Goal: Communication & Community: Answer question/provide support

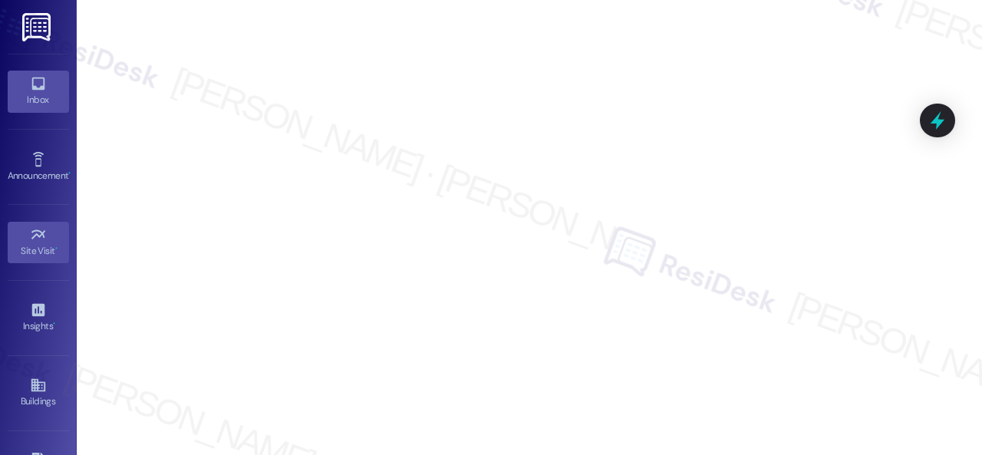
click at [28, 94] on div "Inbox" at bounding box center [38, 99] width 77 height 15
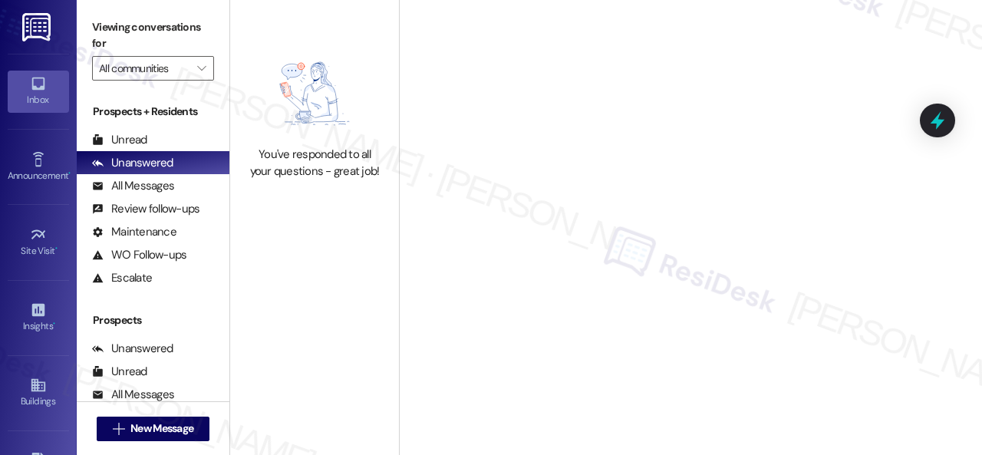
drag, startPoint x: 207, startPoint y: 63, endPoint x: 227, endPoint y: 72, distance: 22.0
click at [206, 63] on span "" at bounding box center [201, 68] width 15 height 25
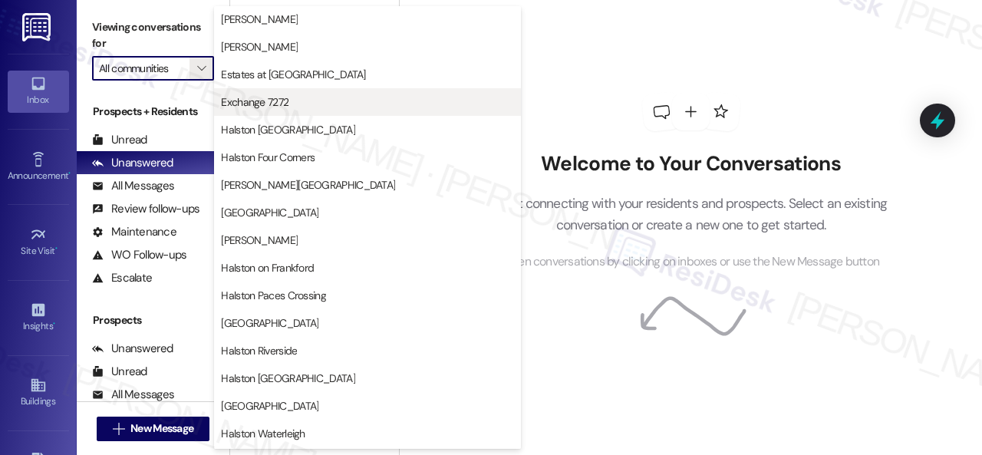
scroll to position [384, 0]
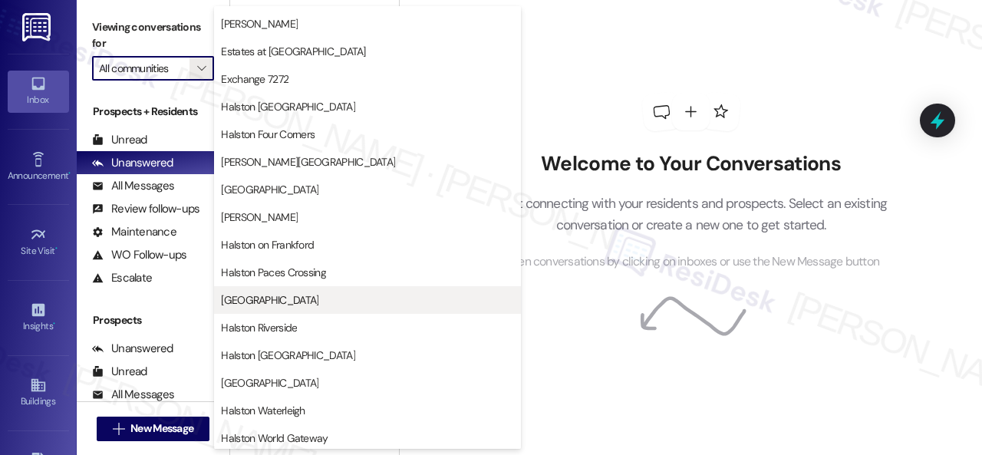
click at [281, 298] on span "[GEOGRAPHIC_DATA]" at bounding box center [269, 299] width 97 height 15
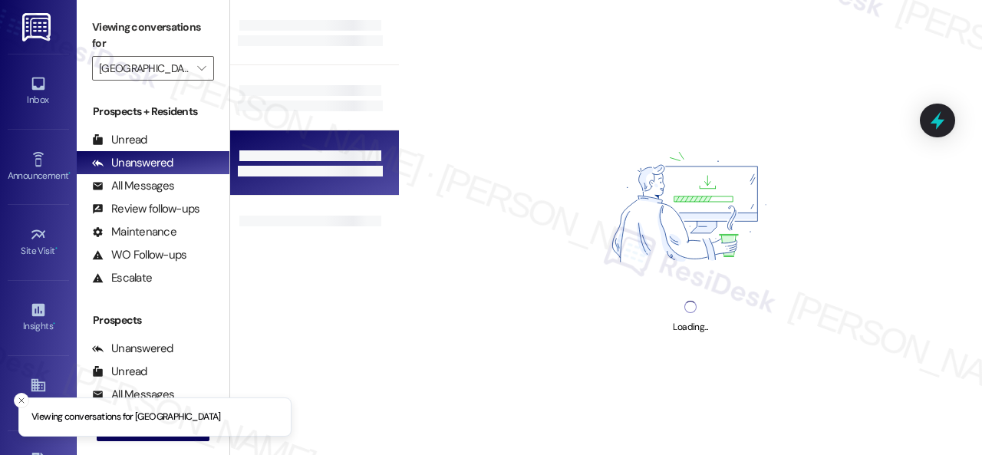
type input "[GEOGRAPHIC_DATA]"
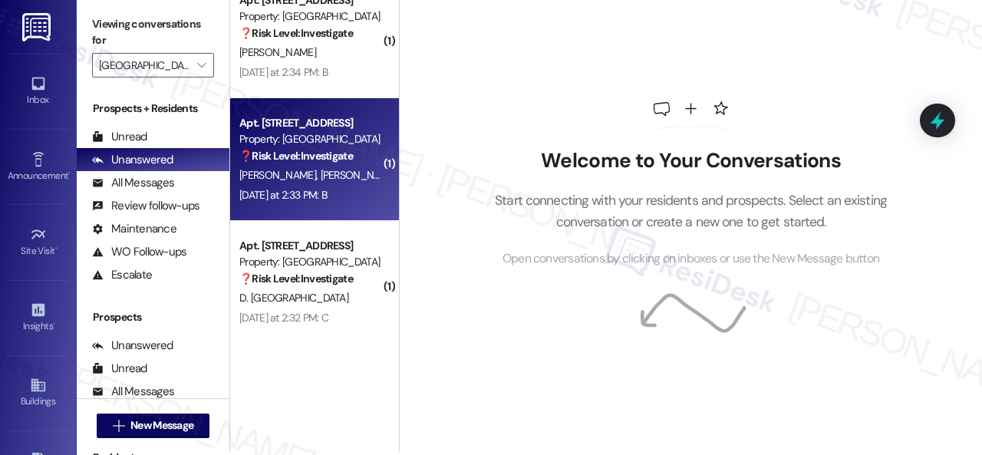
scroll to position [5, 0]
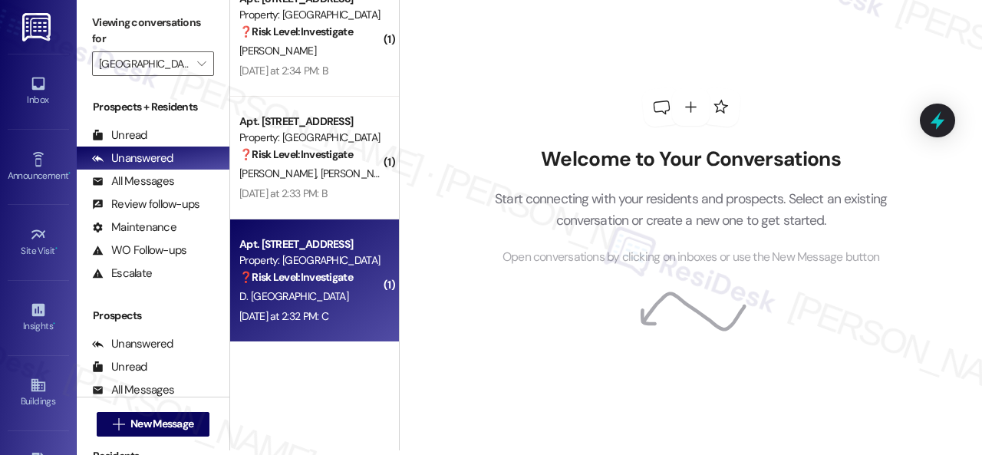
click at [360, 311] on div "Yesterday at 2:32 PM: C Yesterday at 2:32 PM: C" at bounding box center [310, 316] width 145 height 19
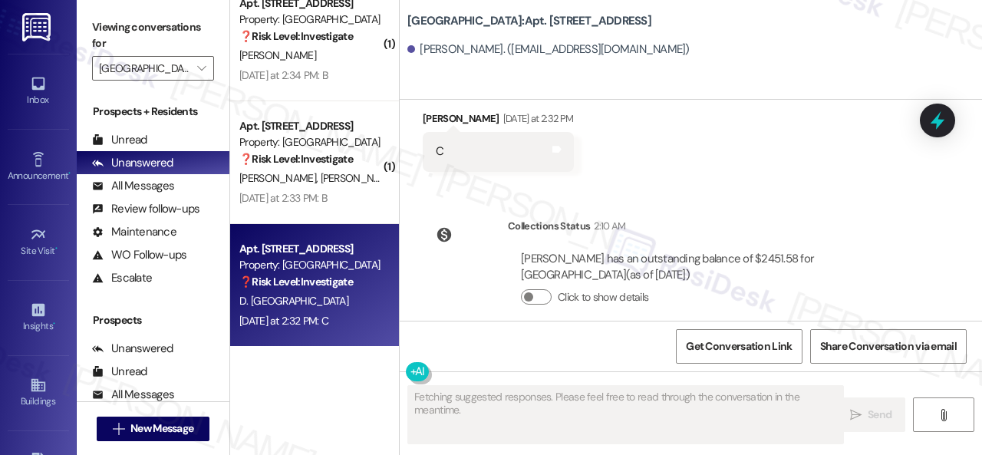
scroll to position [26752, 0]
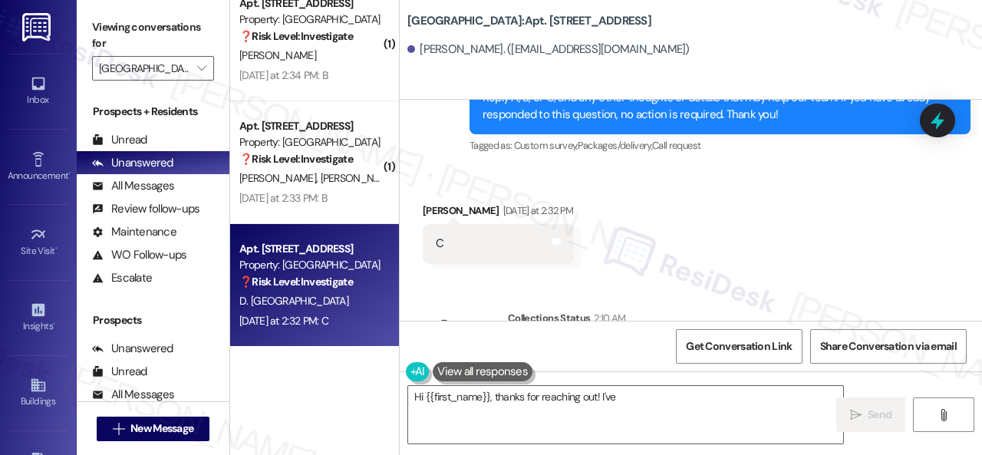
click at [690, 248] on div "Received via SMS Danielle Cornwall Yesterday at 2:32 PM C Tags and notes" at bounding box center [691, 221] width 582 height 107
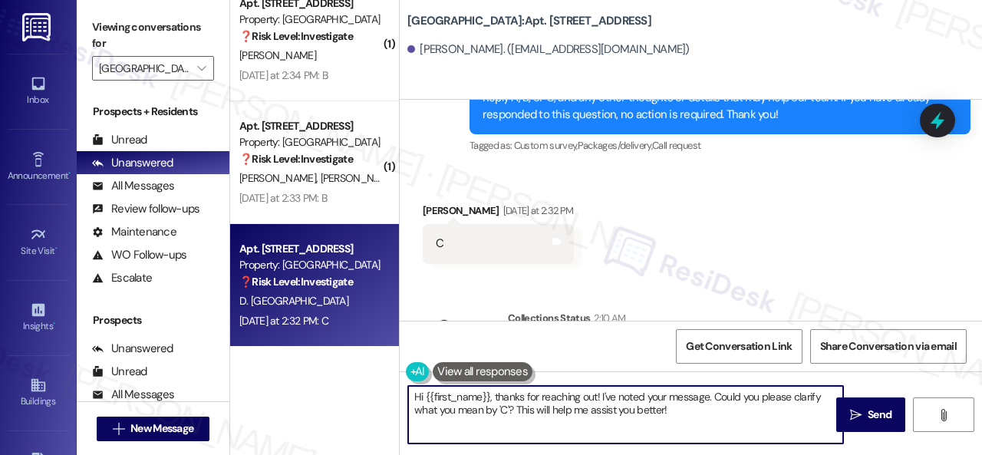
drag, startPoint x: 680, startPoint y: 412, endPoint x: 362, endPoint y: 383, distance: 319.6
click at [362, 383] on div "( 1 ) Apt. 305, 002 Halston Park Central Property: Halston Park Central ❓ Risk …" at bounding box center [606, 227] width 752 height 455
paste textarea "Thank you for sharing your feedback. We appreciate it. Enjoy your day"
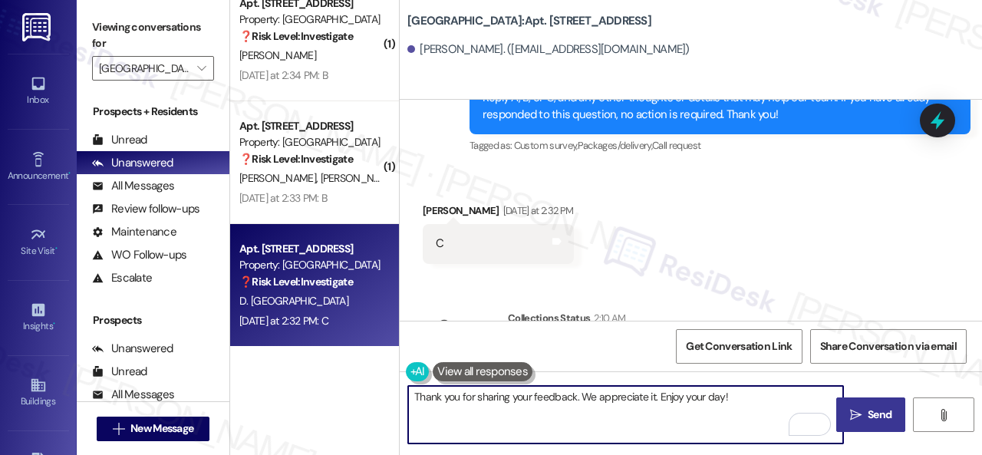
type textarea "Thank you for sharing your feedback. We appreciate it. Enjoy your day!"
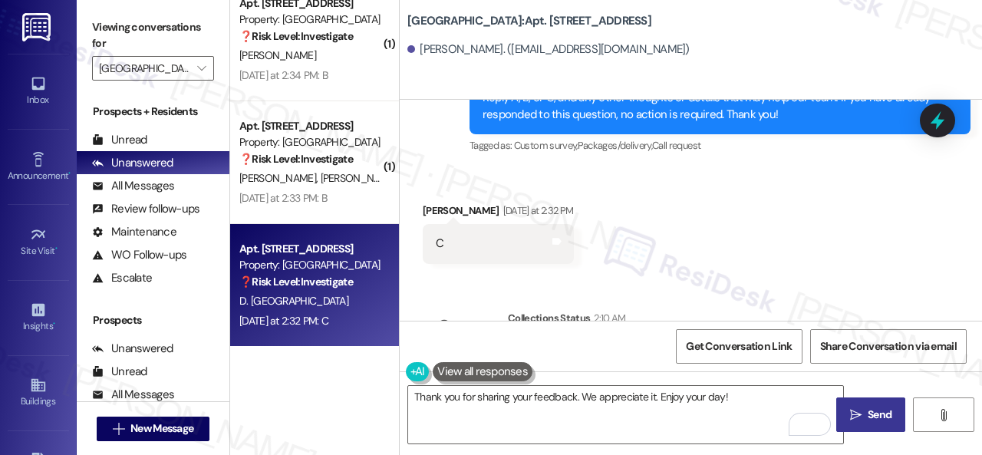
click at [851, 409] on icon "" at bounding box center [856, 415] width 12 height 12
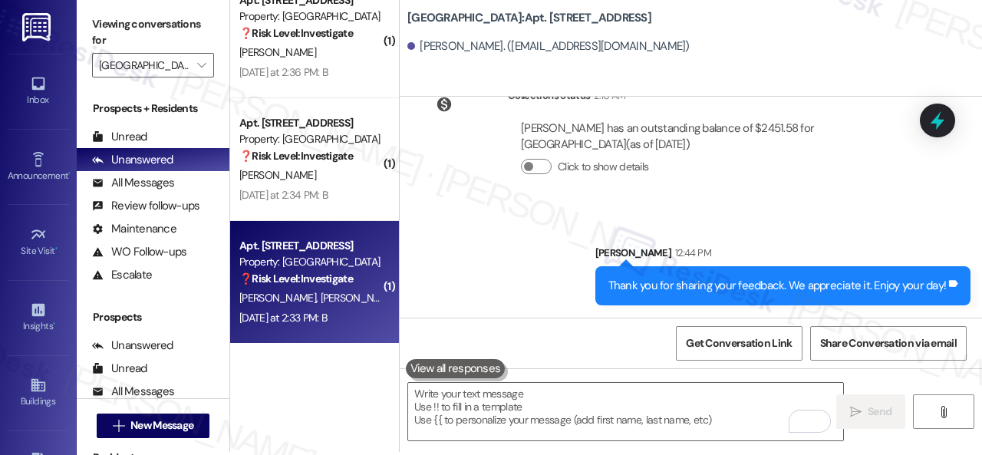
scroll to position [5, 0]
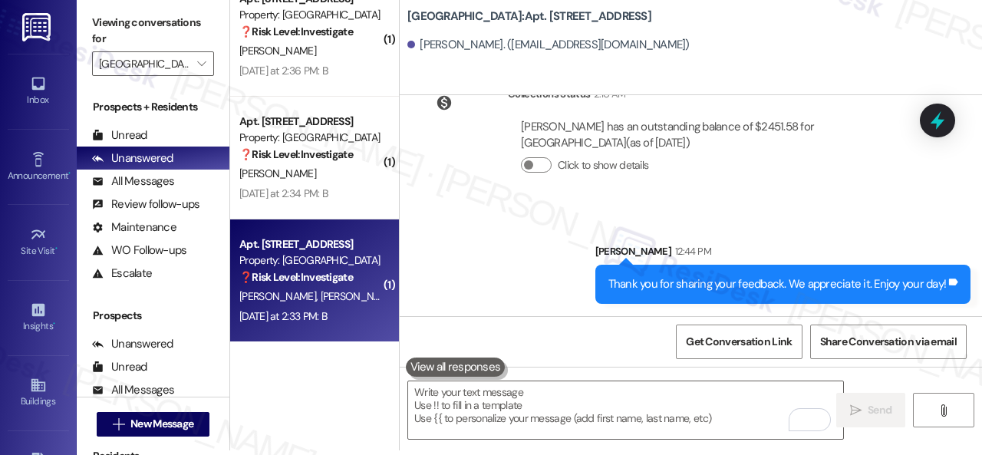
click at [354, 305] on div "C. Volence S. Bacon" at bounding box center [310, 296] width 145 height 19
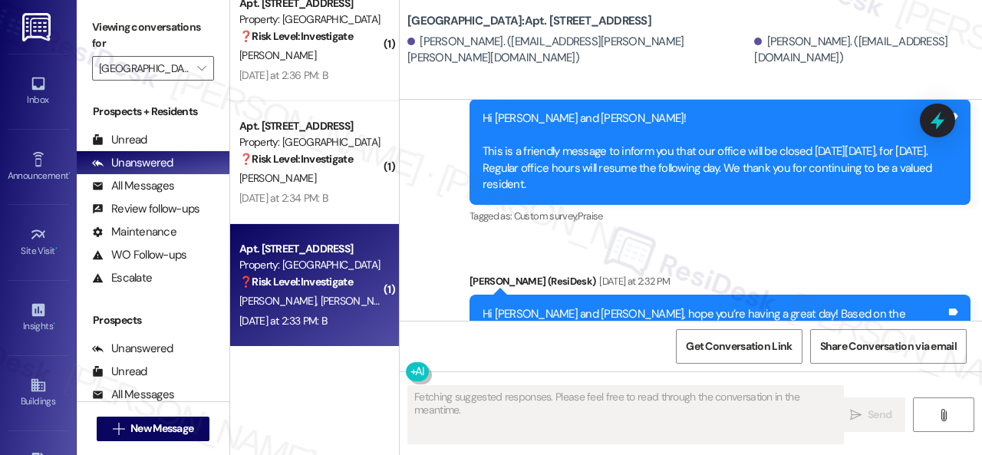
scroll to position [9055, 0]
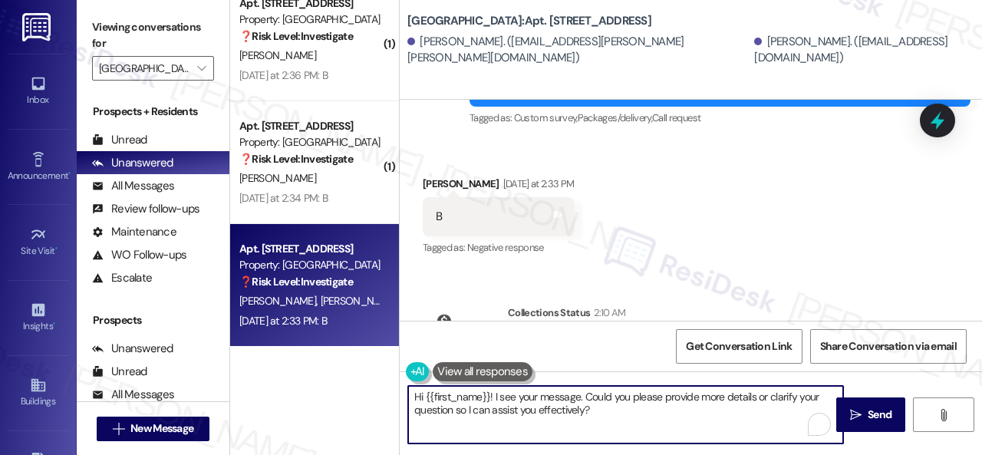
drag, startPoint x: 410, startPoint y: 400, endPoint x: 371, endPoint y: 392, distance: 39.1
click at [371, 392] on div "( 1 ) Apt. 320, 001 Halston Park Central Property: Halston Park Central ❓ Risk …" at bounding box center [606, 227] width 752 height 455
paste textarea "Could you describe what improvements would make the service better for you"
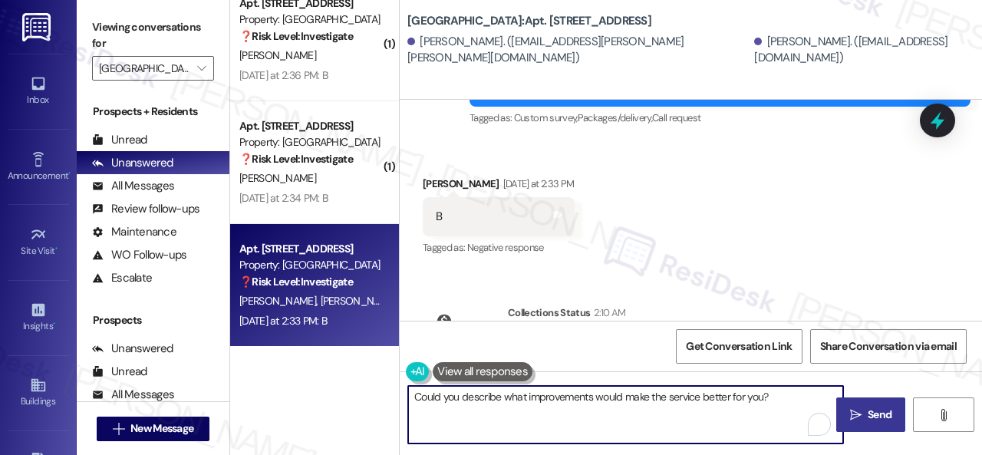
type textarea "Could you describe what improvements would make the service better for you?"
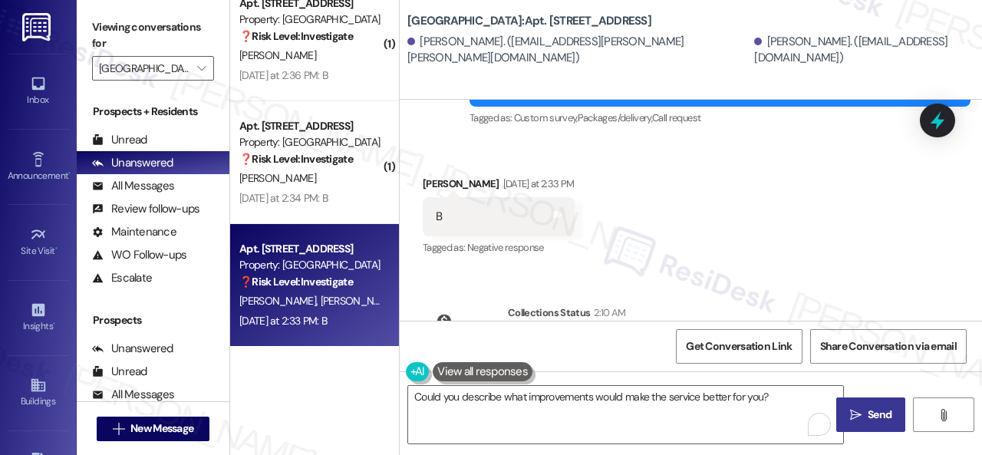
click at [867, 412] on span "Send" at bounding box center [879, 415] width 24 height 16
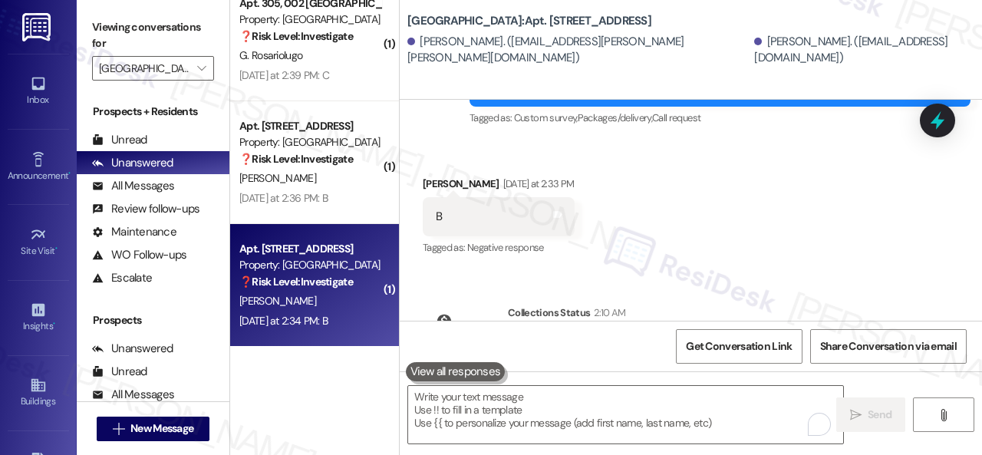
click at [356, 305] on div "S. Duggan" at bounding box center [310, 300] width 145 height 19
type textarea "Fetching suggested responses. Please feel free to read through the conversation…"
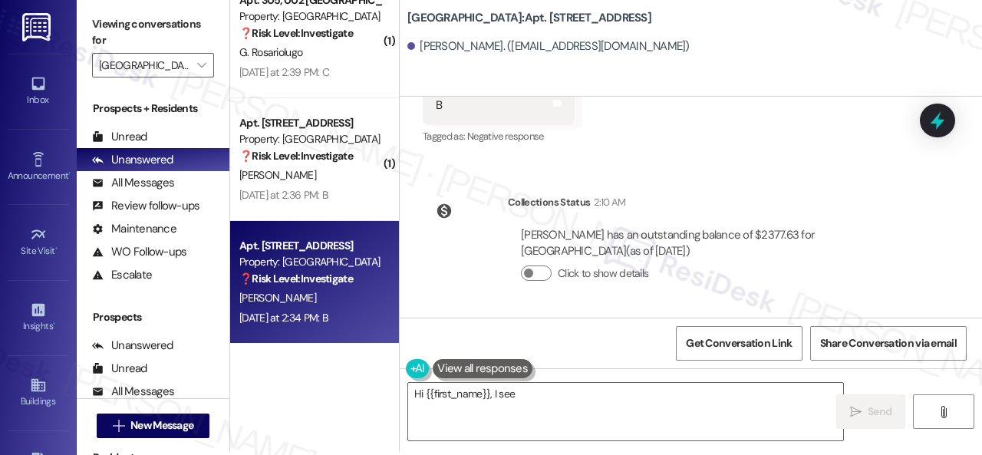
scroll to position [5, 0]
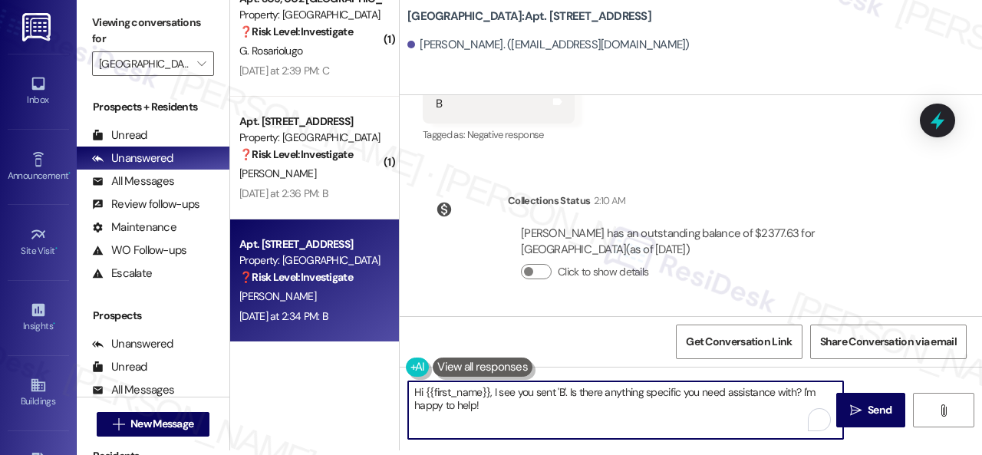
drag, startPoint x: 509, startPoint y: 410, endPoint x: 362, endPoint y: 378, distance: 150.7
click at [362, 378] on div "( 1 ) Apt. 216, 001 Halston Park Central Property: Halston Park Central ❓ Risk …" at bounding box center [606, 222] width 752 height 455
paste textarea "Could you describe what improvements would make the service better for you?"
type textarea "Could you describe what improvements would make the service better for you?"
click at [869, 410] on span "Send" at bounding box center [879, 410] width 24 height 16
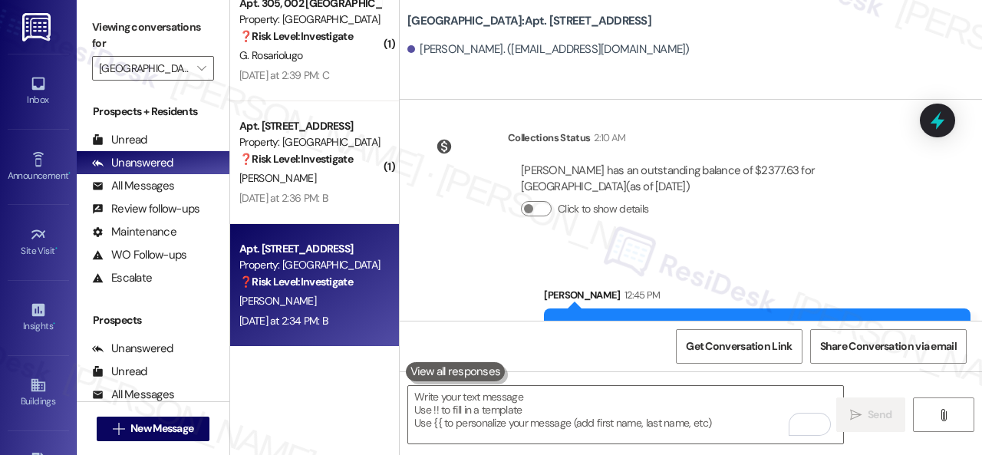
scroll to position [13308, 0]
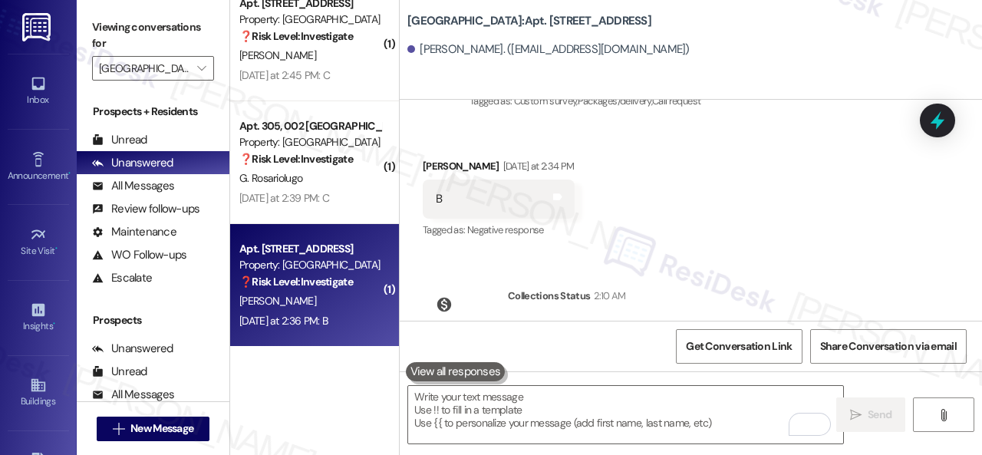
click at [313, 296] on div "J. Cortes" at bounding box center [310, 300] width 145 height 19
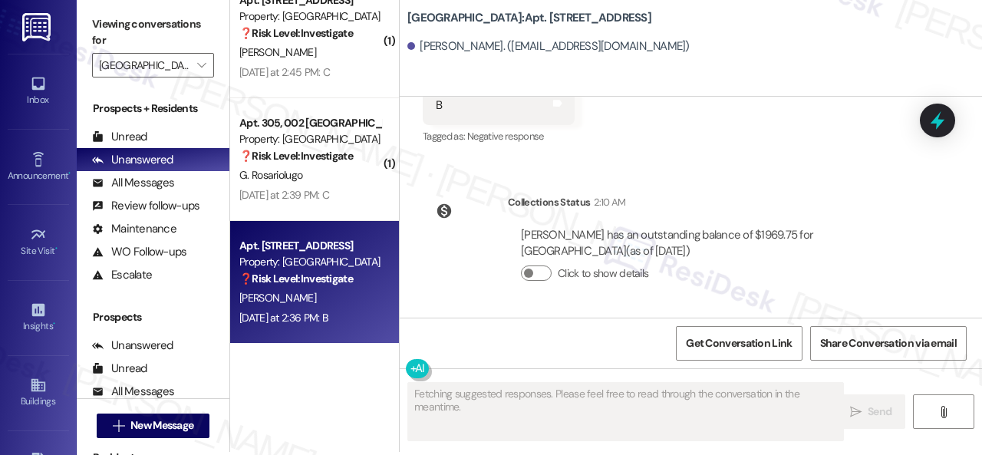
scroll to position [5, 0]
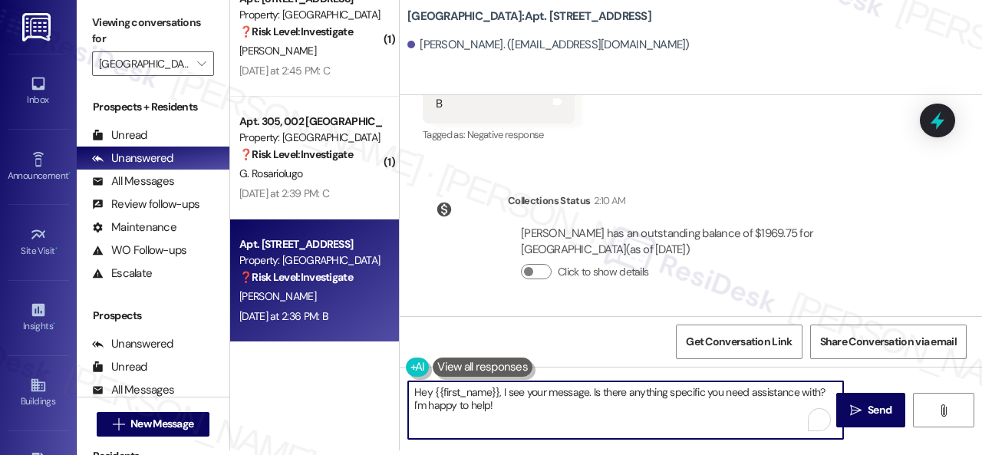
drag, startPoint x: 506, startPoint y: 404, endPoint x: 380, endPoint y: 377, distance: 128.8
click at [380, 377] on div "( 1 ) Apt. 206, 001 Halston Park Central Property: Halston Park Central ❓ Risk …" at bounding box center [606, 222] width 752 height 455
paste textarea "Could you describe what improvements would make the service better for you?"
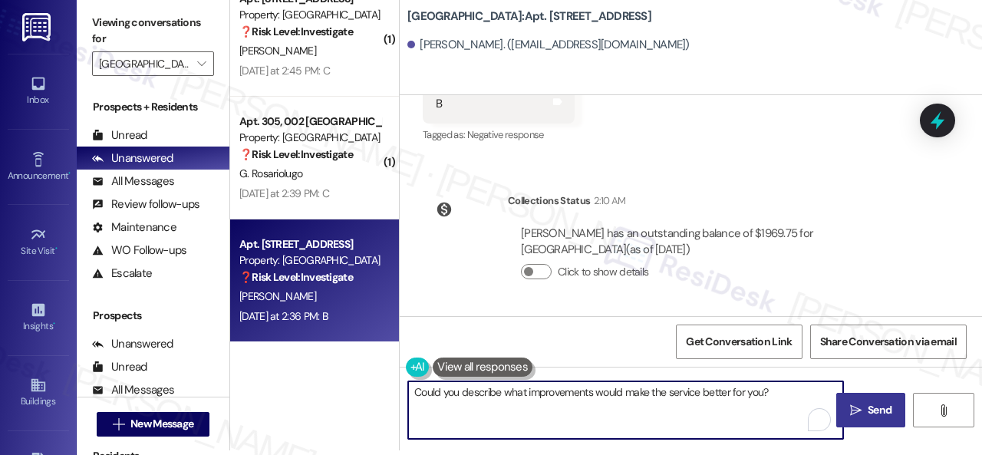
type textarea "Could you describe what improvements would make the service better for you?"
click at [868, 404] on span "Send" at bounding box center [879, 410] width 24 height 16
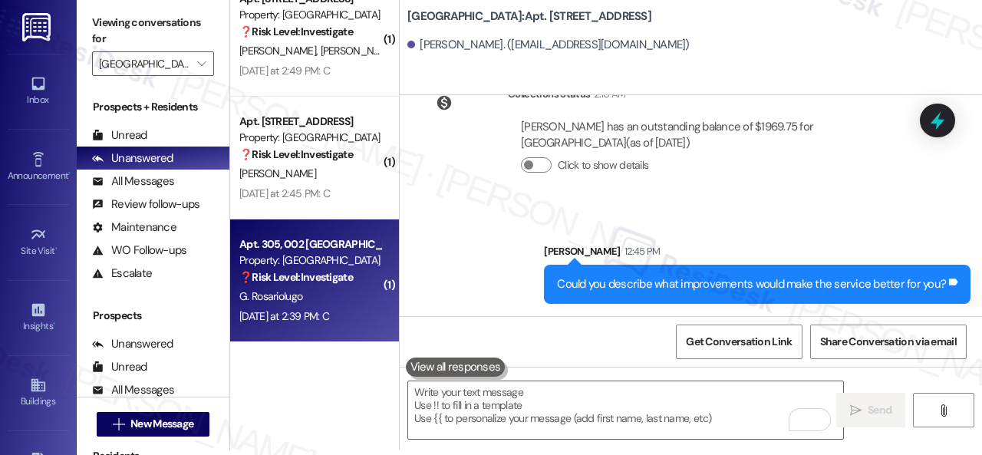
click at [322, 297] on div "G. Rosariolugo" at bounding box center [310, 296] width 145 height 19
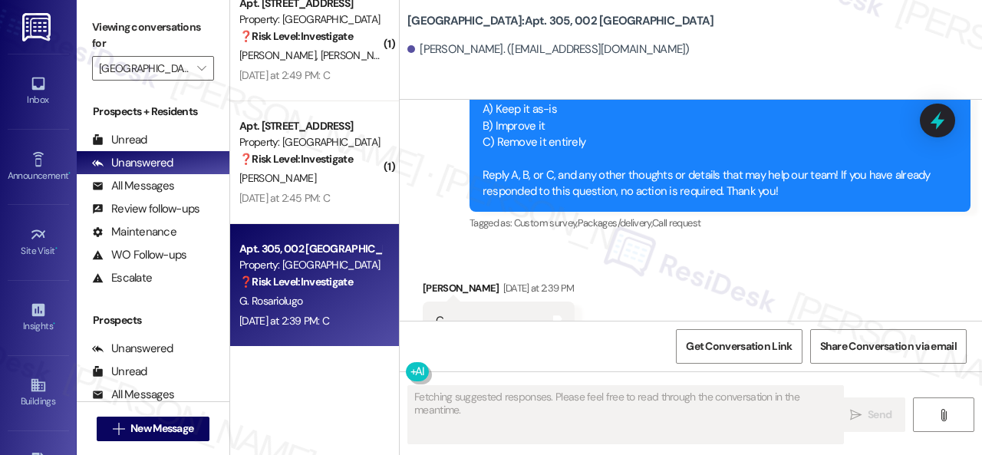
scroll to position [1126, 0]
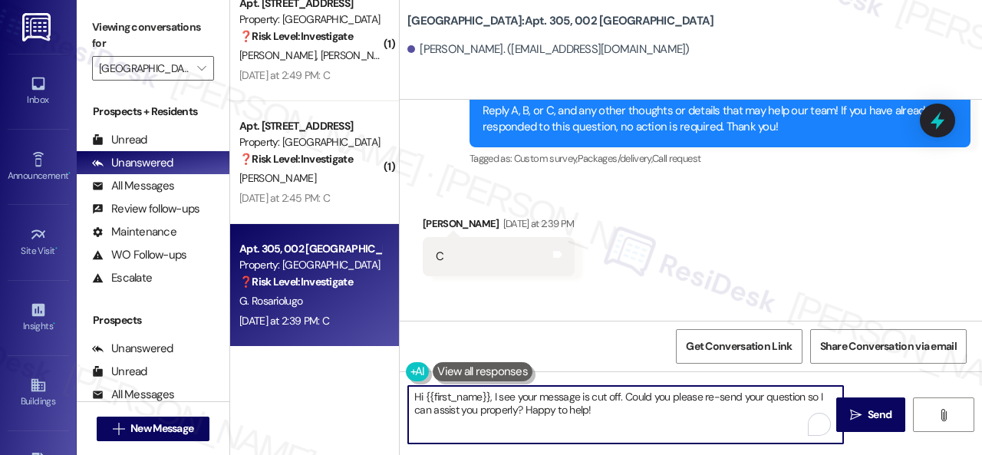
drag, startPoint x: 345, startPoint y: 397, endPoint x: 325, endPoint y: 393, distance: 20.2
click at [325, 393] on div "( 1 ) Apt. 217, 001 Halston Park Central Property: Halston Park Central ❓ Risk …" at bounding box center [606, 227] width 752 height 455
paste textarea "Thank you for sharing your feedback. We appreciate it. Enjoy your day"
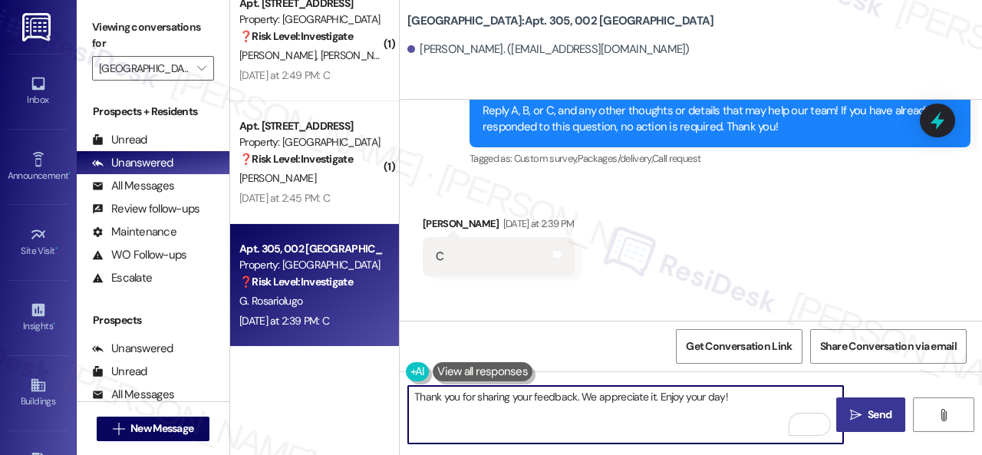
type textarea "Thank you for sharing your feedback. We appreciate it. Enjoy your day!"
click at [871, 416] on span "Send" at bounding box center [879, 415] width 24 height 16
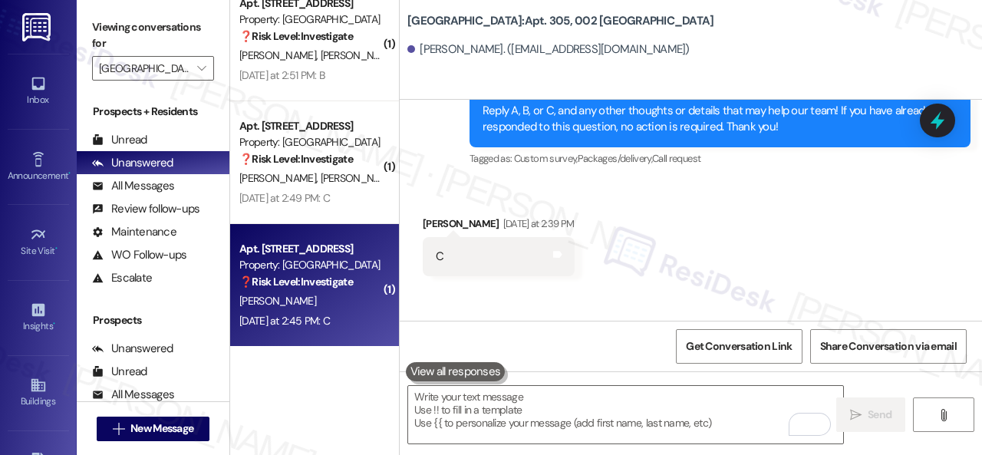
click at [333, 303] on div "J. Jourdan" at bounding box center [310, 300] width 145 height 19
type textarea "Fetching suggested responses. Please feel free to read through the conversation…"
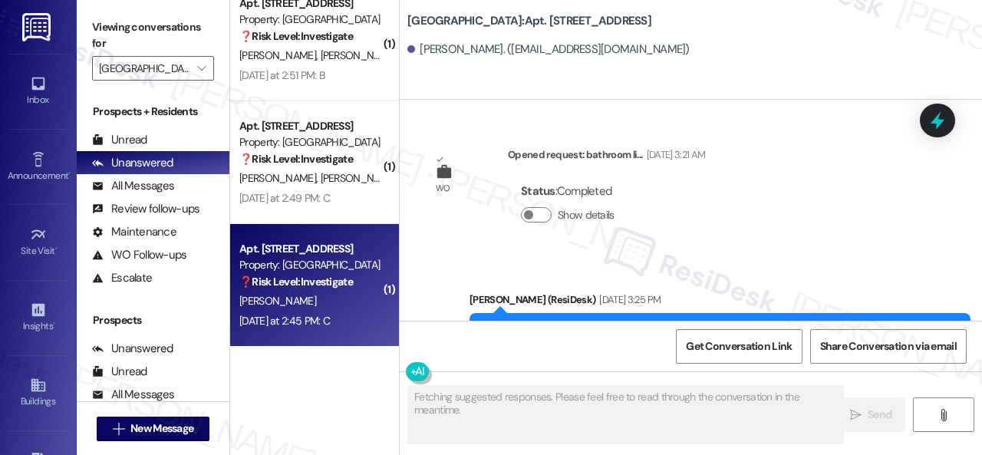
type textarea "Fetching suggested responses. Please feel free to read through the conversation…"
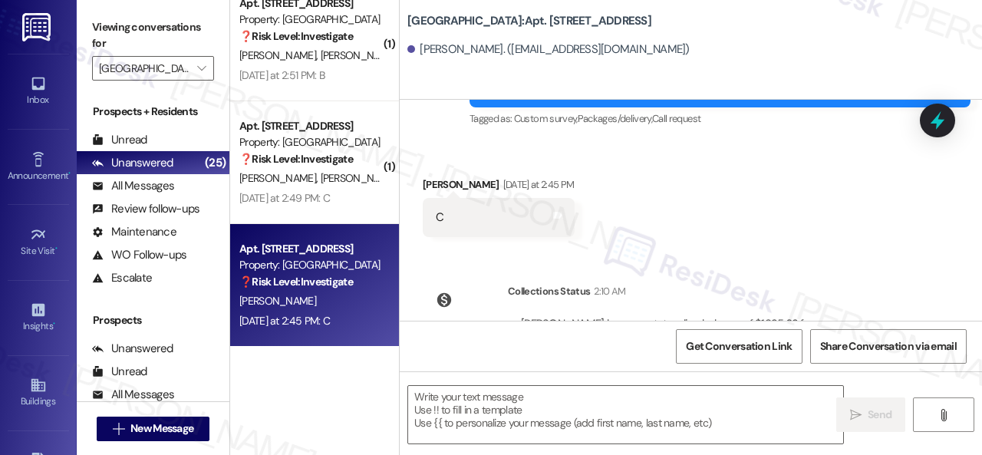
scroll to position [14599, 0]
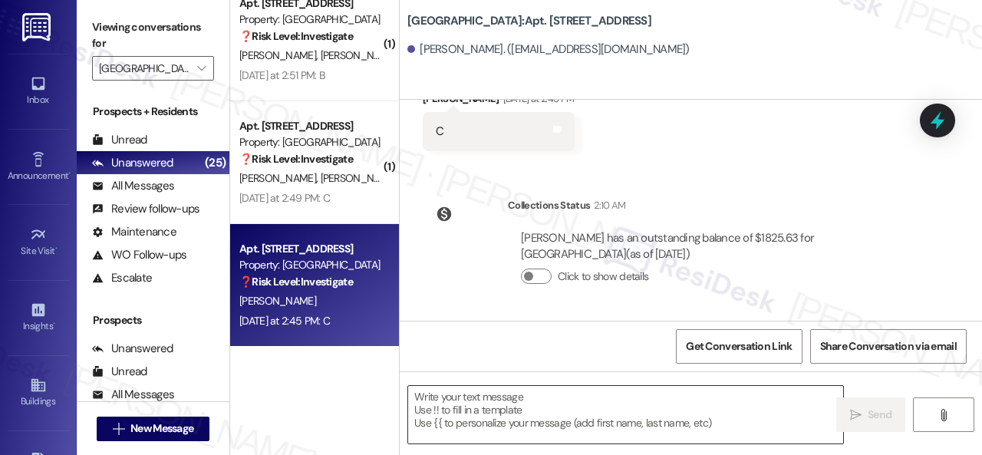
drag, startPoint x: 538, startPoint y: 400, endPoint x: 578, endPoint y: 400, distance: 39.1
click at [538, 400] on textarea at bounding box center [625, 415] width 435 height 58
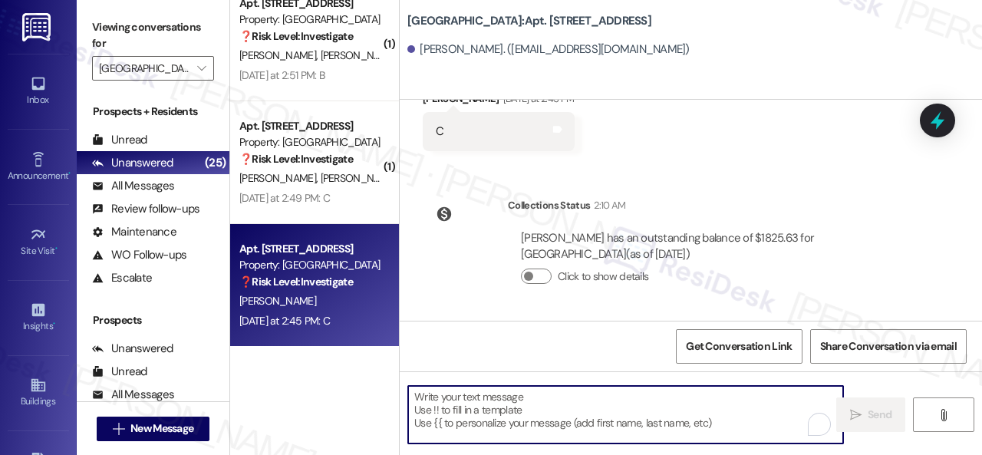
paste textarea "Thank you for sharing your feedback. We appreciate it. Enjoy your day!"
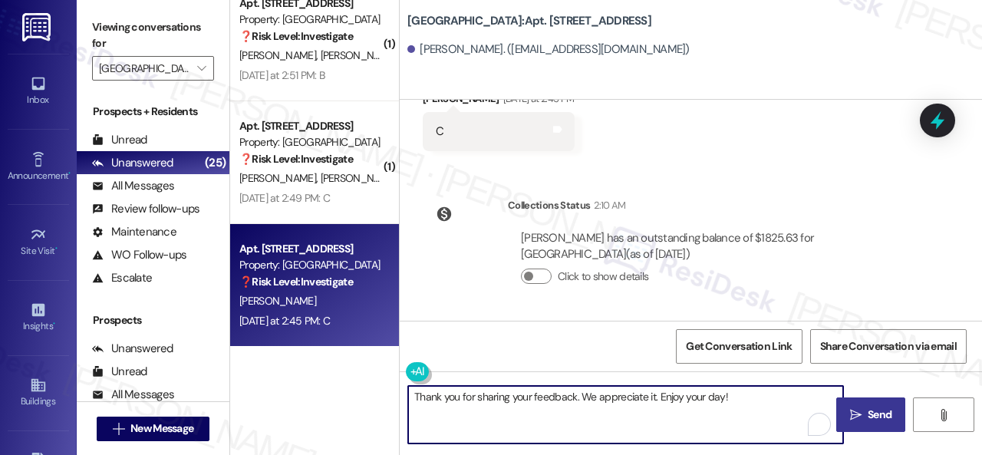
type textarea "Thank you for sharing your feedback. We appreciate it. Enjoy your day!"
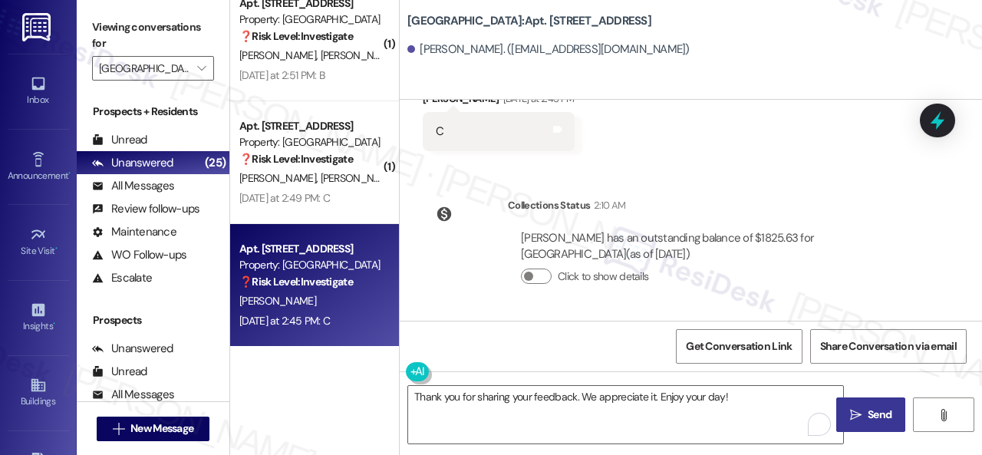
click at [871, 417] on span "Send" at bounding box center [879, 415] width 24 height 16
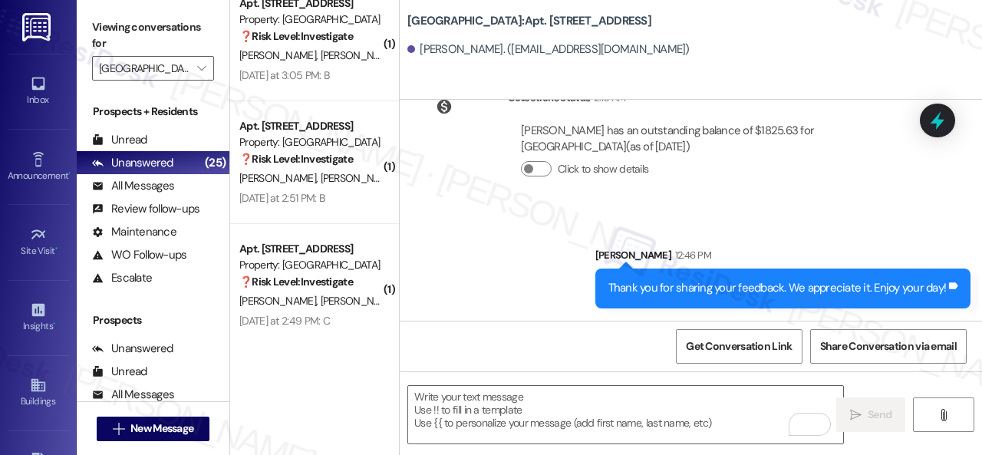
scroll to position [14705, 0]
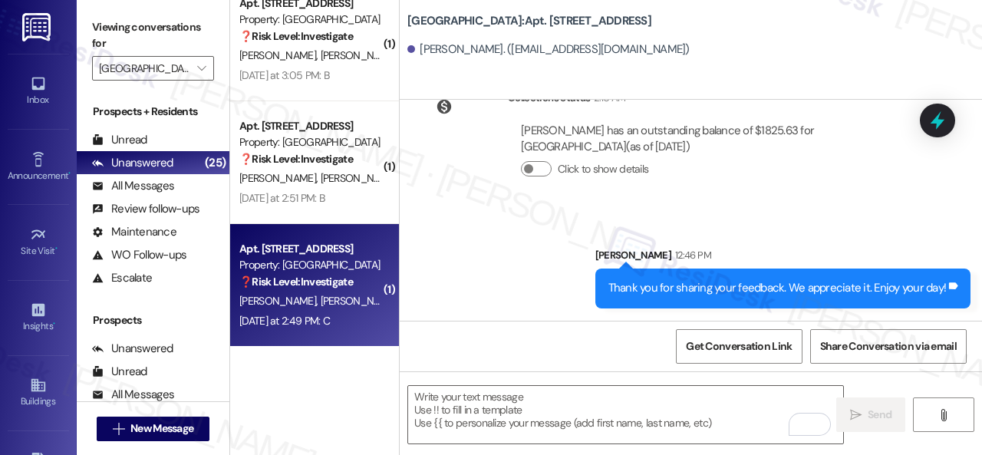
click at [357, 314] on div "Yesterday at 2:49 PM: C Yesterday at 2:49 PM: C" at bounding box center [310, 320] width 145 height 19
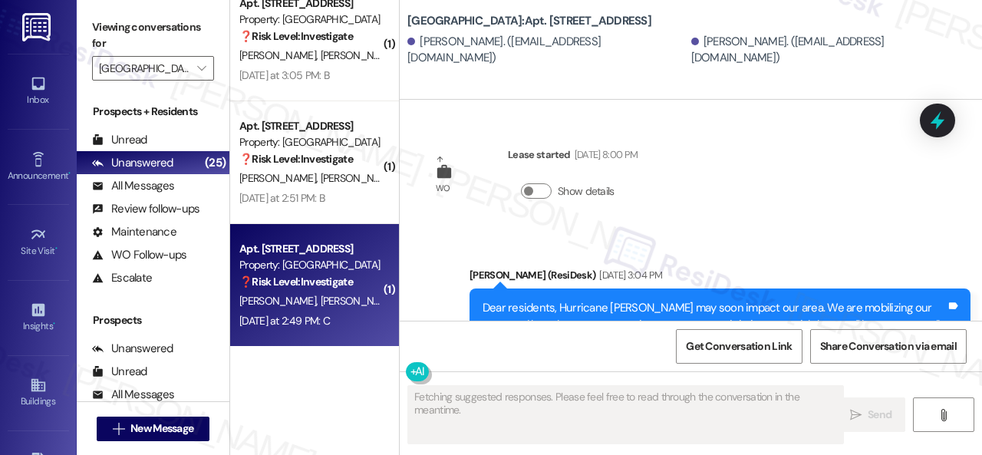
scroll to position [15557, 0]
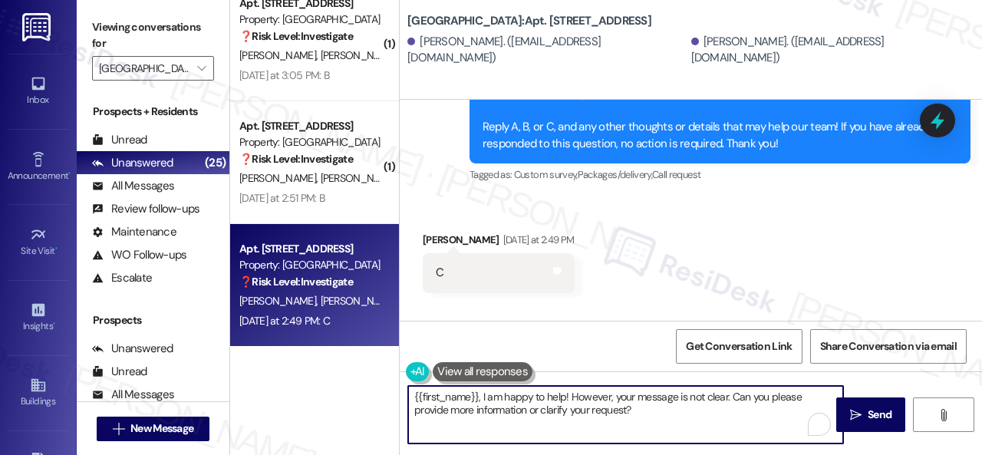
drag, startPoint x: 606, startPoint y: 413, endPoint x: 347, endPoint y: 366, distance: 263.6
click at [347, 366] on div "( 1 ) Apt. 302, 002 Halston Park Central Property: Halston Park Central ❓ Risk …" at bounding box center [606, 227] width 752 height 455
paste textarea "Thank you for sharing your feedback. We appreciate it. Enjoy your day!"
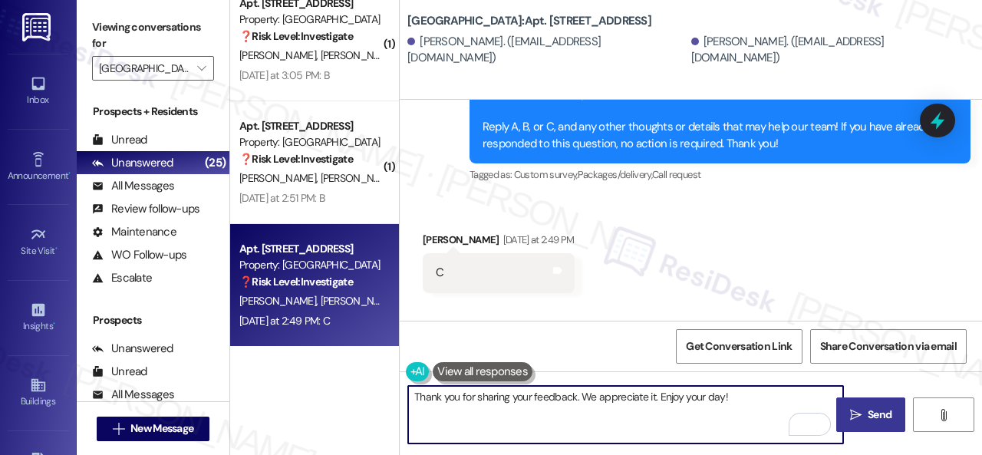
type textarea "Thank you for sharing your feedback. We appreciate it. Enjoy your day!"
click at [881, 418] on span "Send" at bounding box center [879, 415] width 24 height 16
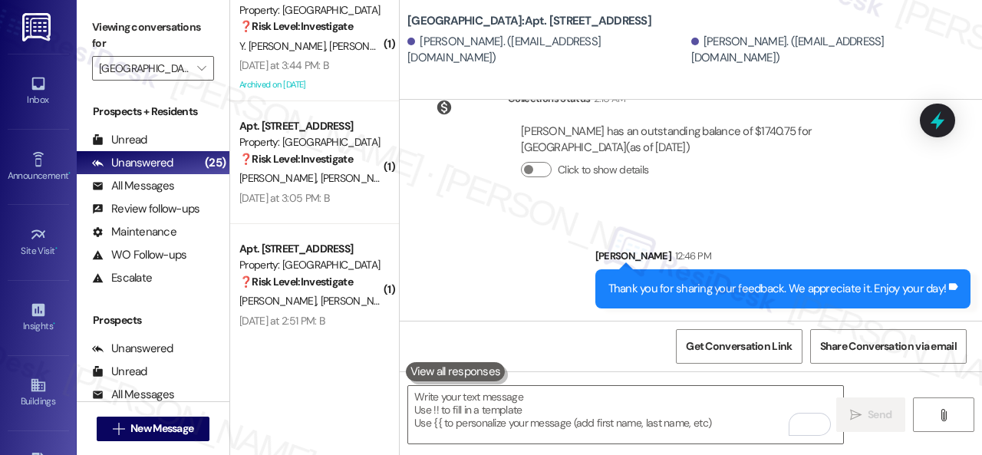
scroll to position [15823, 0]
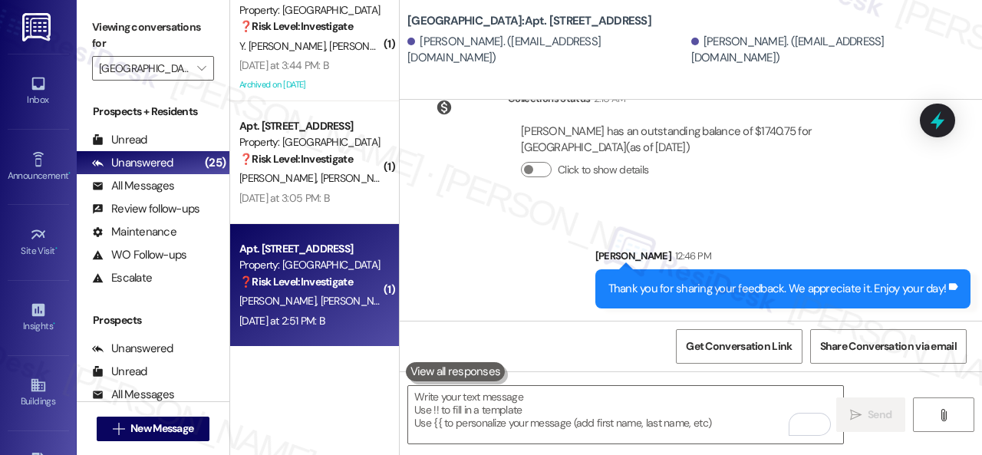
click at [313, 288] on strong "❓ Risk Level: Investigate" at bounding box center [296, 282] width 114 height 14
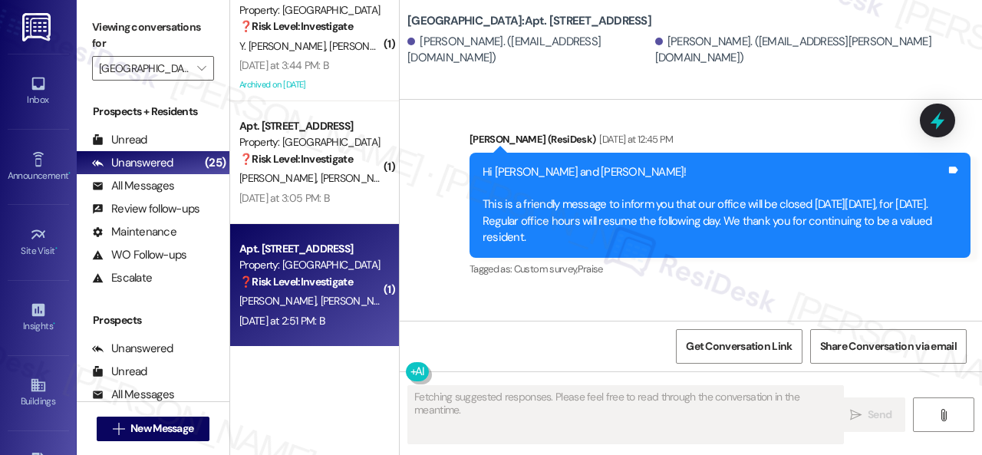
scroll to position [12130, 0]
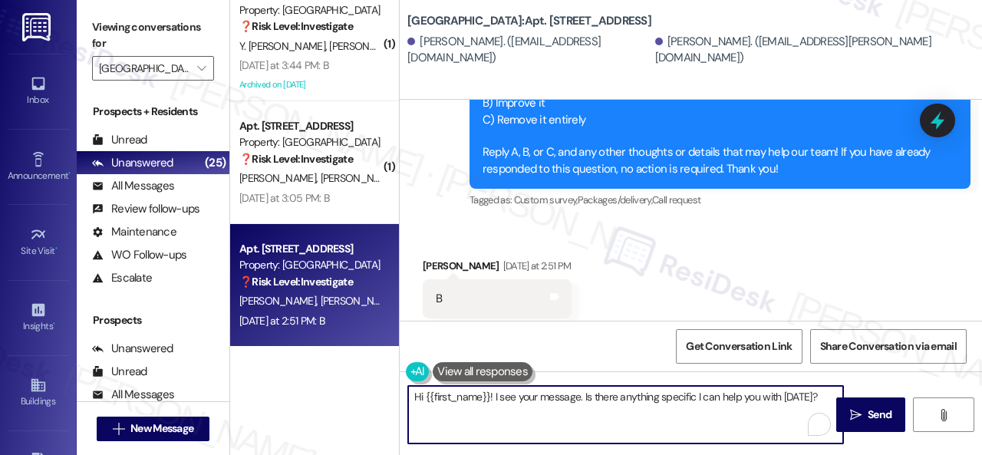
drag, startPoint x: 822, startPoint y: 395, endPoint x: 371, endPoint y: 386, distance: 451.1
click at [371, 386] on div "( 2 ) Apt. 318, 001 Halston Park Central Property: Halston Park Central ❓ Risk …" at bounding box center [606, 227] width 752 height 455
paste textarea "Could you describe what improvements would make the service better for you"
type textarea "Could you describe what improvements would make the service better for you?"
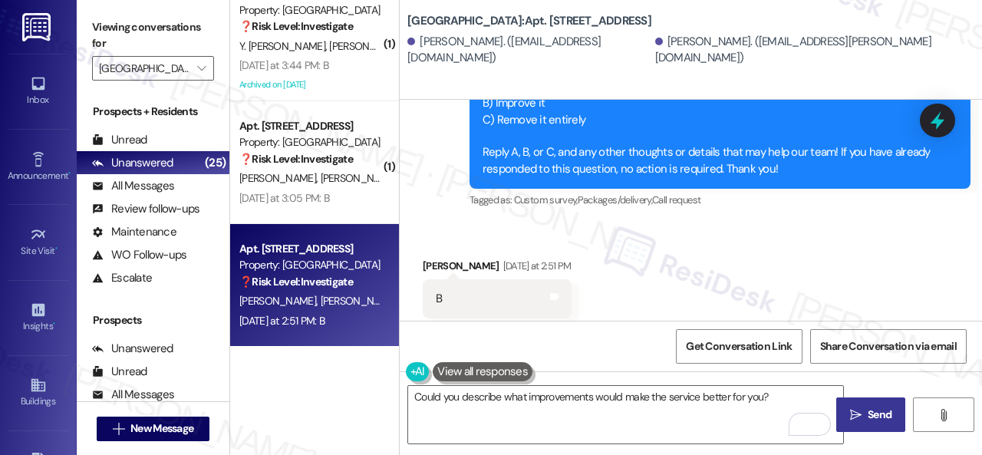
click at [874, 414] on span "Send" at bounding box center [879, 415] width 24 height 16
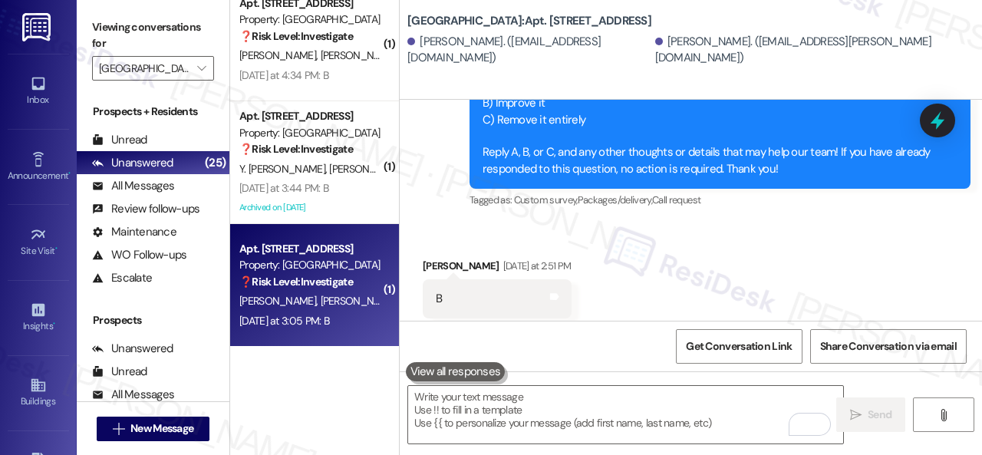
click at [347, 293] on div "C. Disla F. Rossi" at bounding box center [310, 300] width 145 height 19
type textarea "Fetching suggested responses. Please feel free to read through the conversation…"
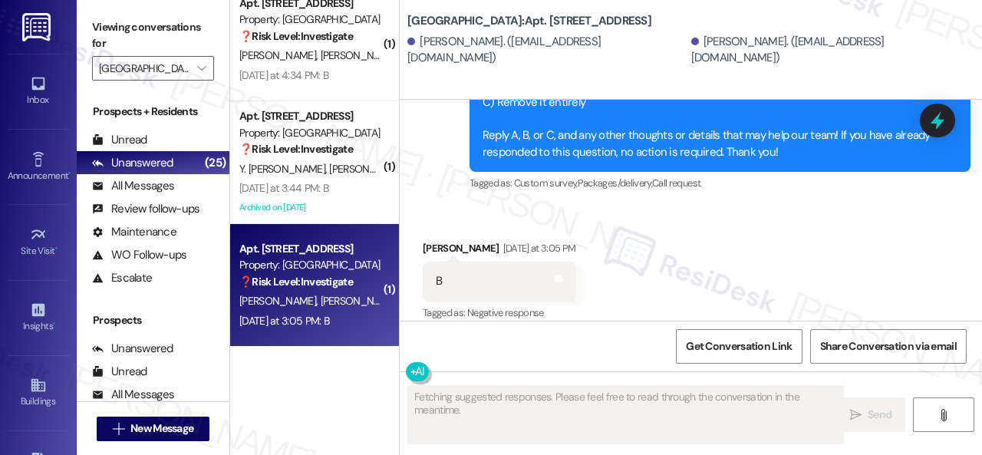
scroll to position [1078, 0]
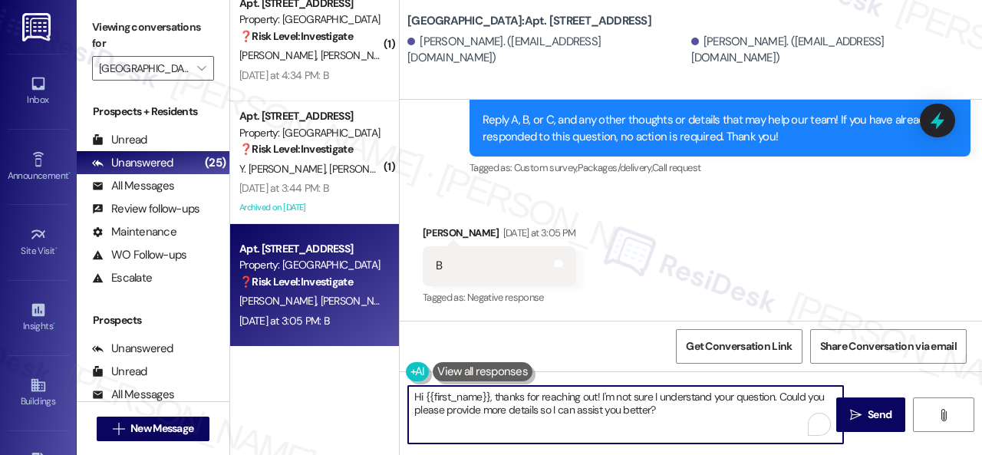
drag, startPoint x: 670, startPoint y: 413, endPoint x: 384, endPoint y: 372, distance: 289.1
click at [374, 372] on div "( 1 ) Apt. 206, 002 Halston Park Central Property: Halston Park Central ❓ Risk …" at bounding box center [606, 227] width 752 height 455
paste textarea "Could you describe what improvements would make the service better for you"
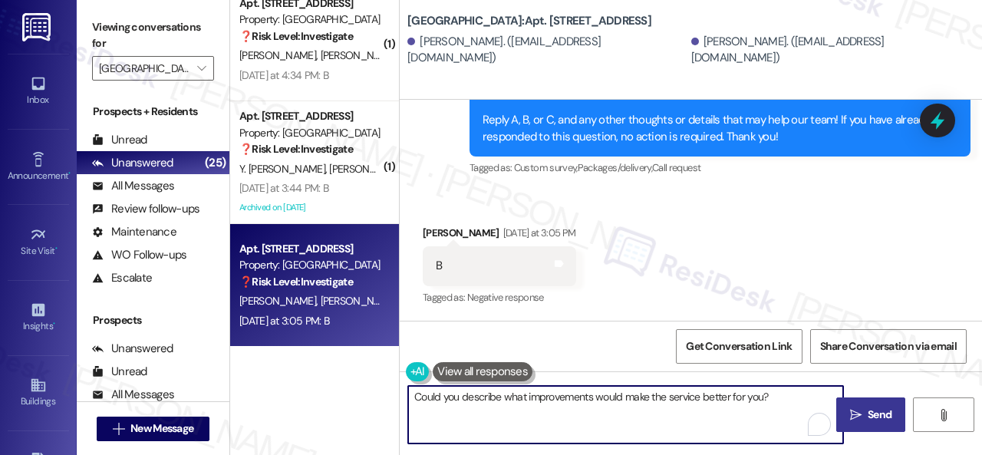
type textarea "Could you describe what improvements would make the service better for you?"
click at [883, 417] on span "Send" at bounding box center [879, 415] width 24 height 16
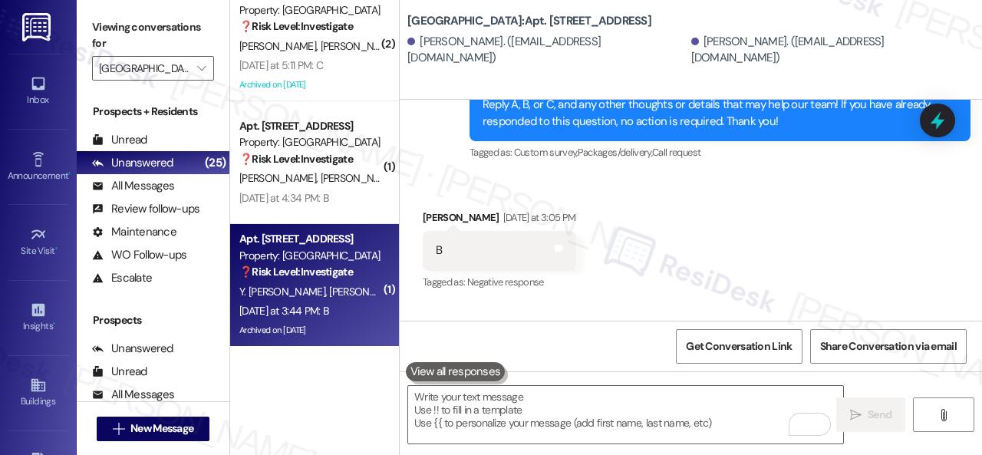
click at [357, 298] on span "C. Mookini" at bounding box center [367, 292] width 77 height 14
type textarea "Fetching suggested responses. Please feel free to read through the conversation…"
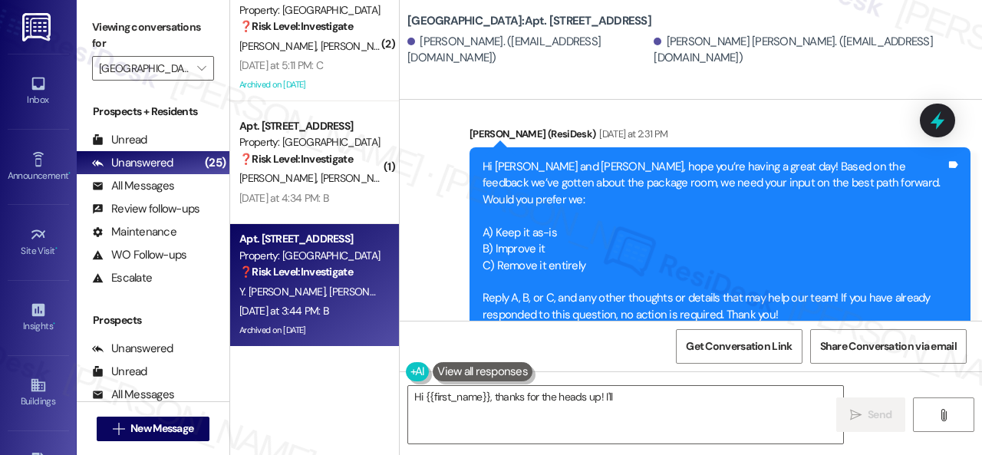
scroll to position [22652, 0]
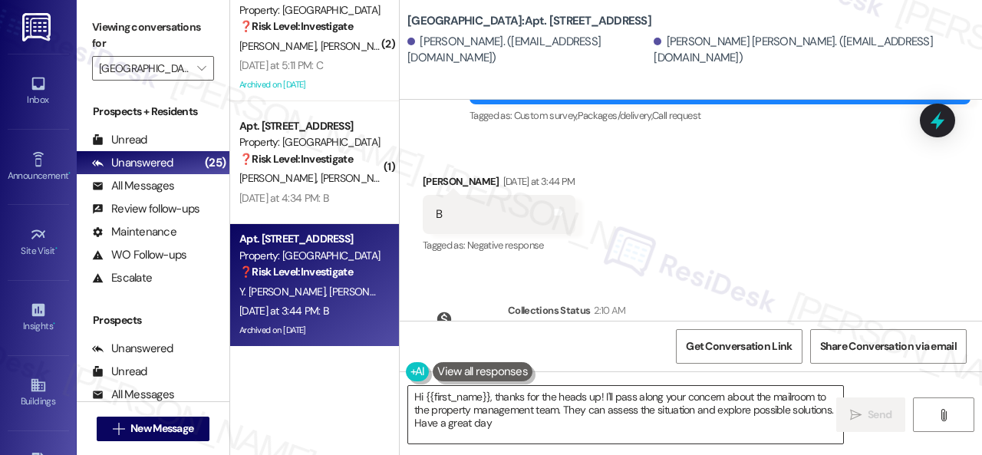
type textarea "Hi {{first_name}}, thanks for the heads up! I'll pass along your concern about …"
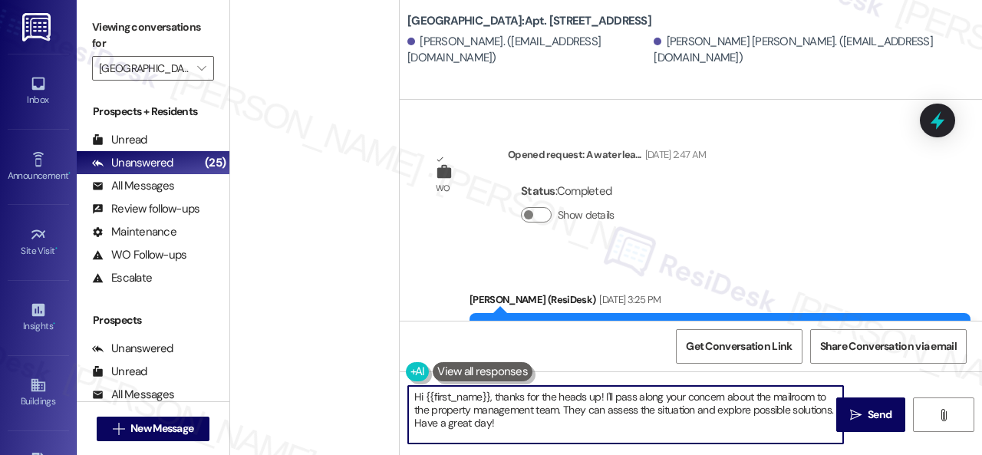
click at [353, 375] on div "( 1 ) Apt. 103, 002 Halston Park Central Property: Halston Park Central ❓ Risk …" at bounding box center [606, 227] width 752 height 455
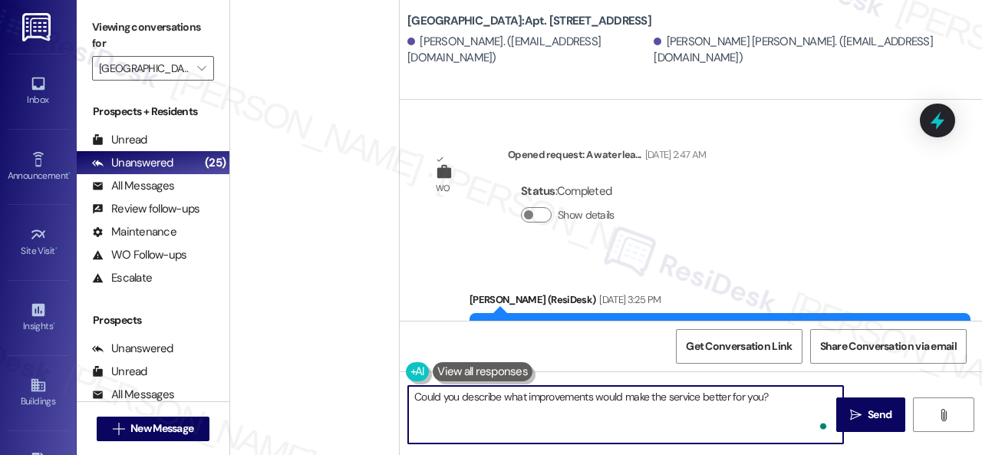
scroll to position [22652, 0]
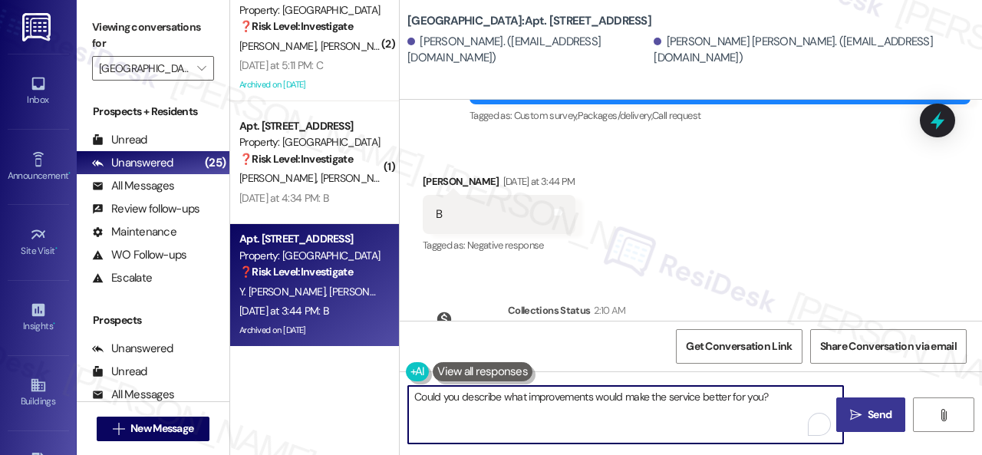
type textarea "Could you describe what improvements would make the service better for you?"
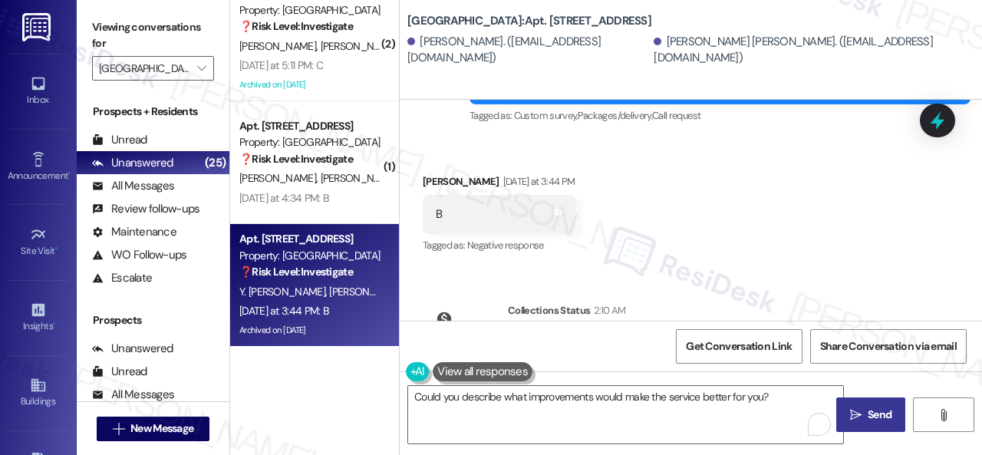
click at [864, 413] on span "Send" at bounding box center [879, 415] width 30 height 16
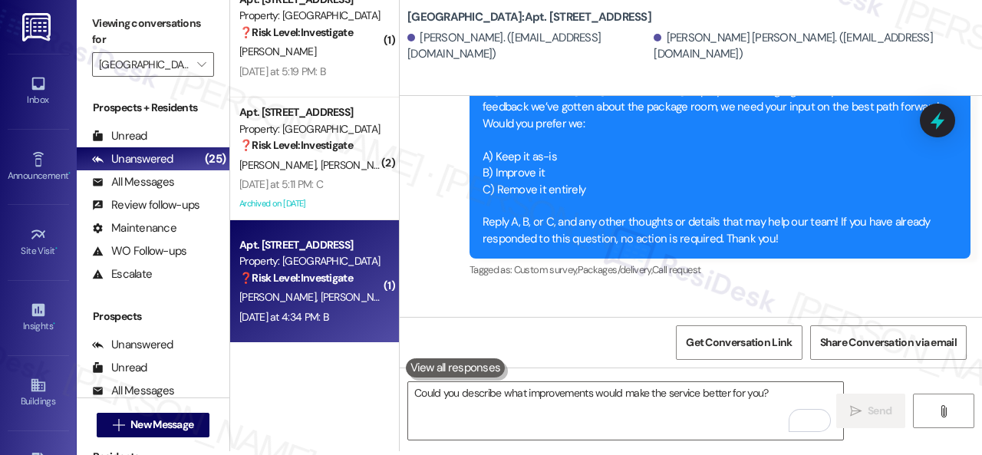
scroll to position [5, 0]
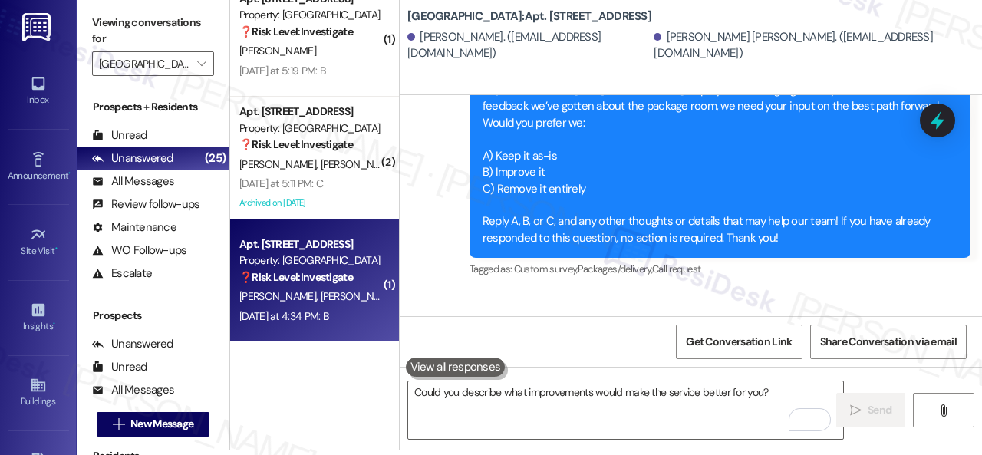
click at [344, 305] on div "C. White R. Jenkins" at bounding box center [310, 296] width 145 height 19
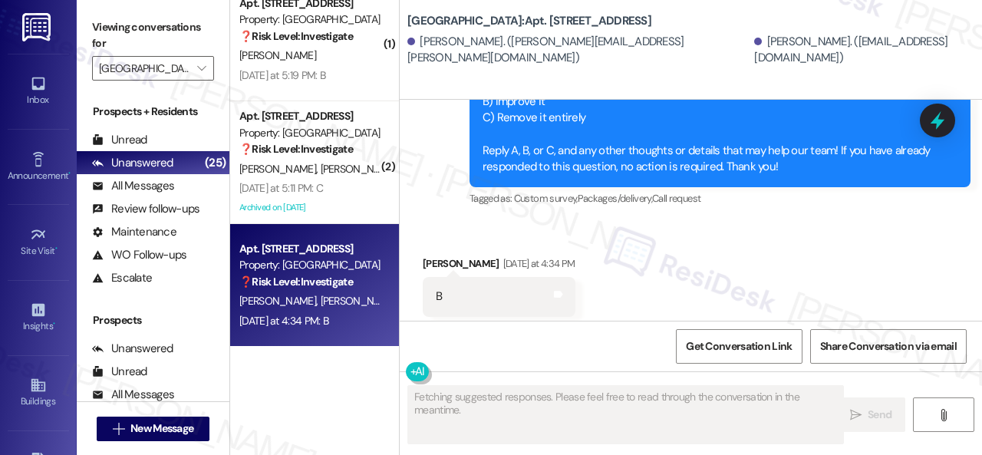
scroll to position [19455, 0]
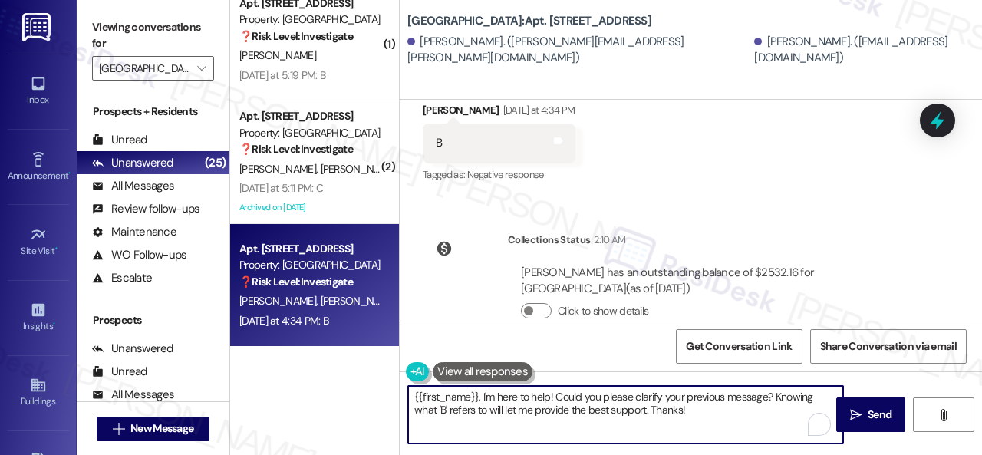
drag, startPoint x: 697, startPoint y: 413, endPoint x: 359, endPoint y: 344, distance: 345.2
click at [359, 344] on div "( 1 ) Apt. 208, 001 Halston Park Central Property: Halston Park Central ❓ Risk …" at bounding box center [606, 227] width 752 height 455
paste textarea "Could you describe what improvements would make the service better for you?"
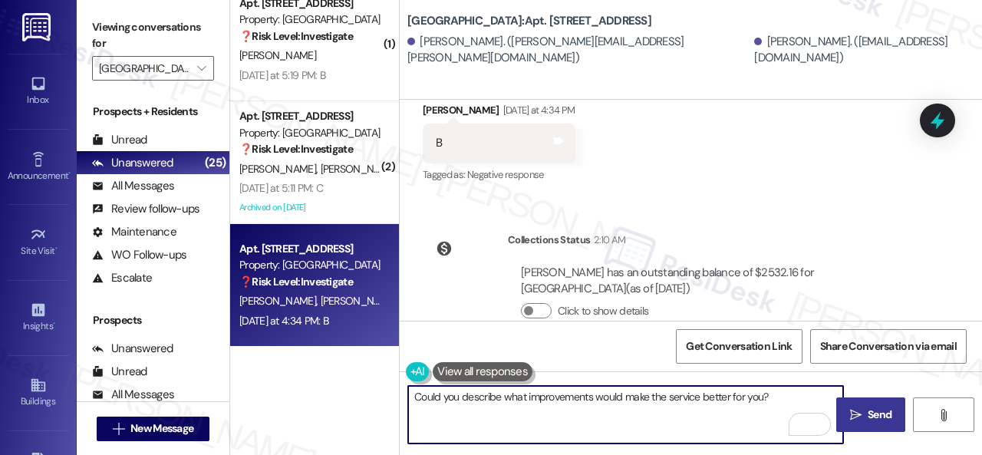
type textarea "Could you describe what improvements would make the service better for you?"
click at [858, 407] on span " Send" at bounding box center [871, 415] width 48 height 16
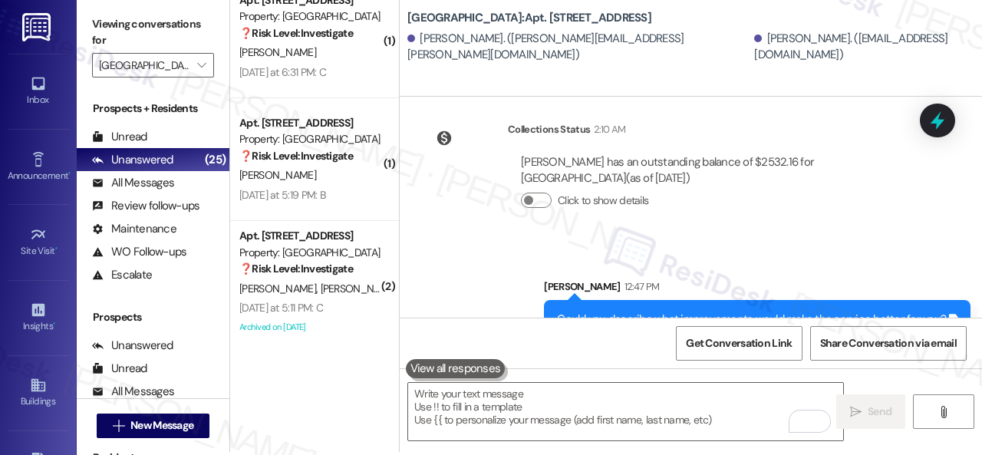
scroll to position [5, 0]
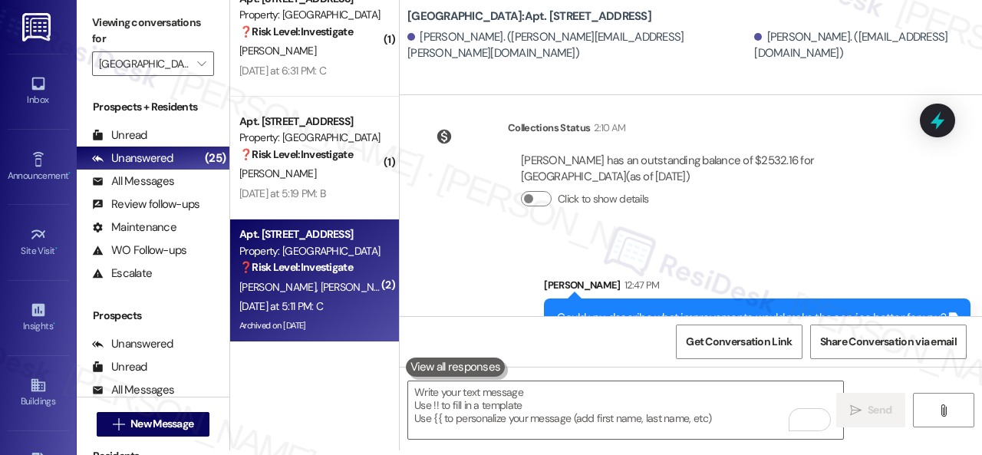
click at [356, 289] on div "B. Townsend M. Linehan" at bounding box center [310, 287] width 145 height 19
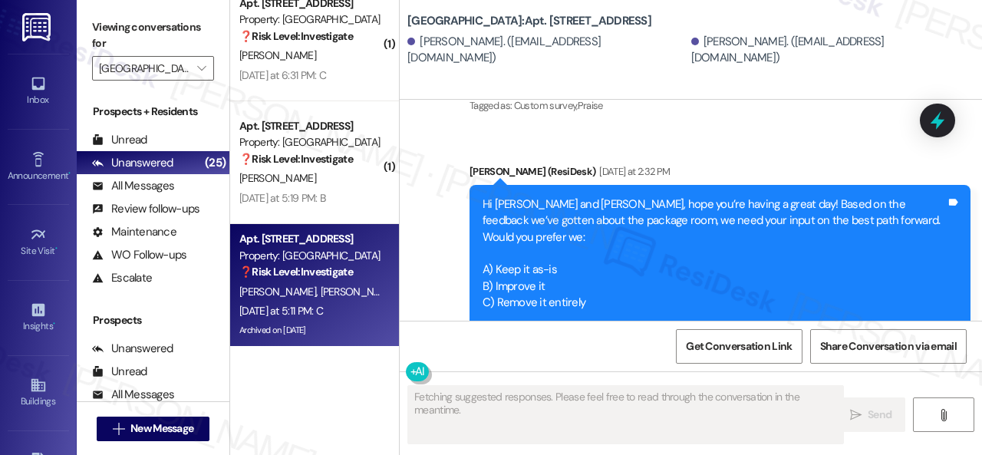
scroll to position [19154, 0]
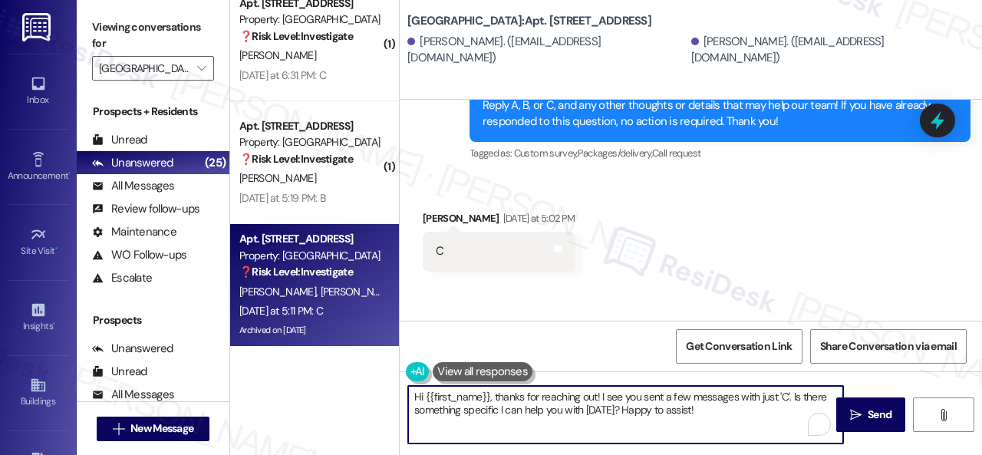
drag, startPoint x: 713, startPoint y: 415, endPoint x: 304, endPoint y: 361, distance: 412.3
click at [304, 361] on div "Apt. 108, 001 Halston Park Central Property: Halston Park Central ❓ Risk Level:…" at bounding box center [606, 227] width 752 height 455
paste textarea "Thank you for sharing your feedback. We appreciate it. Enjoy your day!"
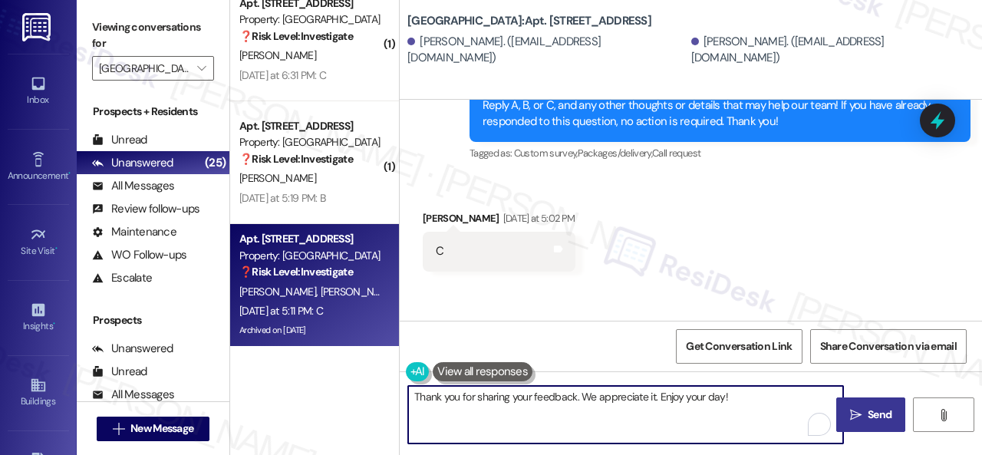
type textarea "Thank you for sharing your feedback. We appreciate it. Enjoy your day!"
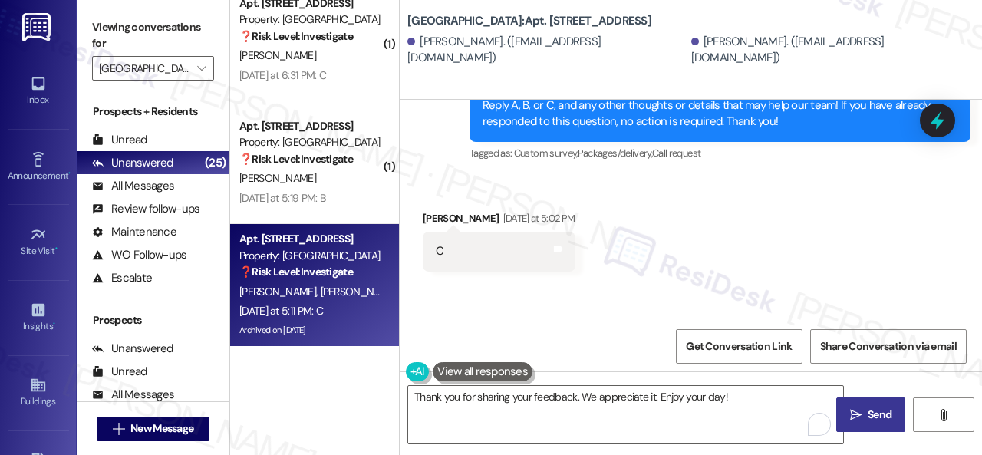
click at [867, 407] on span "Send" at bounding box center [879, 415] width 24 height 16
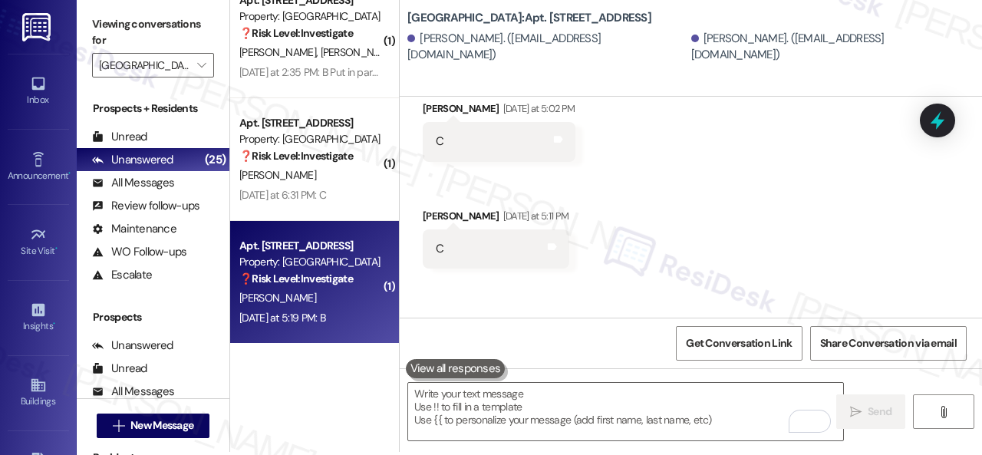
scroll to position [5, 0]
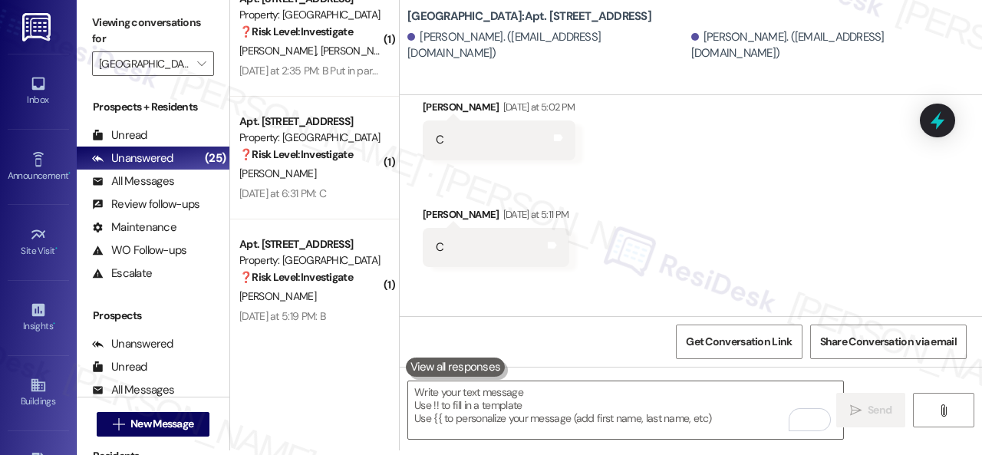
click at [332, 177] on div "[PERSON_NAME]" at bounding box center [310, 173] width 145 height 19
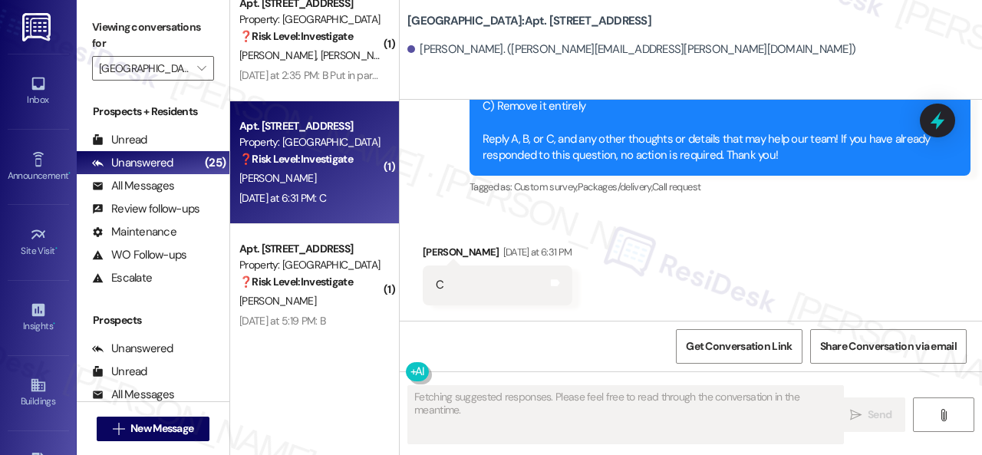
scroll to position [2418, 0]
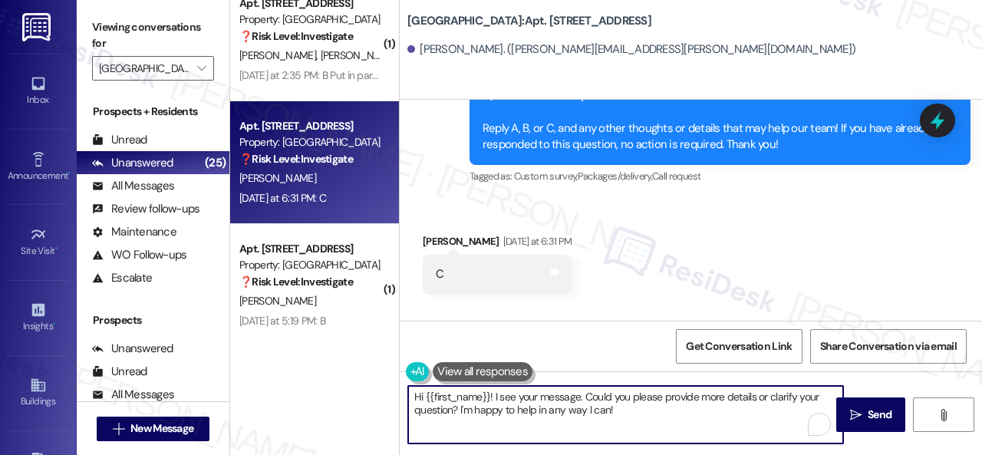
drag, startPoint x: 631, startPoint y: 413, endPoint x: 342, endPoint y: 357, distance: 294.7
click at [342, 357] on div "Apt. 220, 001 Halston Park Central Property: Halston Park Central ❓ Risk Level:…" at bounding box center [606, 227] width 752 height 455
paste textarea "Thank you for sharing your feedback. We appreciate it. Enjoy your day!"
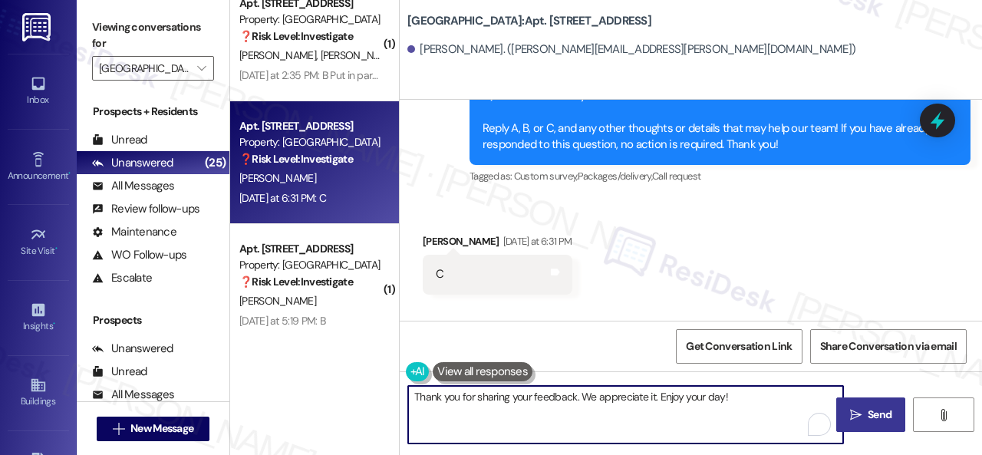
type textarea "Thank you for sharing your feedback. We appreciate it. Enjoy your day!"
click at [876, 413] on span "Send" at bounding box center [879, 415] width 24 height 16
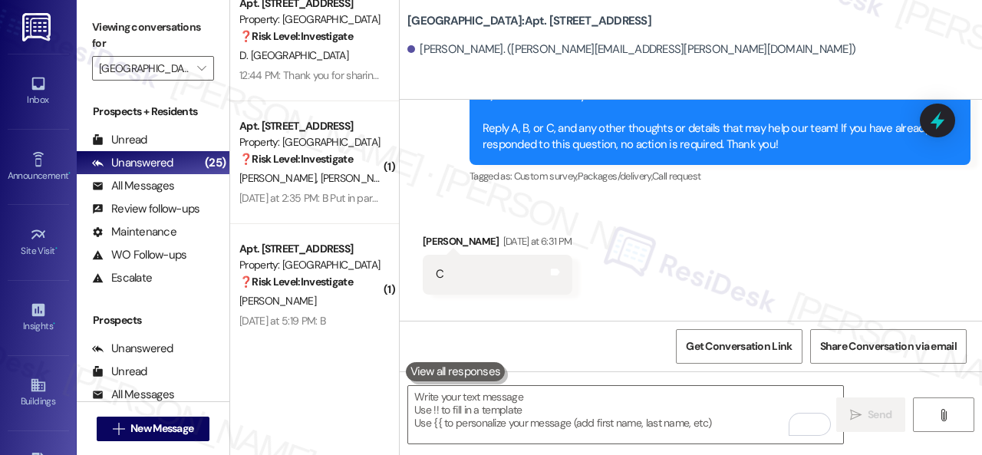
scroll to position [2683, 0]
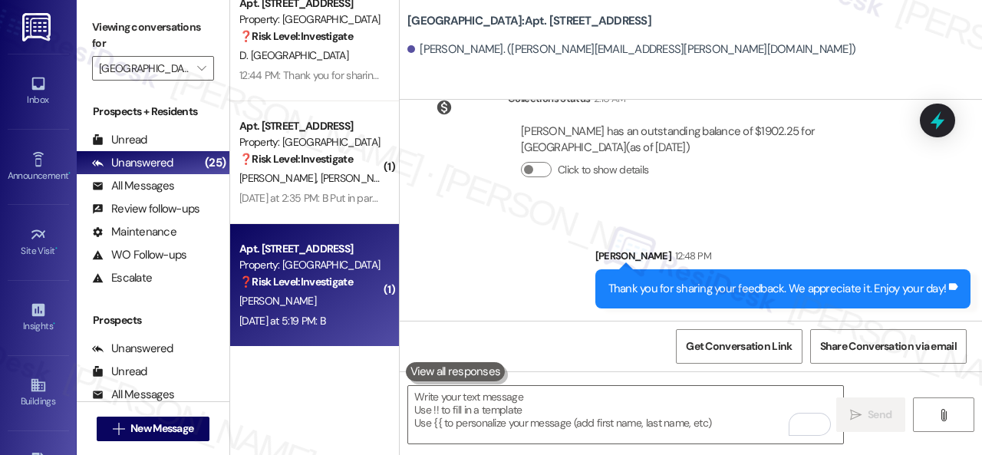
click at [333, 303] on div "[PERSON_NAME]" at bounding box center [310, 300] width 145 height 19
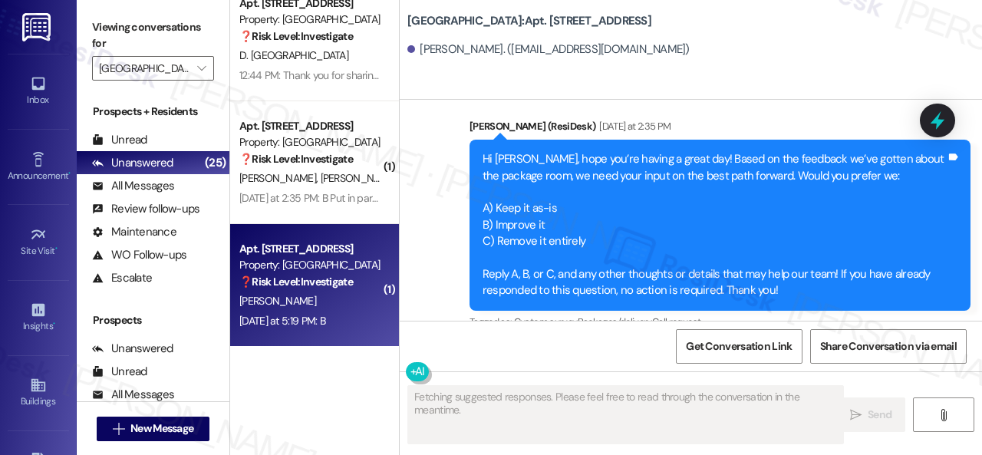
scroll to position [1305, 0]
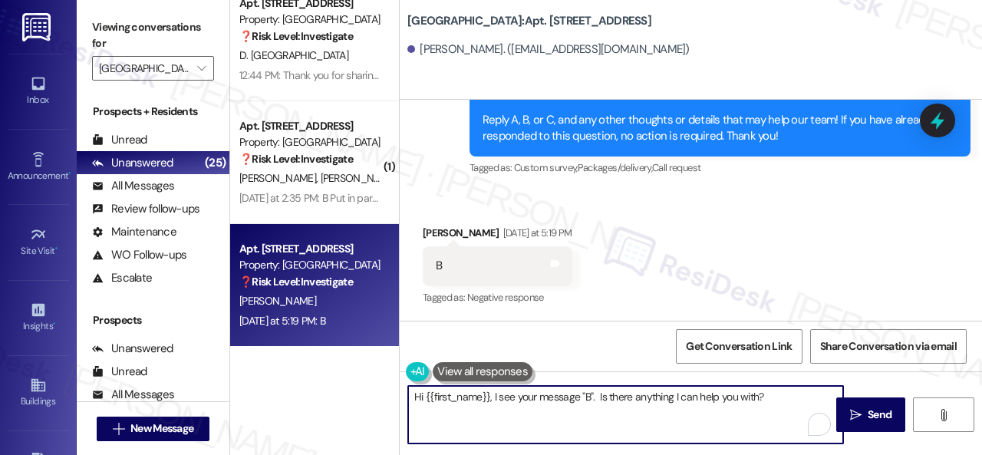
drag, startPoint x: 782, startPoint y: 401, endPoint x: 426, endPoint y: 398, distance: 355.1
click at [321, 390] on div "Apt. 118, 001 Halston Park Central Property: Halston Park Central ❓ Risk Level:…" at bounding box center [606, 227] width 752 height 455
paste textarea "Could you describe what improvements would make the service better for you"
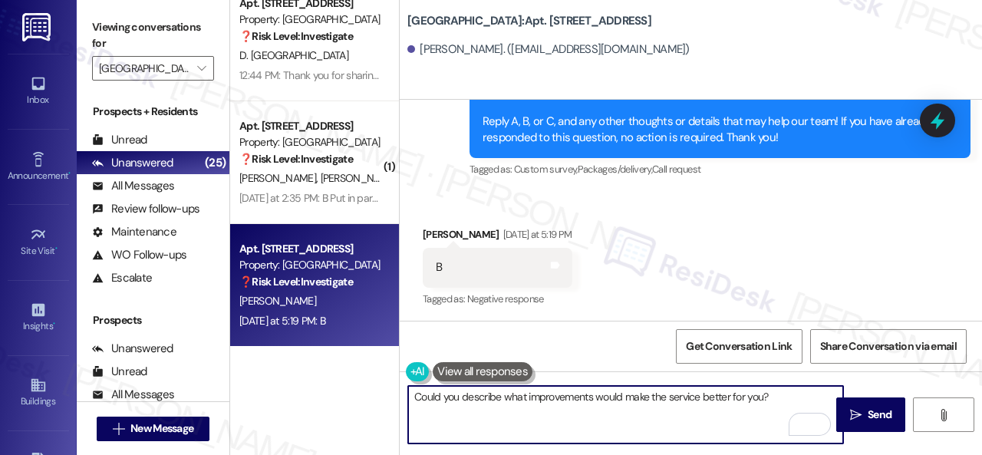
scroll to position [1307, 0]
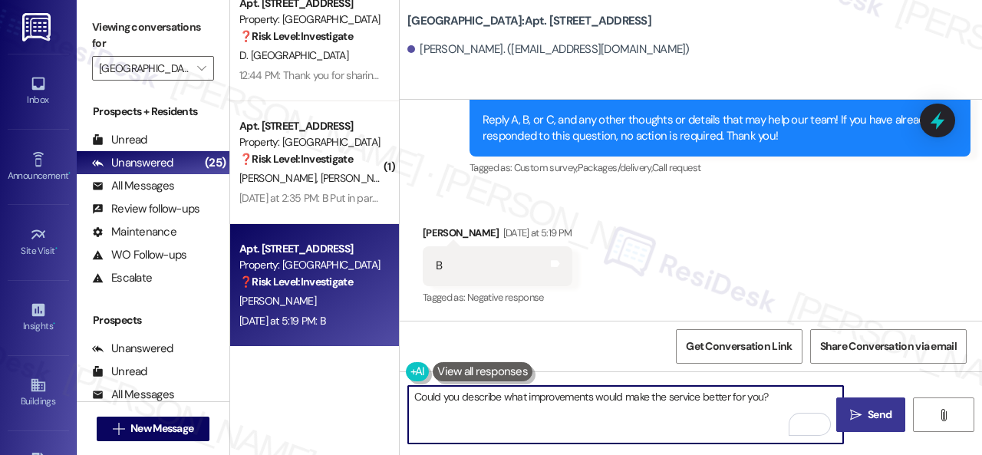
type textarea "Could you describe what improvements would make the service better for you?"
click at [867, 427] on button " Send" at bounding box center [870, 414] width 69 height 35
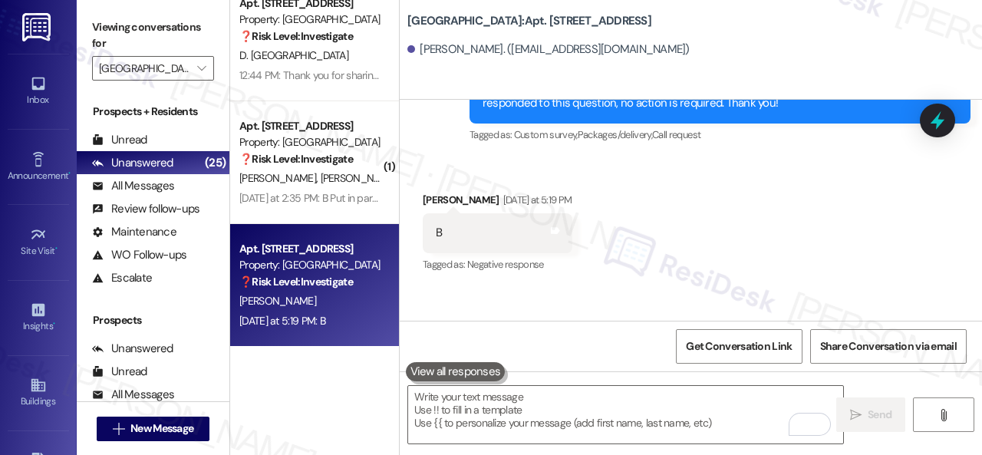
scroll to position [1305, 0]
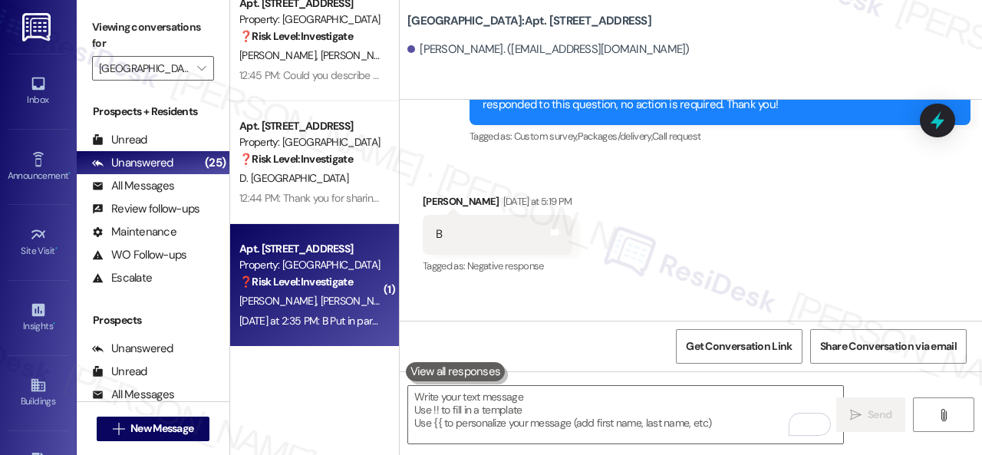
click at [339, 291] on div "A. Jones M. Jones" at bounding box center [310, 300] width 145 height 19
type textarea "Fetching suggested responses. Please feel free to read through the conversation…"
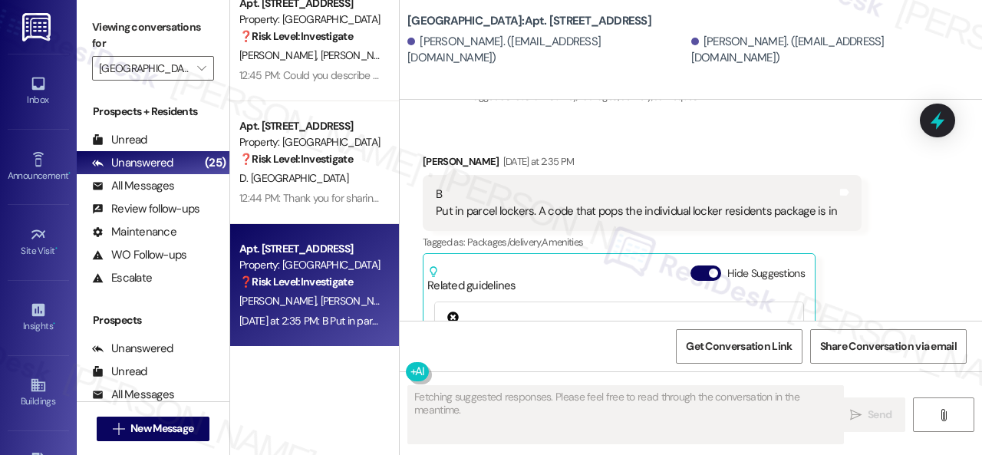
scroll to position [16749, 0]
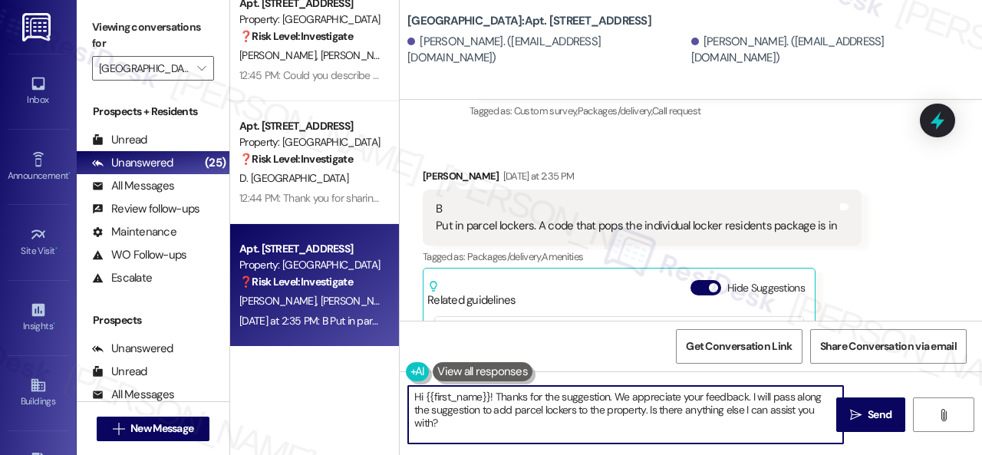
drag, startPoint x: 453, startPoint y: 429, endPoint x: 374, endPoint y: 378, distance: 93.2
click at [374, 378] on div "Apt. 213, 001 Halston Park Central Property: Halston Park Central ❓ Risk Level:…" at bounding box center [606, 227] width 752 height 455
paste textarea "Thank you for sharing your suggestion. We appreciate it. Enjoy your day!"
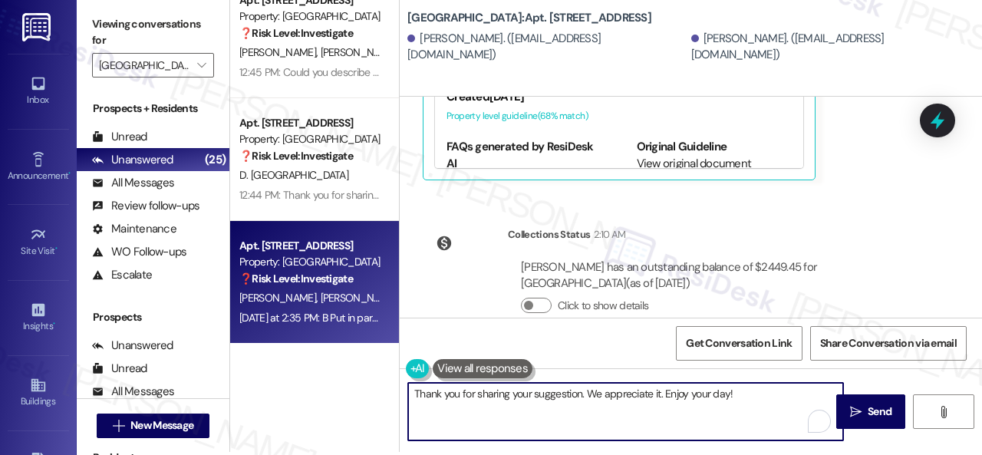
scroll to position [5, 0]
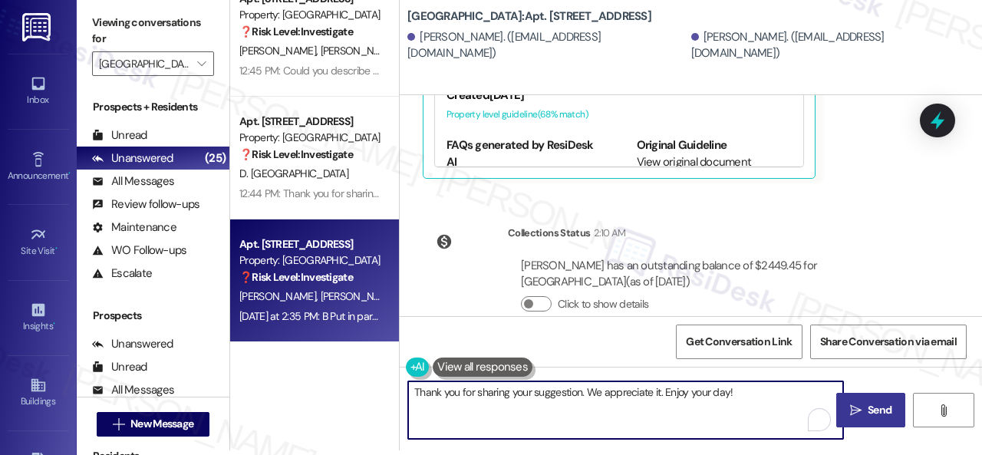
type textarea "Thank you for sharing your suggestion. We appreciate it. Enjoy your day!"
click at [847, 403] on span " Send" at bounding box center [871, 410] width 48 height 16
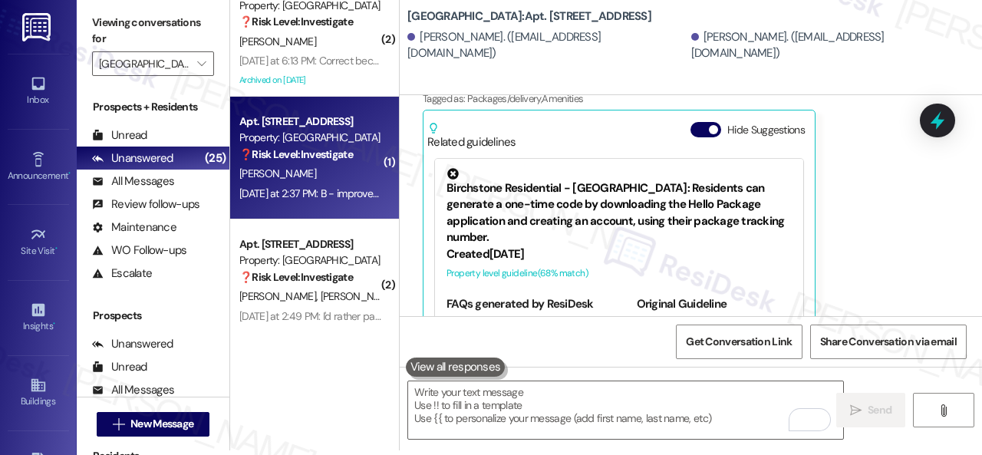
scroll to position [957, 0]
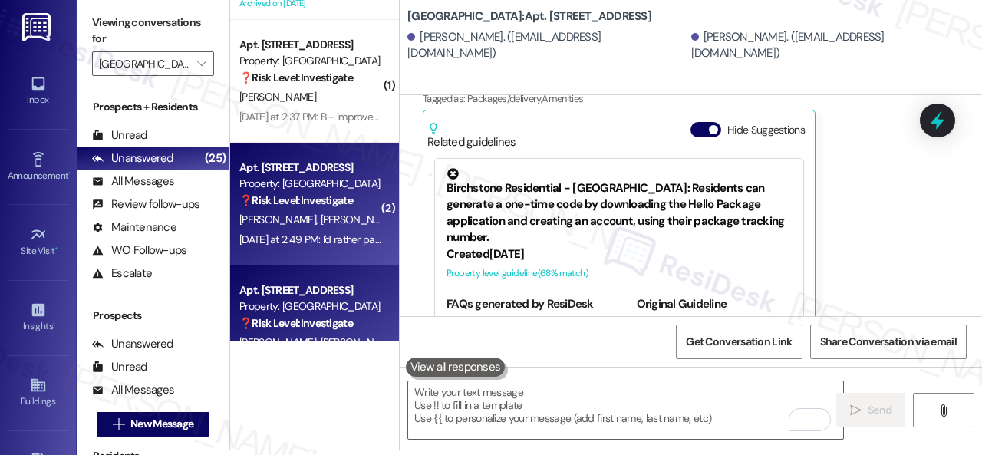
click at [358, 216] on div "S. Sanford S. Jackson" at bounding box center [310, 219] width 145 height 19
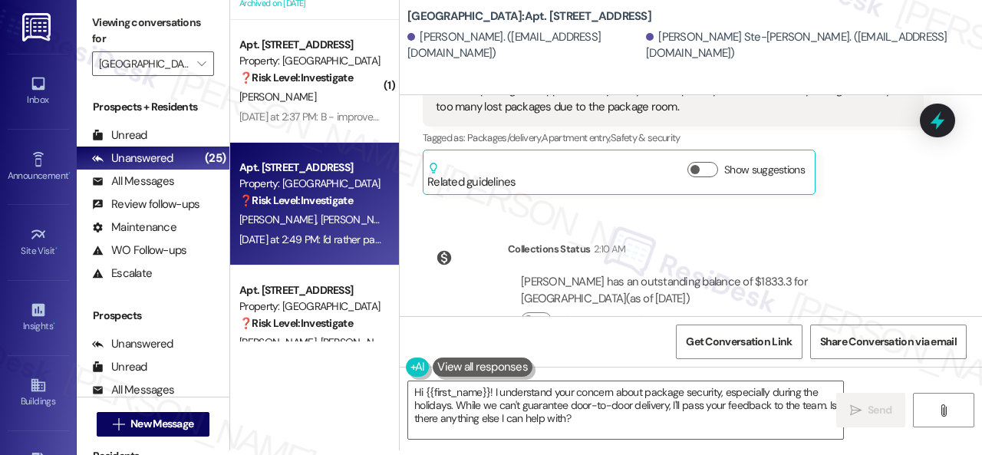
scroll to position [19874, 0]
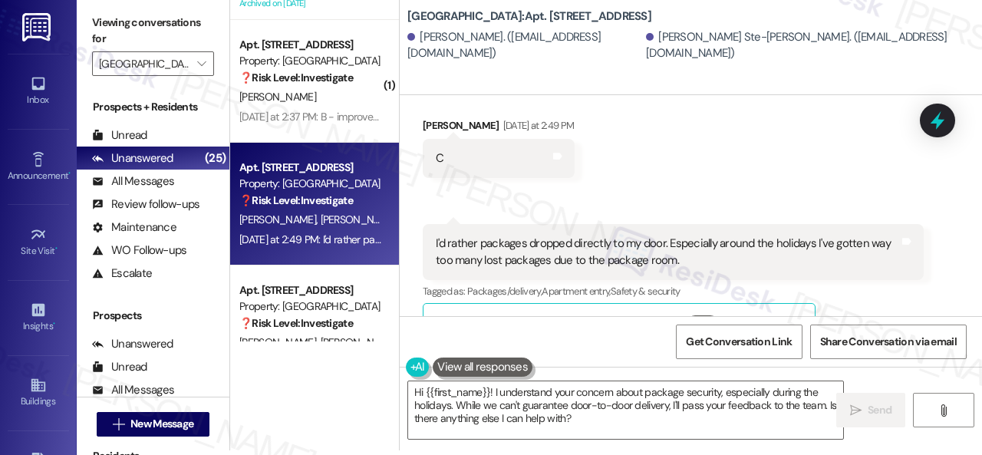
click at [492, 163] on div "Received via SMS Saige Sanford Yesterday at 2:49 PM C Tags and notes Received v…" at bounding box center [691, 221] width 582 height 277
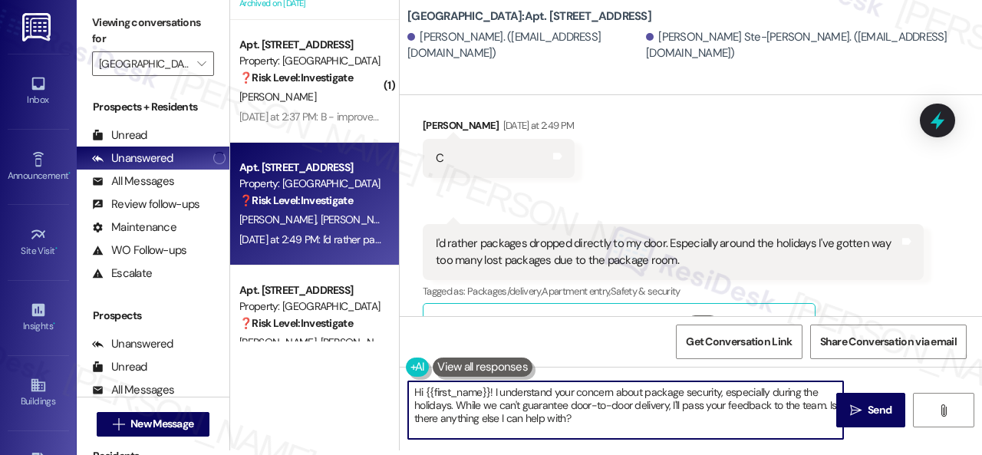
drag, startPoint x: 580, startPoint y: 426, endPoint x: 308, endPoint y: 393, distance: 273.5
click at [308, 393] on div "( 1 ) Apt. 205, 002 Halston Park Central Property: Halston Park Central ❓ Risk …" at bounding box center [606, 222] width 752 height 455
paste textarea "Thank you for sharing your feedback. We appreciate it. Enjoy your day!"
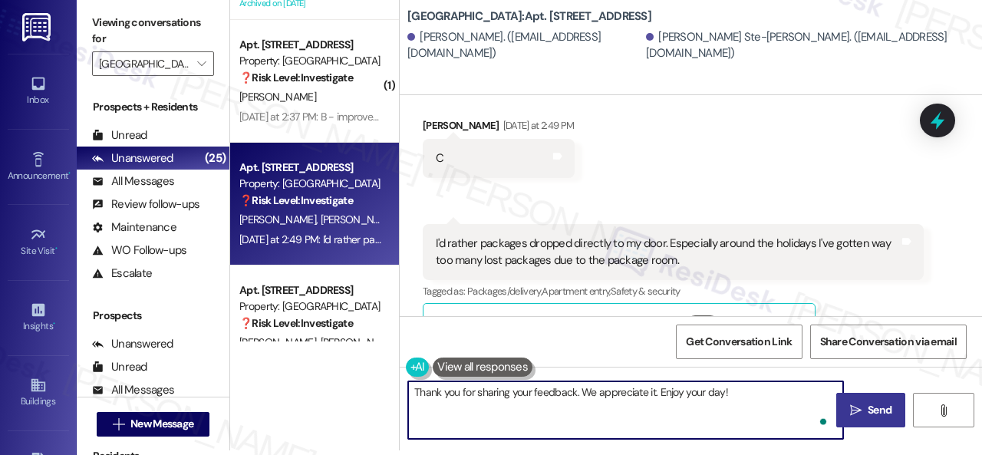
type textarea "Thank you for sharing your feedback. We appreciate it. Enjoy your day!"
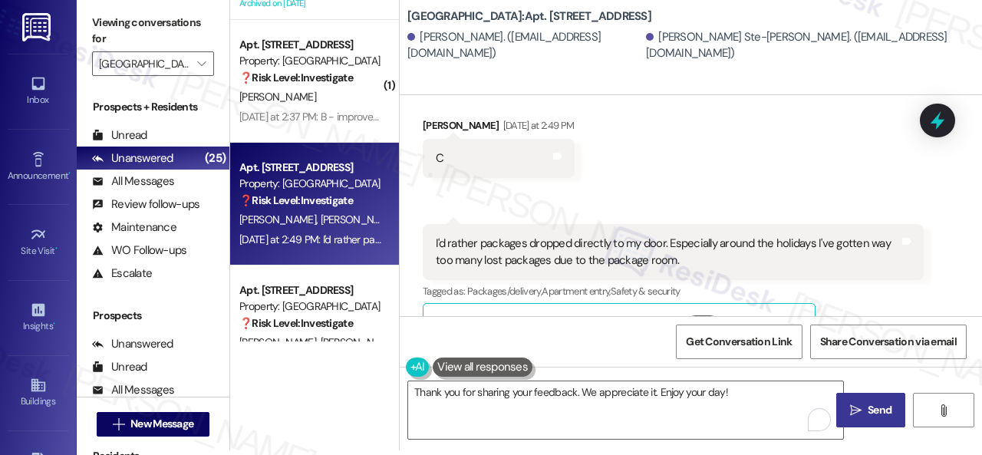
click at [855, 413] on icon "" at bounding box center [856, 410] width 12 height 12
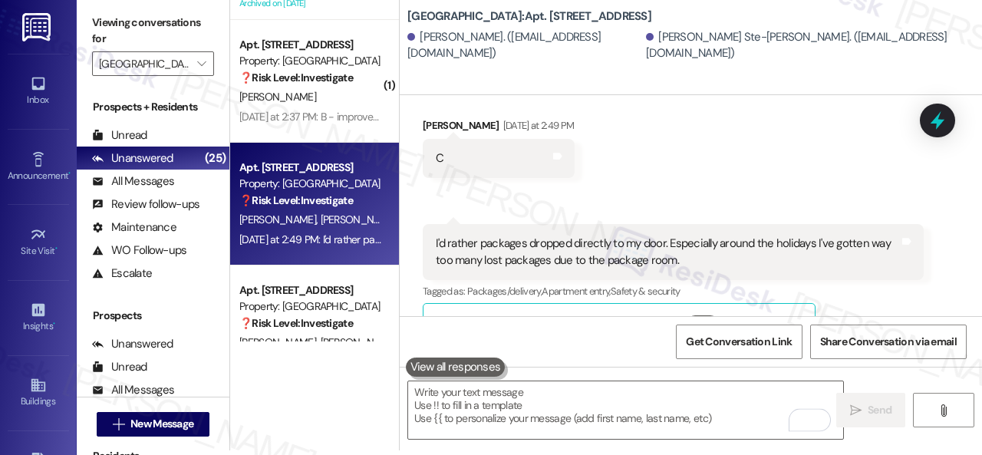
scroll to position [19869, 0]
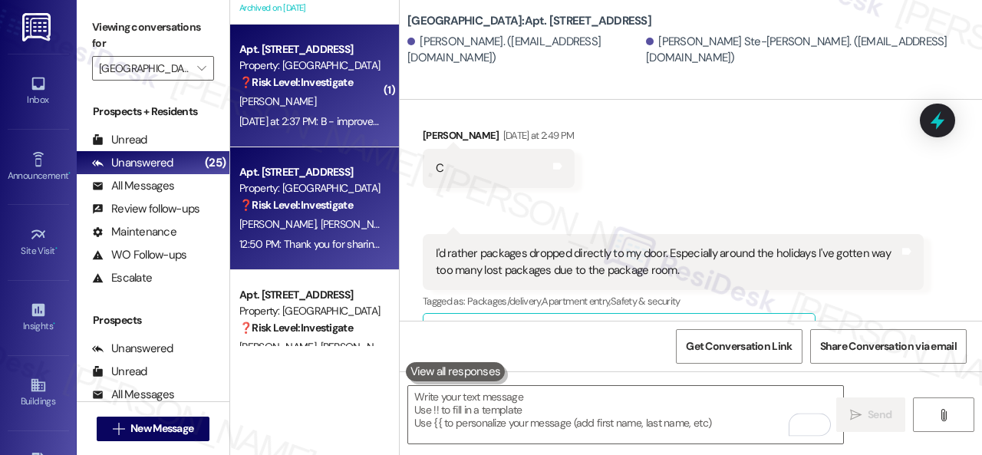
click at [344, 107] on div "[PERSON_NAME]" at bounding box center [310, 101] width 145 height 19
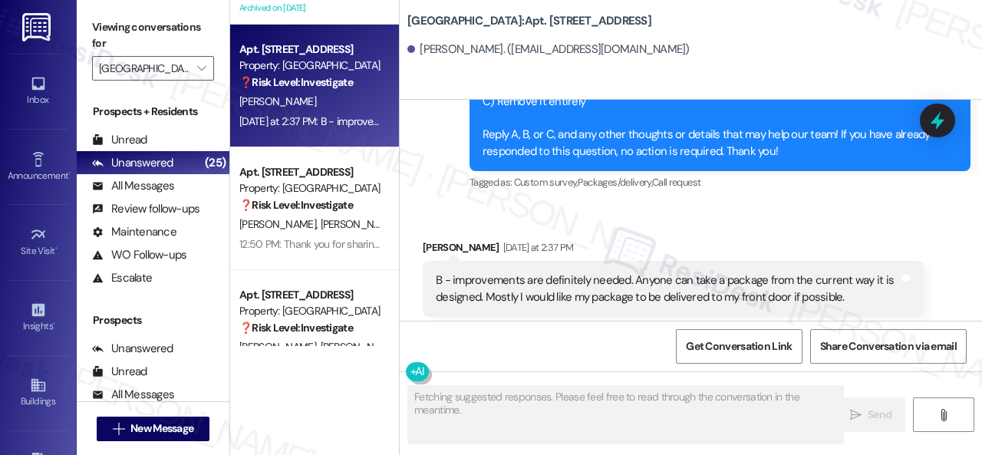
scroll to position [12044, 0]
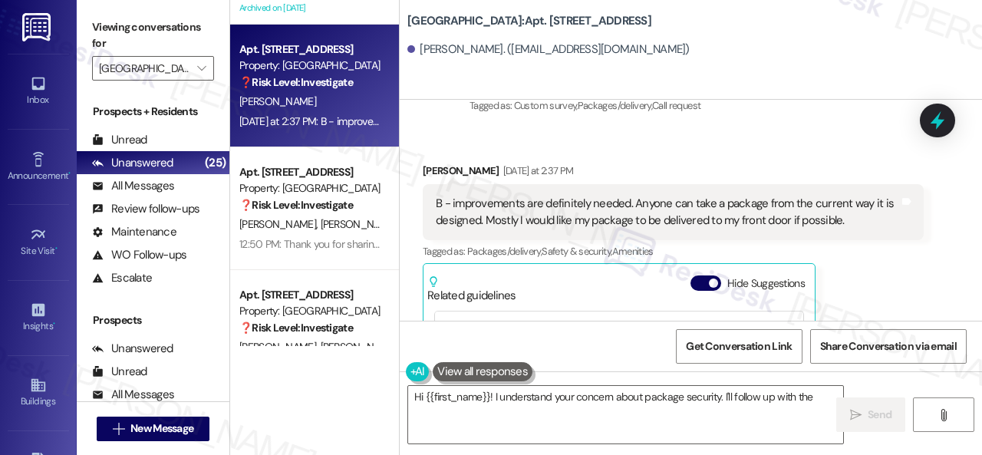
type textarea "Hi {{first_name}}! I understand your concern about package security. I'll follo…"
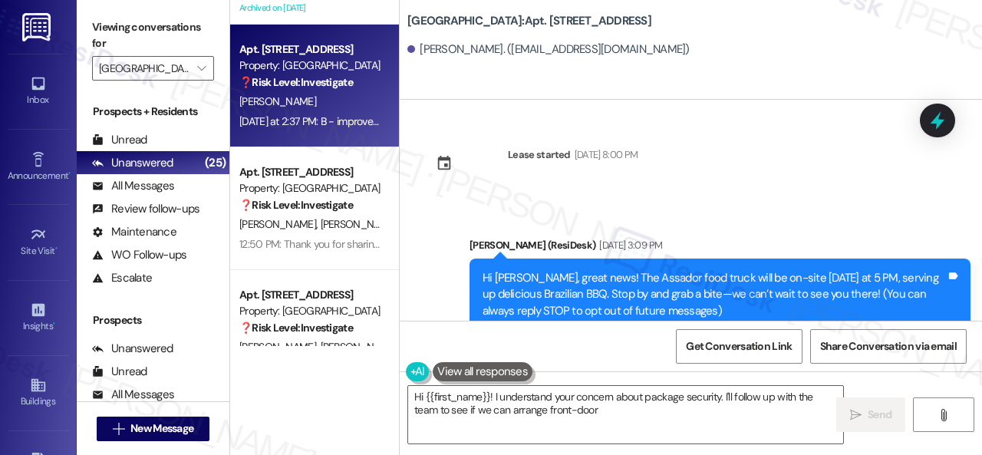
scroll to position [12044, 0]
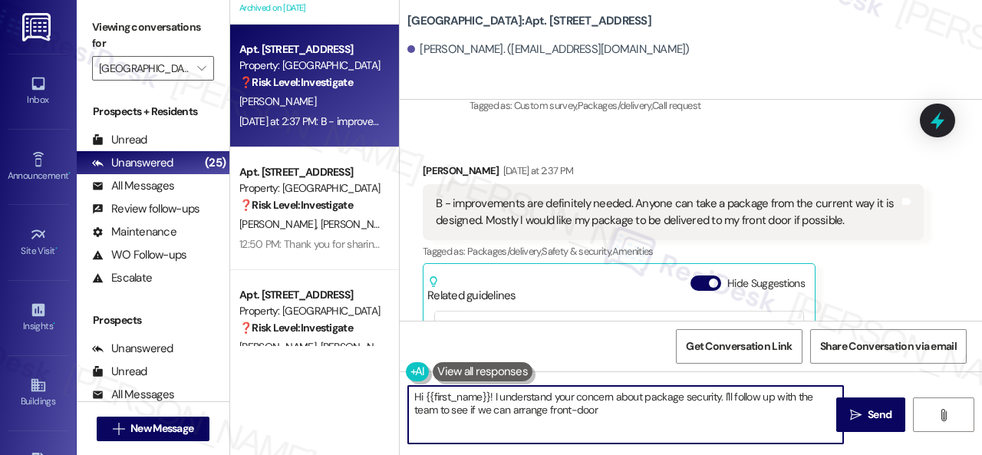
drag, startPoint x: 449, startPoint y: 401, endPoint x: 364, endPoint y: 378, distance: 88.9
click at [364, 378] on div "( 1 ) Apt. 205, 002 [GEOGRAPHIC_DATA] Property: [GEOGRAPHIC_DATA] Central ❓ Ris…" at bounding box center [606, 227] width 752 height 455
paste textarea "Thank you for sharing your suggestion. We appreciate it. Enjoy your day!"
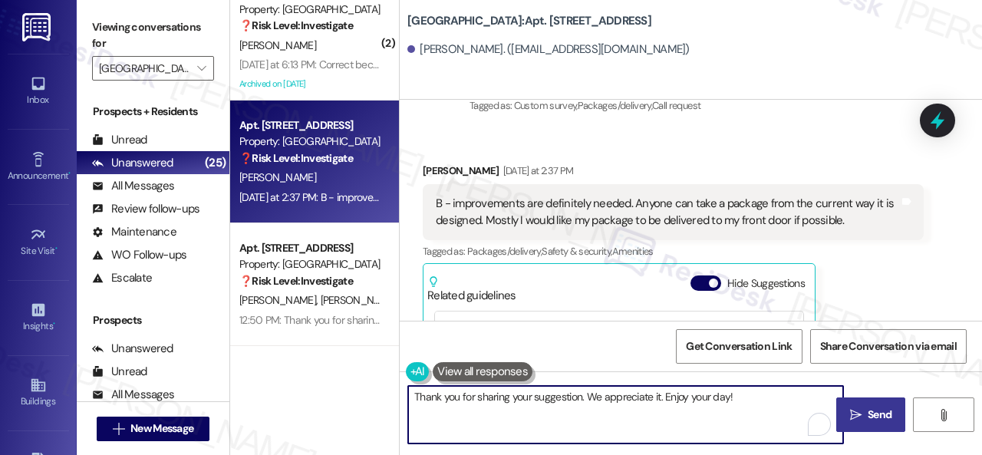
scroll to position [881, 0]
type textarea "Thank you for sharing your suggestion. We appreciate it. Enjoy your day!"
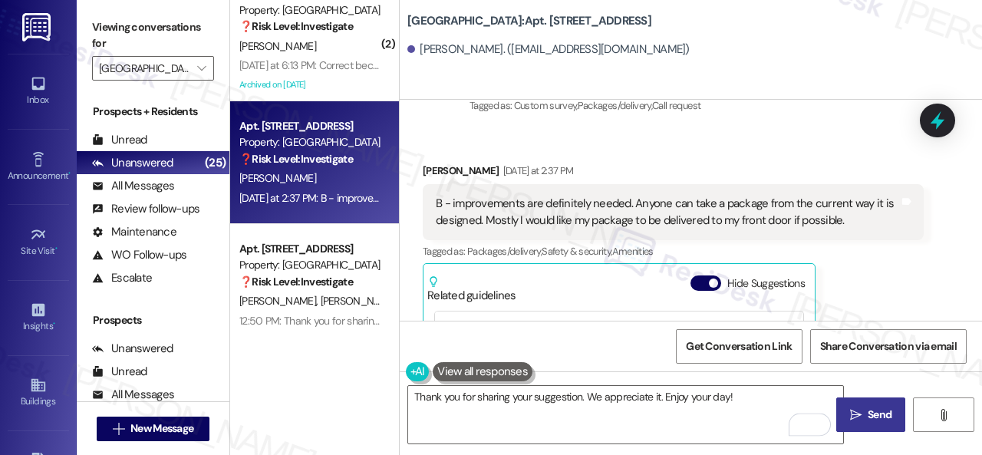
click at [867, 419] on span "Send" at bounding box center [879, 415] width 24 height 16
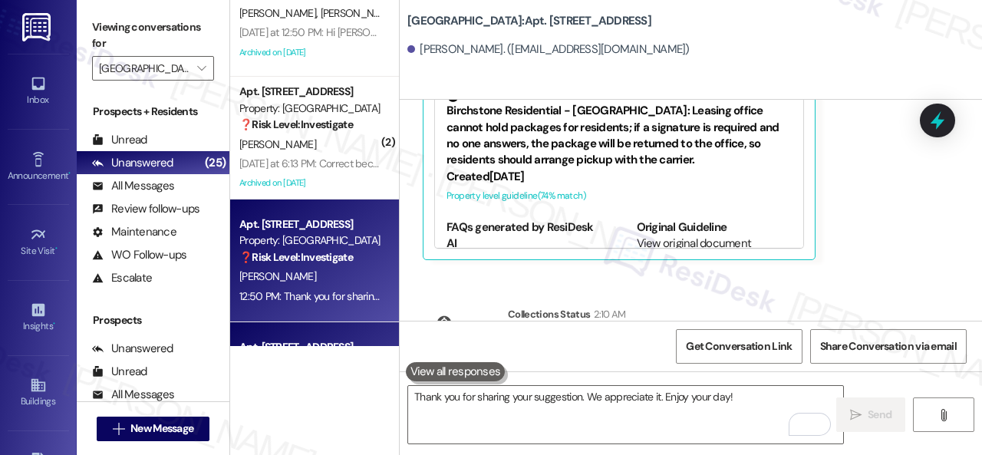
scroll to position [727, 0]
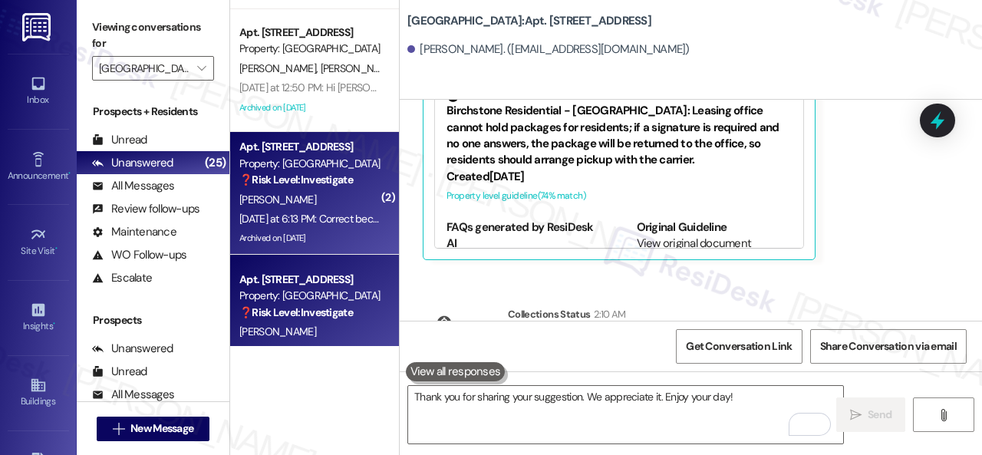
click at [330, 193] on div "[PERSON_NAME]" at bounding box center [310, 199] width 145 height 19
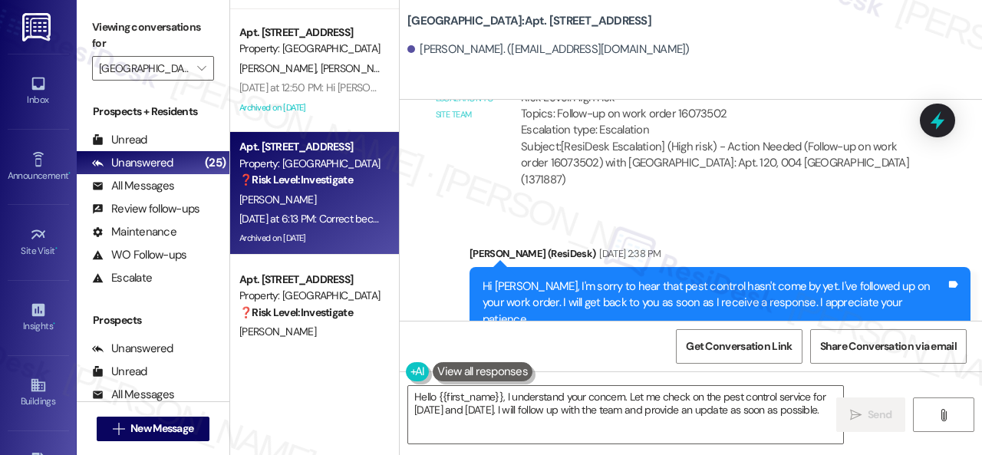
scroll to position [34445, 0]
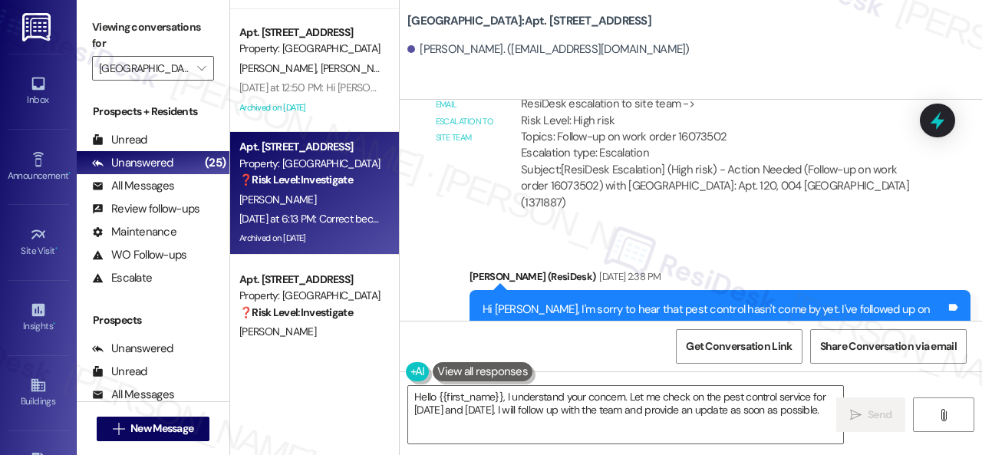
click at [549, 21] on b "Halston Park Central: Apt. 120, 004 Halston Park Central" at bounding box center [529, 21] width 244 height 16
copy b "120"
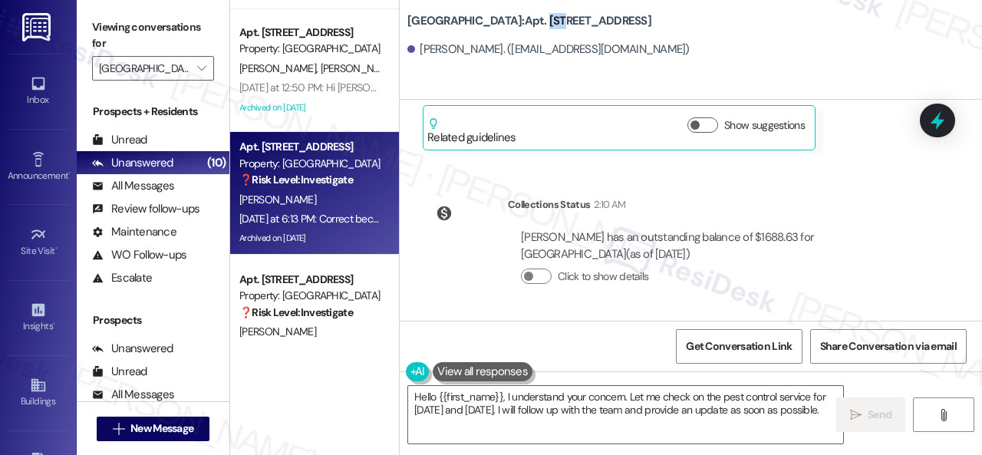
scroll to position [36746, 0]
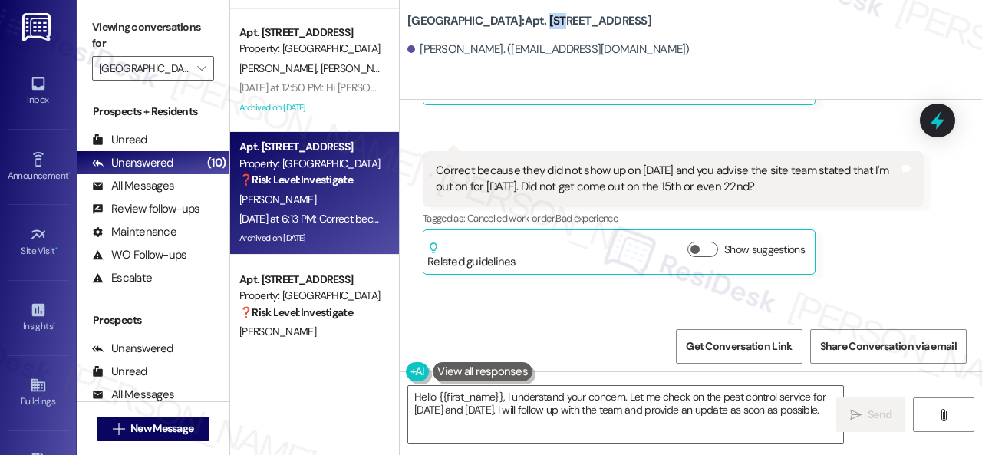
drag, startPoint x: 522, startPoint y: 200, endPoint x: 780, endPoint y: 215, distance: 258.1
click at [780, 196] on div "Correct because they did not show up on aug 15th and you advise the site team s…" at bounding box center [667, 179] width 463 height 33
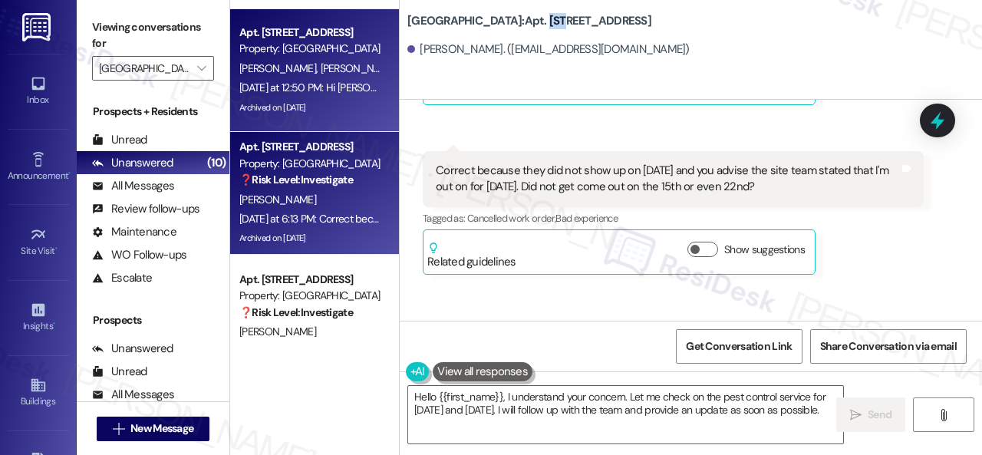
copy div "hey did not show up on aug 15th and you advise the site team stated that I'm ou…"
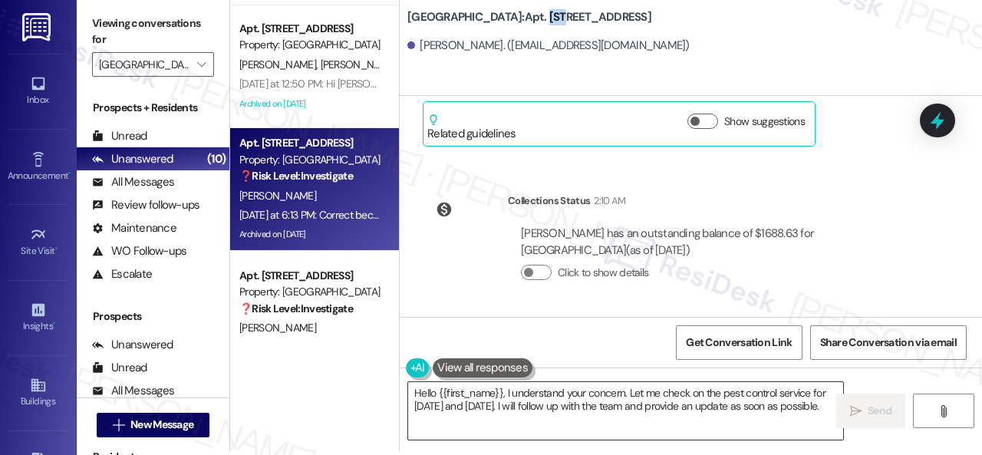
scroll to position [5, 0]
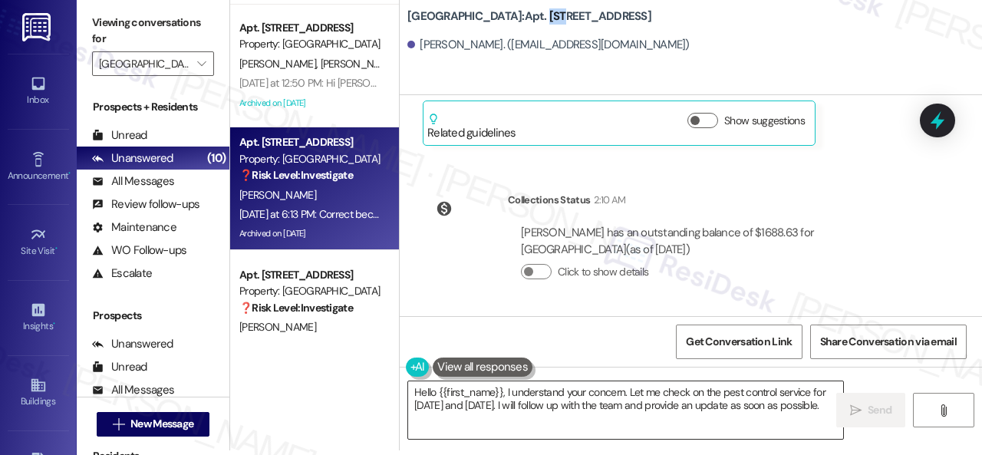
click at [756, 401] on textarea "Hello {{first_name}}, I understand your concern. Let me check on the pest contr…" at bounding box center [625, 410] width 435 height 58
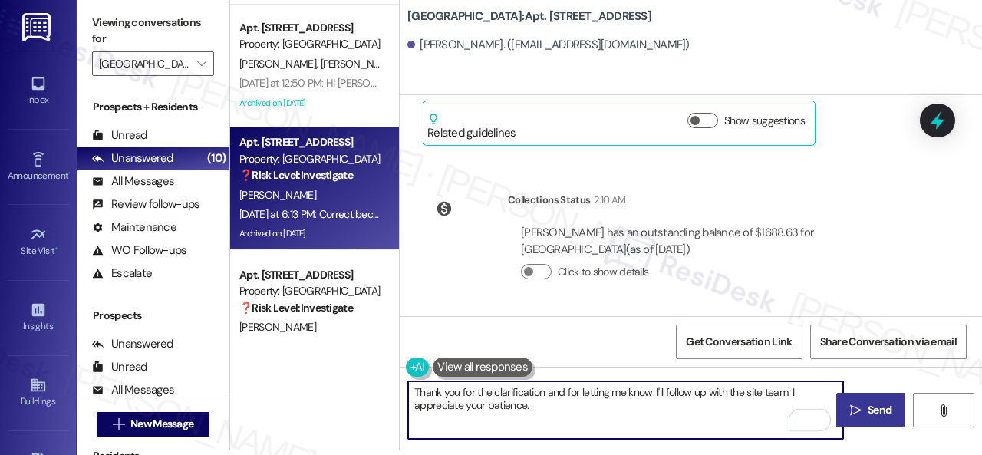
type textarea "Thank you for the clarification and for letting me know. I'll follow up with th…"
click at [871, 408] on span "Send" at bounding box center [879, 410] width 24 height 16
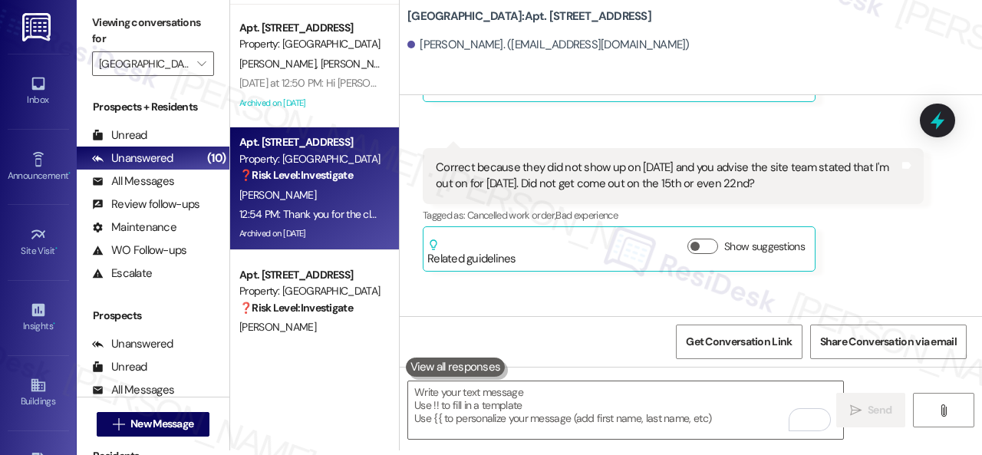
scroll to position [37023, 0]
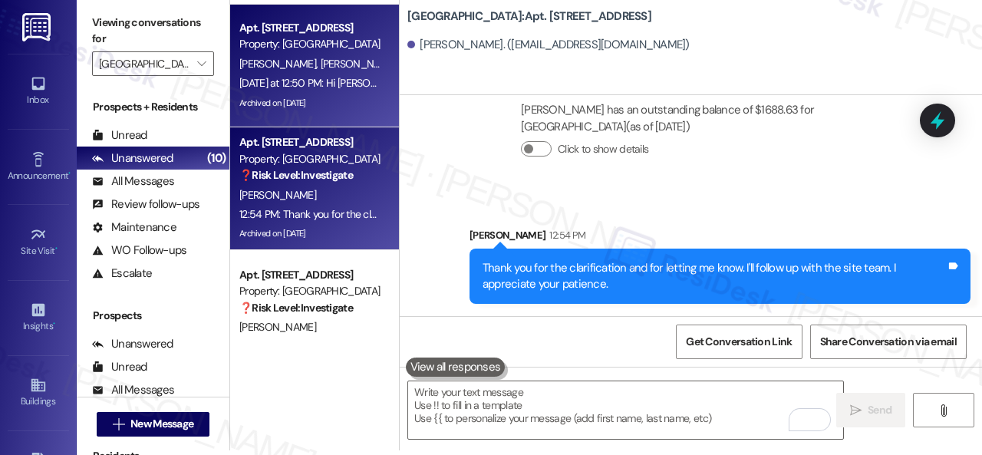
click at [360, 47] on div "Property: [GEOGRAPHIC_DATA]" at bounding box center [310, 44] width 142 height 16
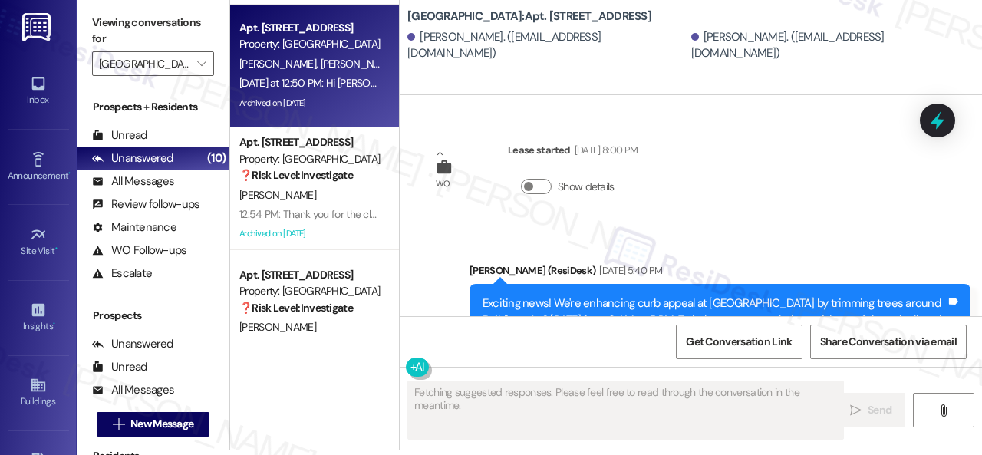
type textarea "Fetching suggested responses. Please feel free to read through the conversation…"
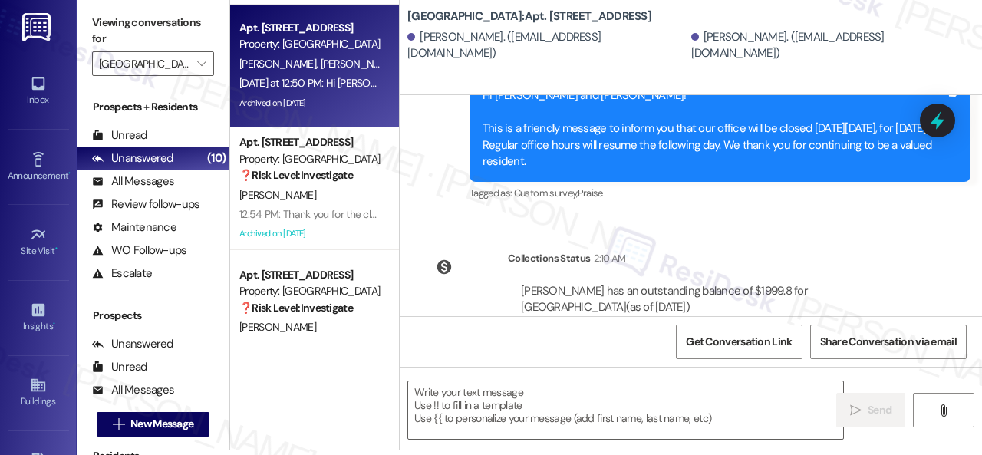
scroll to position [10952, 0]
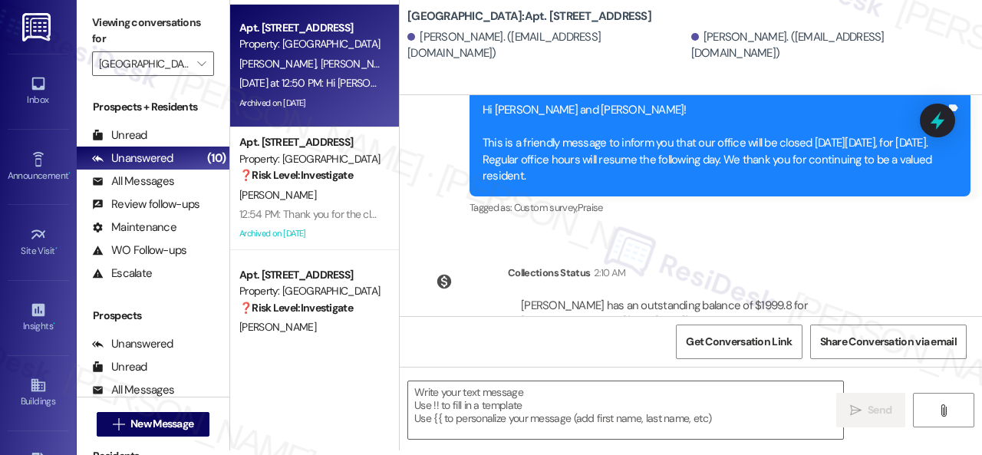
click at [475, 342] on div "Get Conversation Link Share Conversation via email" at bounding box center [691, 341] width 582 height 51
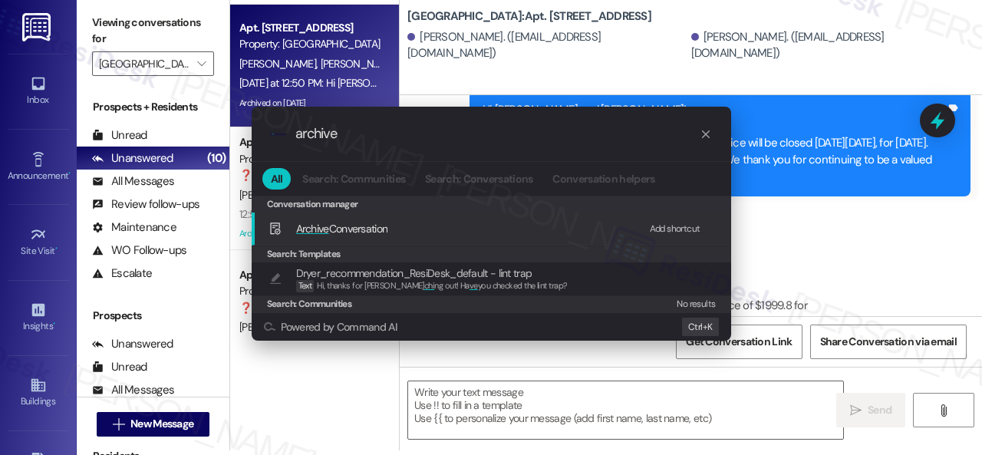
type input "archive"
click at [670, 227] on div "Add shortcut" at bounding box center [675, 229] width 51 height 16
click at [376, 231] on span "Archive Conversation" at bounding box center [342, 229] width 92 height 14
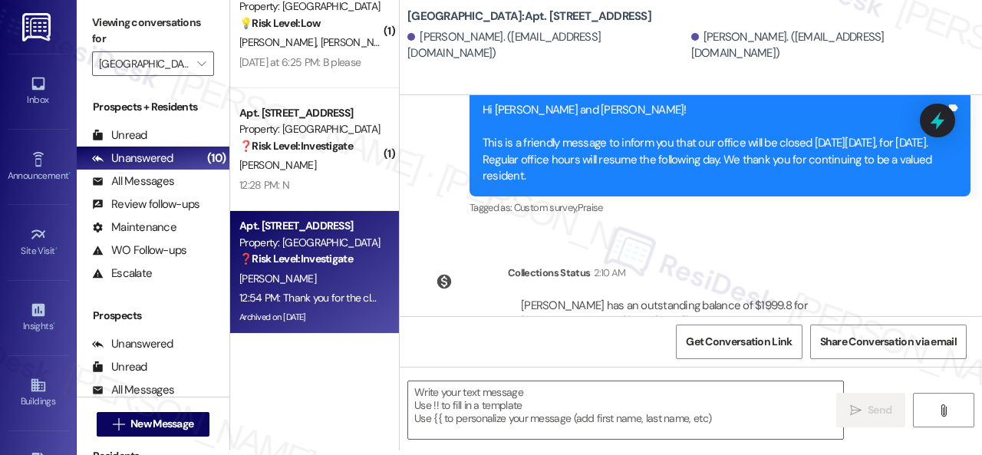
scroll to position [497, 0]
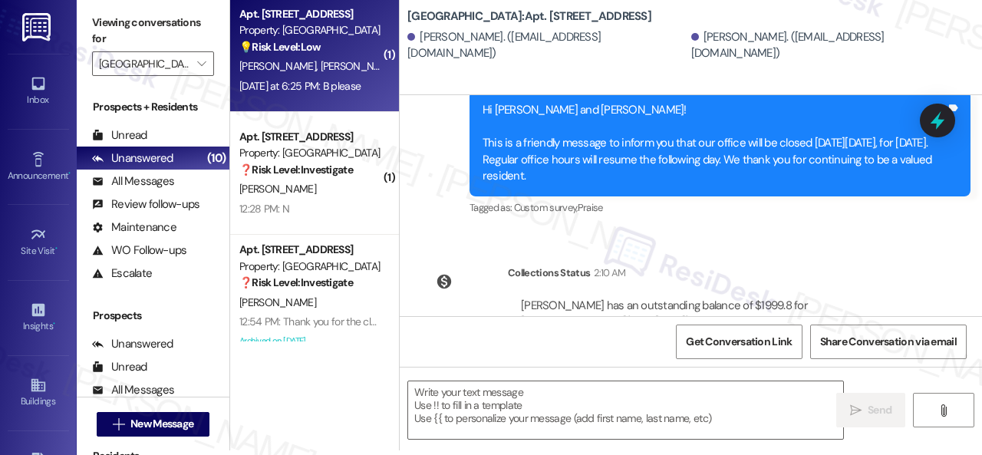
click at [339, 50] on div "💡 Risk Level: Low The resident is responding to a survey about package room pre…" at bounding box center [310, 47] width 142 height 16
type textarea "Fetching suggested responses. Please feel free to read through the conversation…"
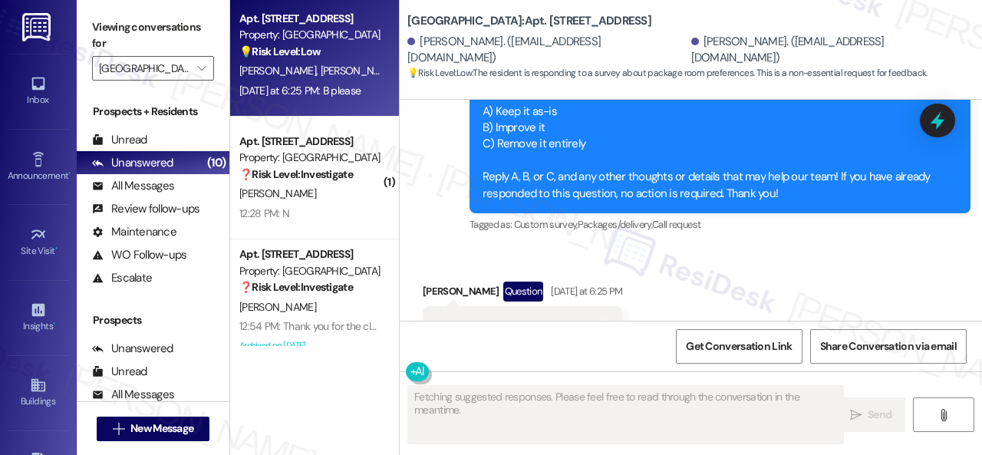
scroll to position [17458, 0]
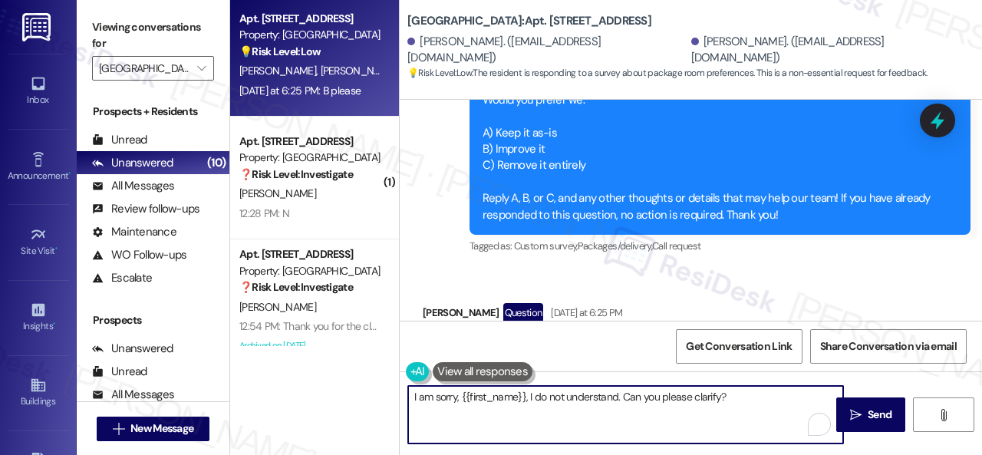
drag, startPoint x: 746, startPoint y: 397, endPoint x: 358, endPoint y: 400, distance: 388.1
click at [350, 400] on div "( 1 ) Apt. 311, 005 Halston Park Central Property: Halston Park Central 🔧 Risk …" at bounding box center [606, 227] width 752 height 455
paste textarea "Could you describe what improvements would make the service better for you"
type textarea "Could you describe what improvements would make the service better for you?"
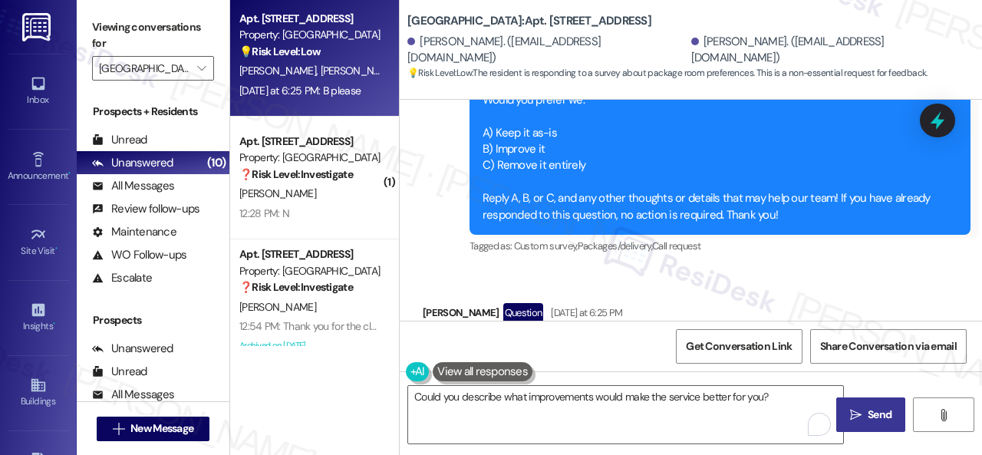
click at [864, 413] on span "Send" at bounding box center [879, 415] width 30 height 16
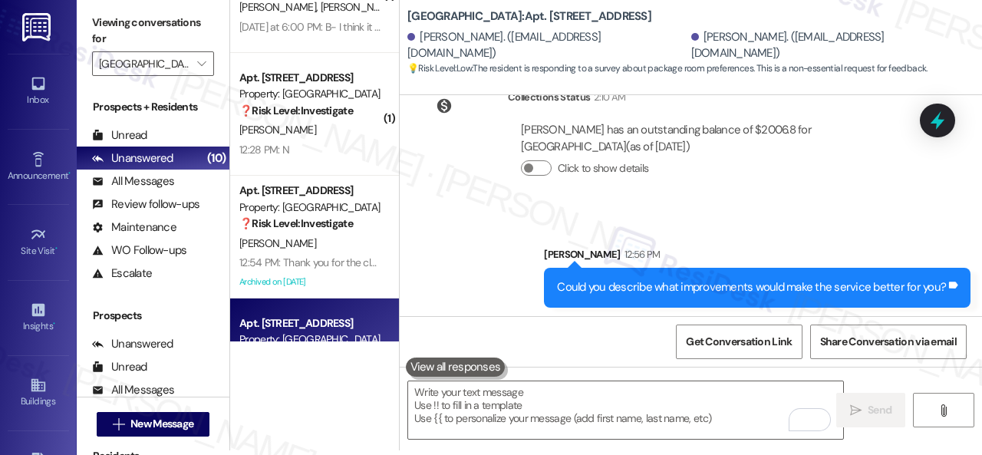
scroll to position [420, 0]
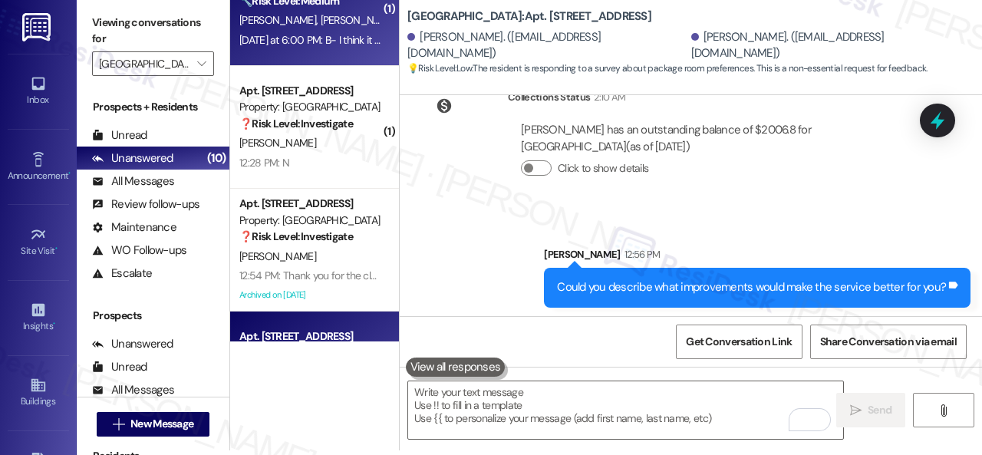
click at [348, 31] on div "Yesterday at 6:00 PM: B- I think it should be a little bigger, it's usually cro…" at bounding box center [310, 40] width 145 height 19
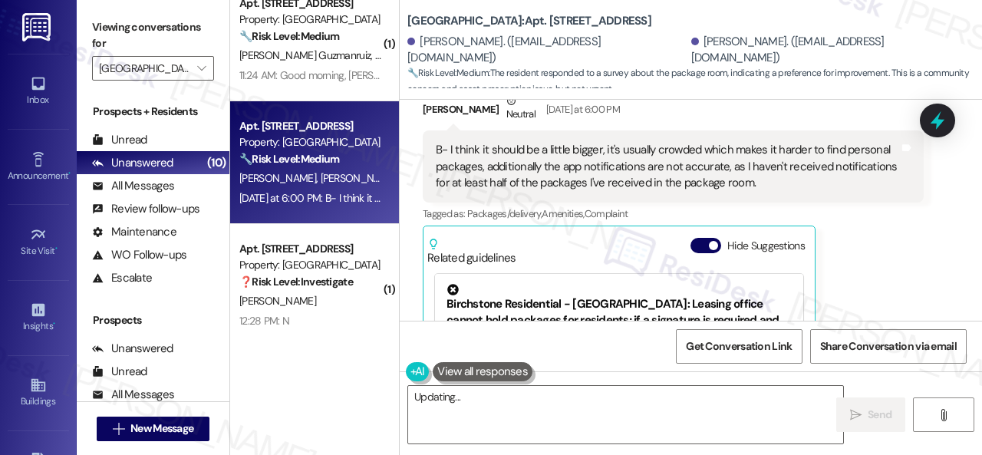
scroll to position [4585, 0]
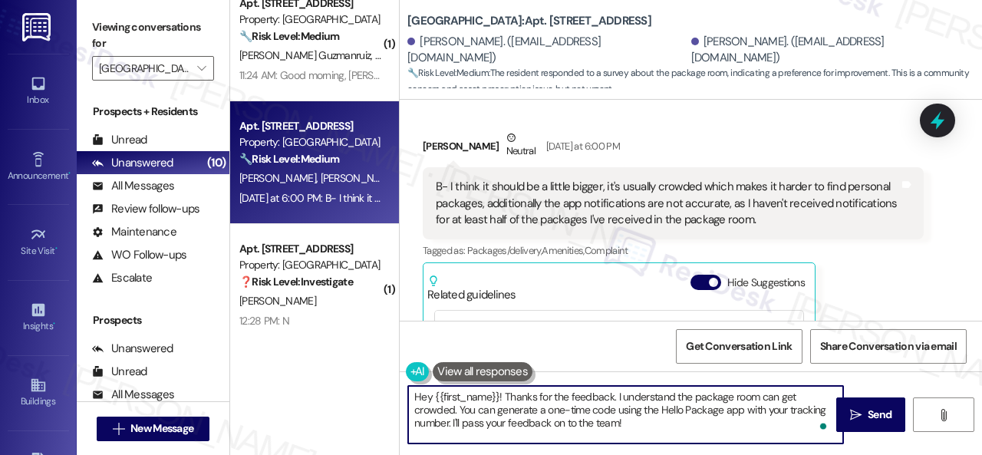
drag, startPoint x: 557, startPoint y: 422, endPoint x: 330, endPoint y: 380, distance: 230.8
click at [330, 380] on div "( 1 ) Apt. 114, 003 Halston Park Central Property: Halston Park Central ⚠️ Risk…" at bounding box center [606, 227] width 752 height 455
paste textarea "Thank you for sharing your suggestion. We appreciate it. Enjoy your day!"
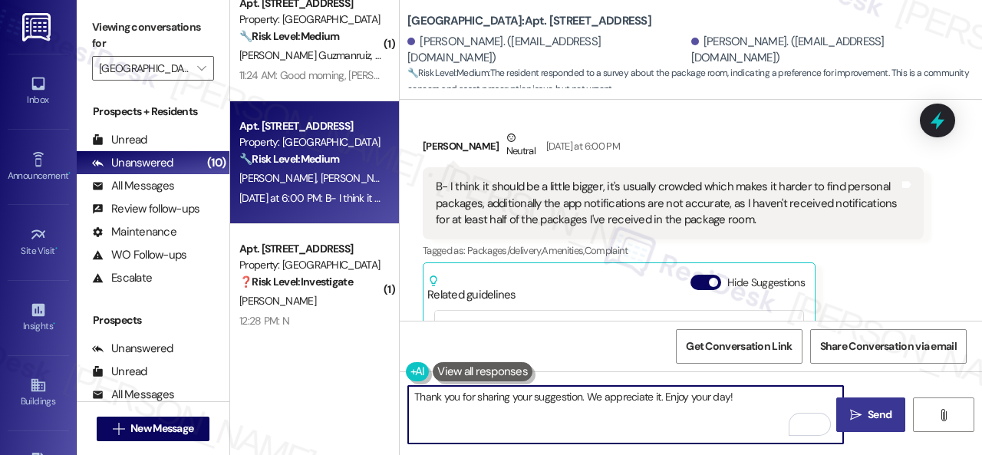
type textarea "Thank you for sharing your suggestion. We appreciate it. Enjoy your day!"
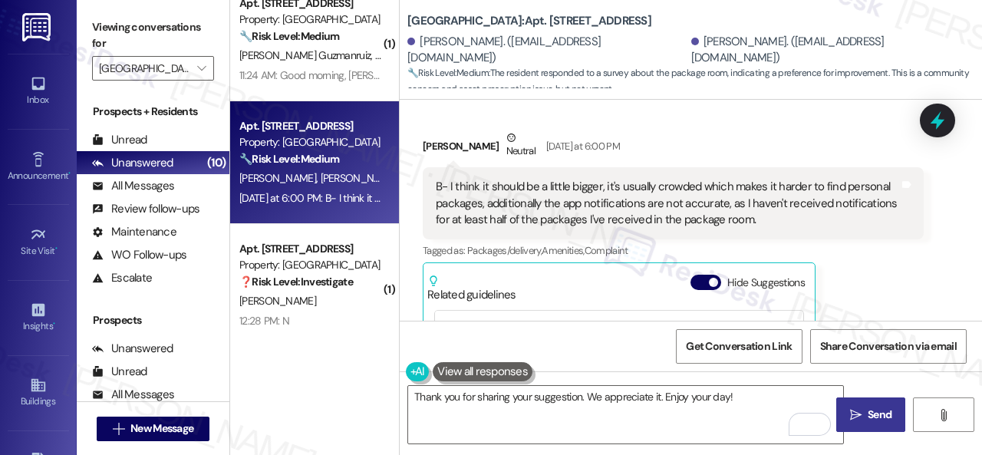
click at [875, 414] on span "Send" at bounding box center [879, 415] width 24 height 16
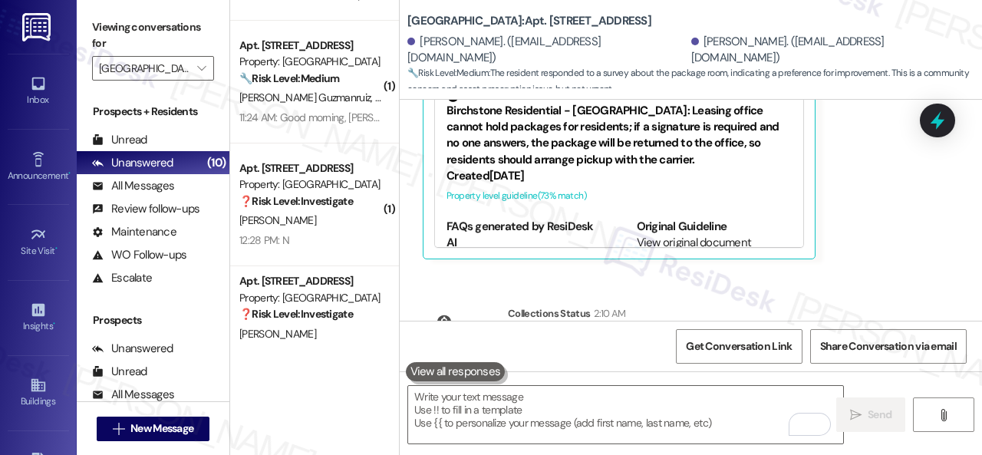
scroll to position [190, 0]
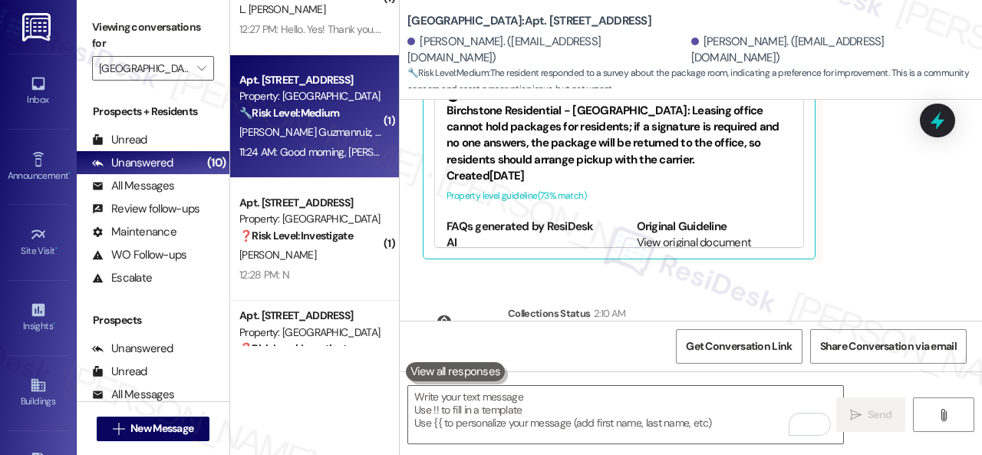
click at [347, 132] on div "J. Guzmanruiz C. Padilla" at bounding box center [310, 132] width 145 height 19
type textarea "Fetching suggested responses. Please feel free to read through the conversation…"
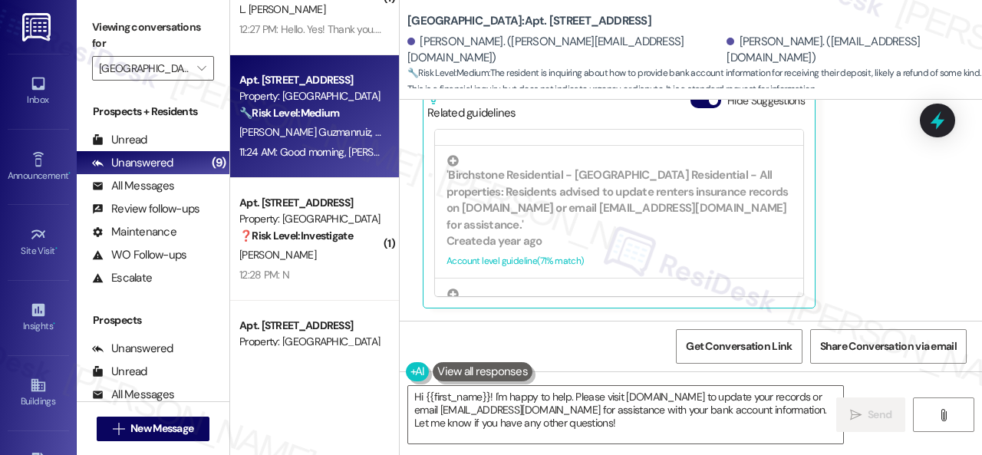
scroll to position [14610, 0]
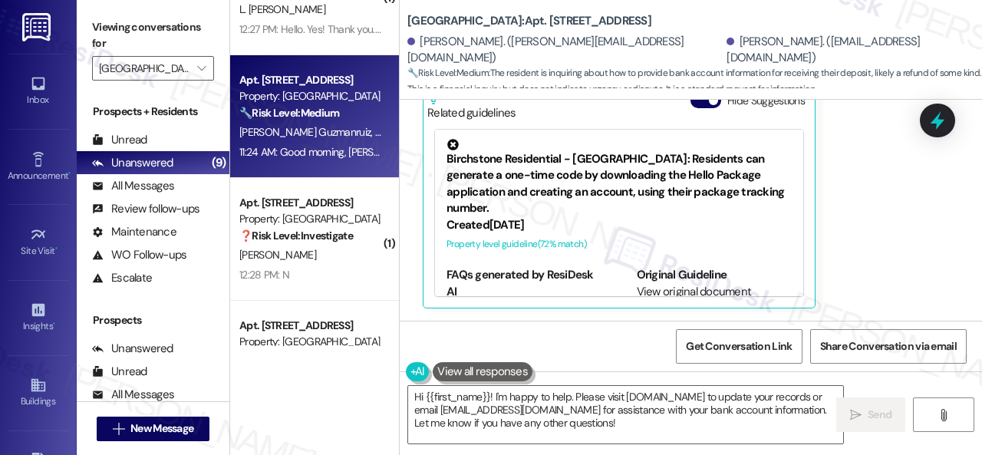
click at [901, 212] on div "Carolina Padilla Question 11:24 AM Good morning, John told me yesterday that he…" at bounding box center [673, 119] width 501 height 380
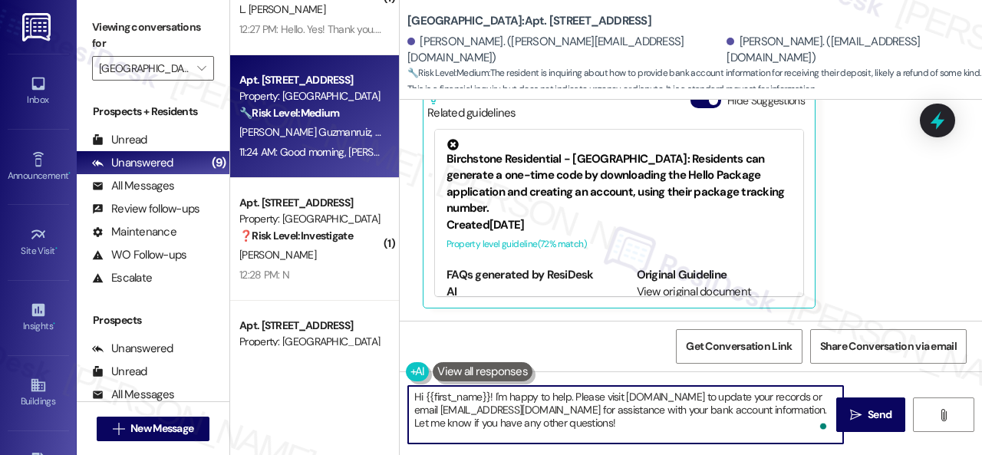
drag, startPoint x: 426, startPoint y: 398, endPoint x: 727, endPoint y: 453, distance: 305.7
click at [738, 444] on div "Hi {{first_name}}! I'm happy to help. Please visit Portal.ConfirmInsurance.com …" at bounding box center [691, 428] width 582 height 115
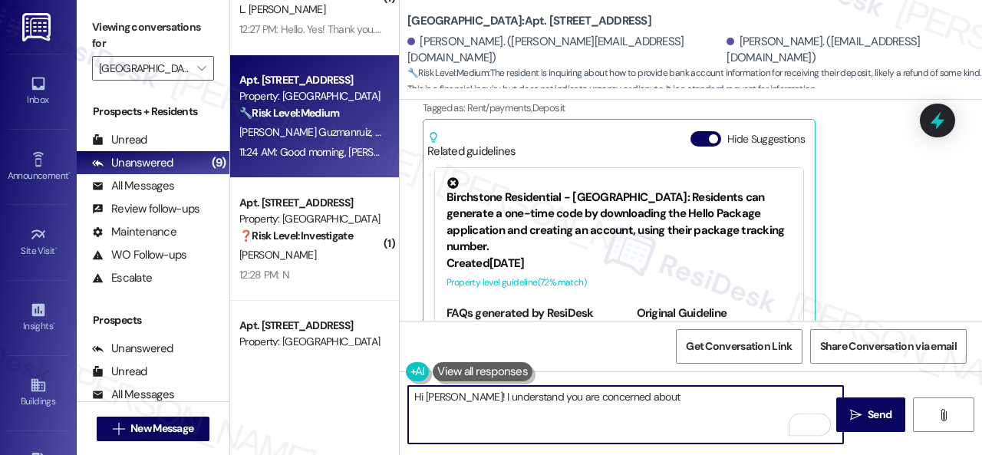
scroll to position [14457, 0]
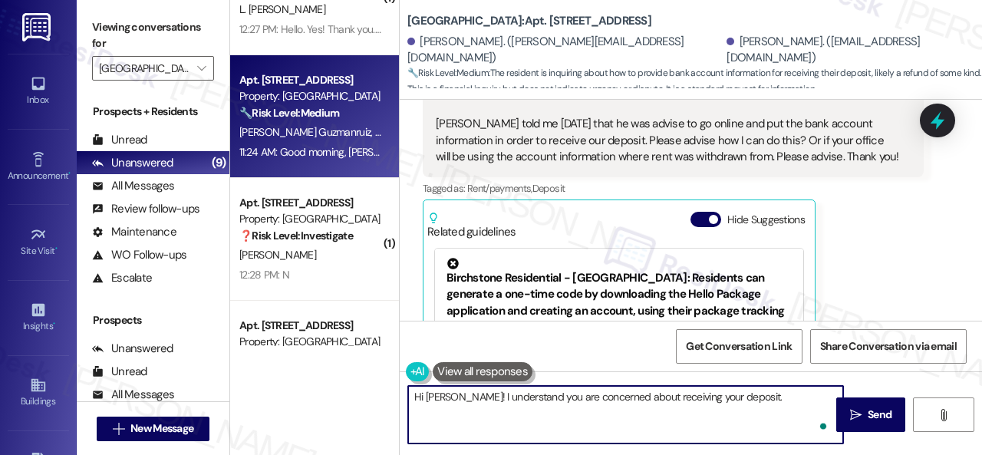
paste textarea "I will forward your inquiry to the site team and get back to you as soon as I r…"
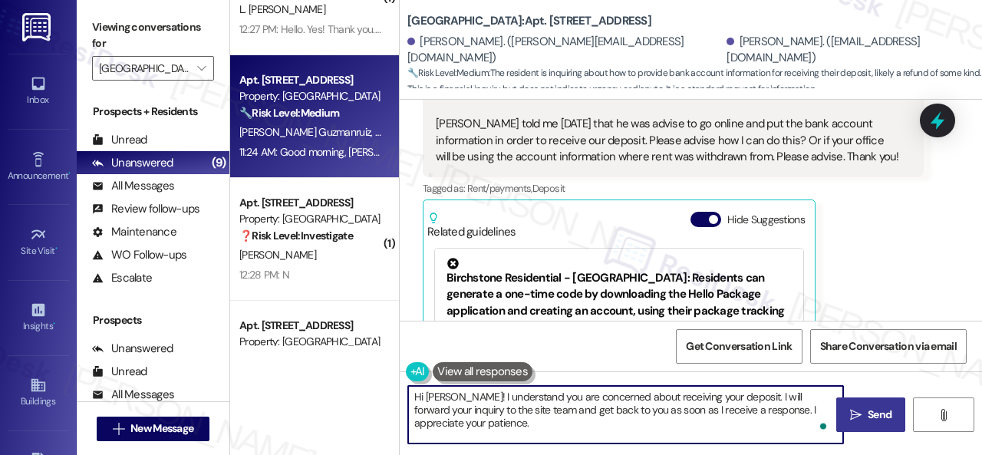
type textarea "Hi Carolina! I understand you are concerned about receiving your deposit. I wil…"
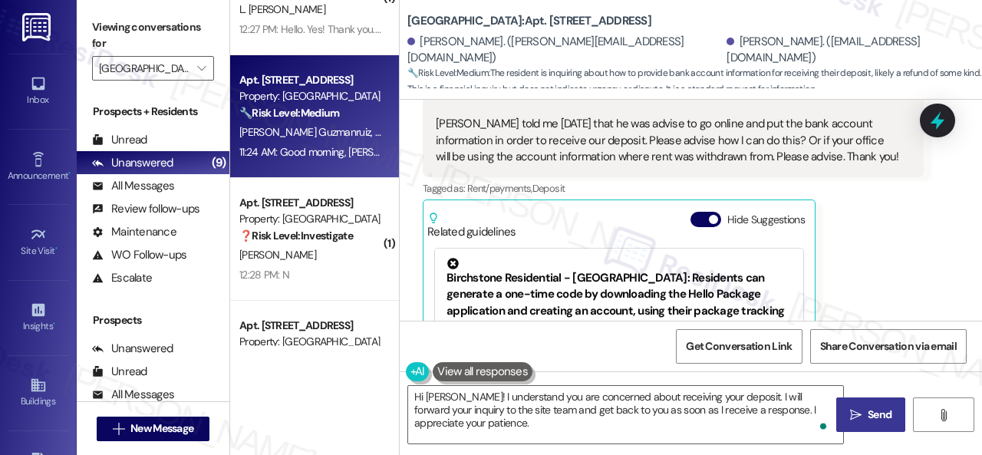
click at [852, 416] on icon "" at bounding box center [856, 415] width 12 height 12
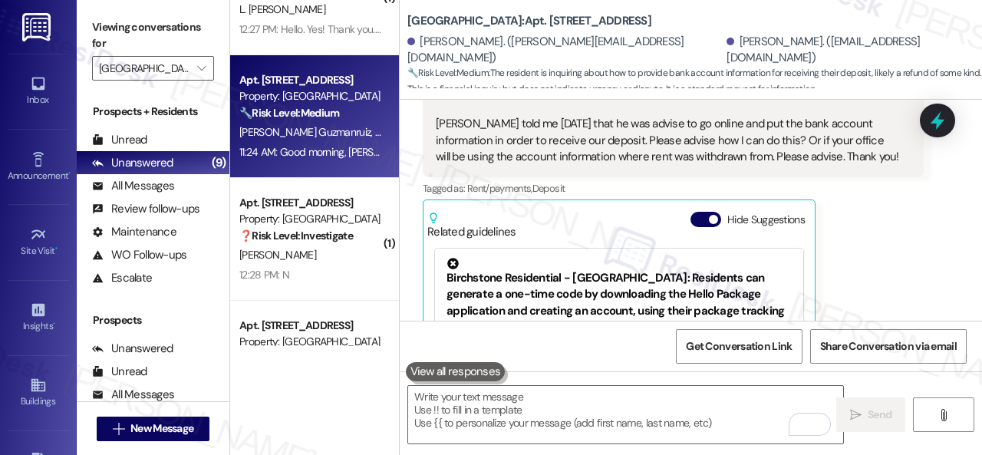
scroll to position [14750, 0]
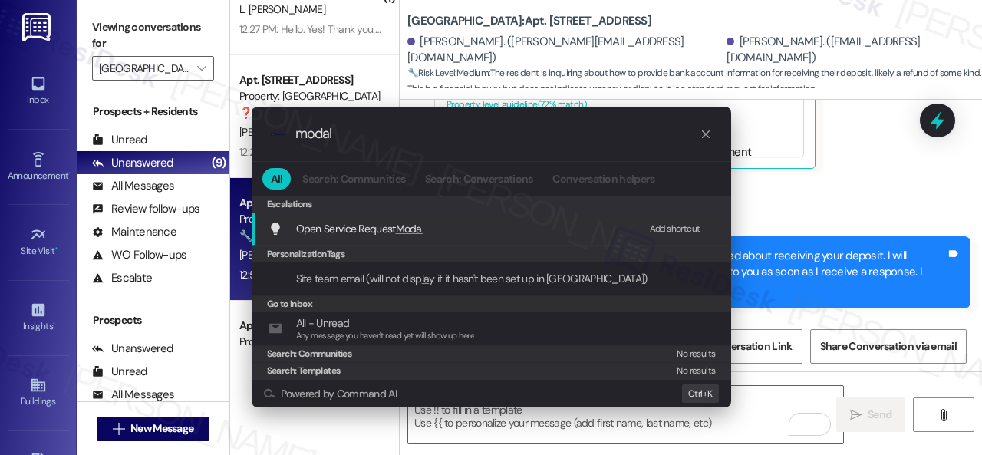
click at [663, 221] on div "Add shortcut" at bounding box center [675, 229] width 51 height 16
drag, startPoint x: 365, startPoint y: 132, endPoint x: 268, endPoint y: 134, distance: 96.7
click at [268, 134] on div ".cls-1{fill:#0a055f;}.cls-2{fill:#0cc4c4;} resideskLogoBlueOrange modal" at bounding box center [491, 134] width 479 height 54
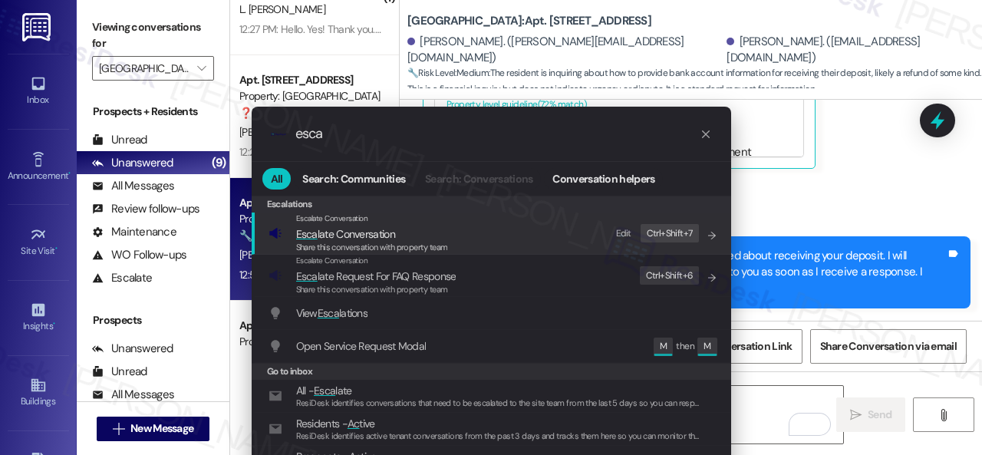
type input "esca"
click at [621, 232] on div "Edit" at bounding box center [623, 234] width 15 height 16
click at [656, 232] on div "Edit" at bounding box center [663, 234] width 15 height 16
click at [364, 234] on span "Esca late Conversation" at bounding box center [345, 234] width 99 height 14
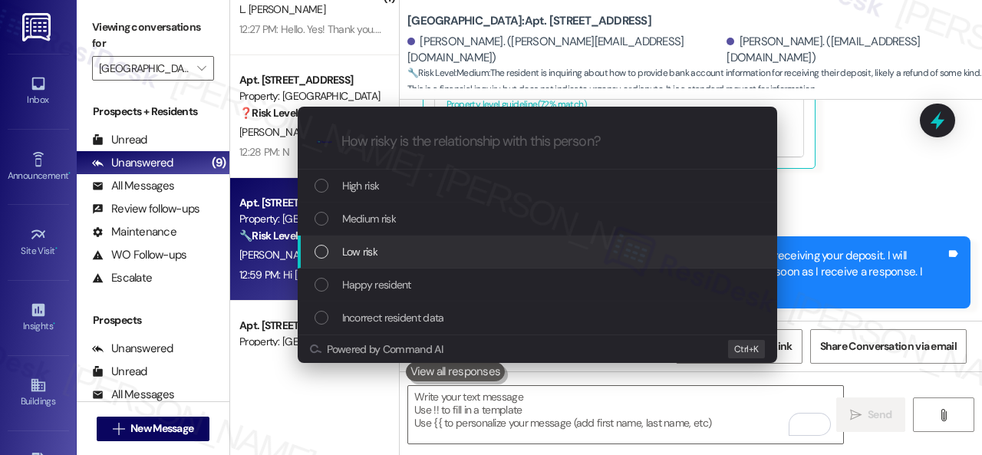
click at [350, 254] on span "Low risk" at bounding box center [359, 251] width 35 height 17
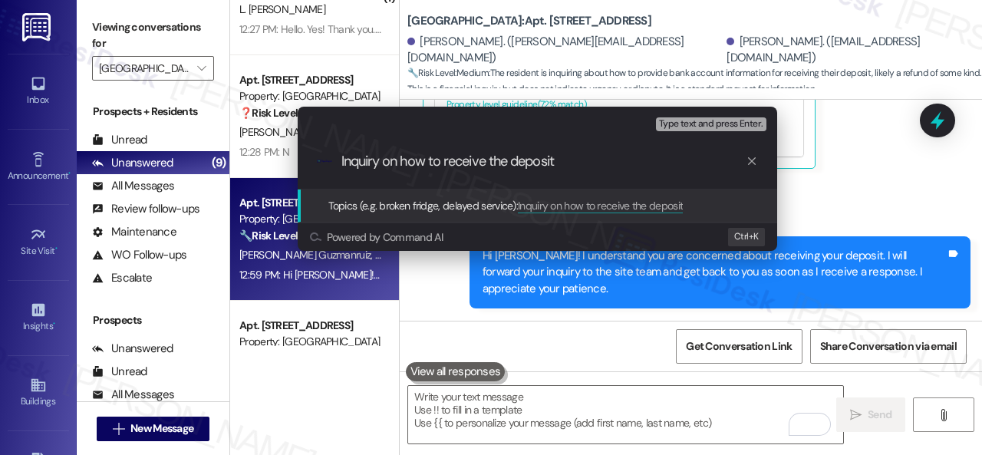
type input "Inquiry on how to receive the deposit."
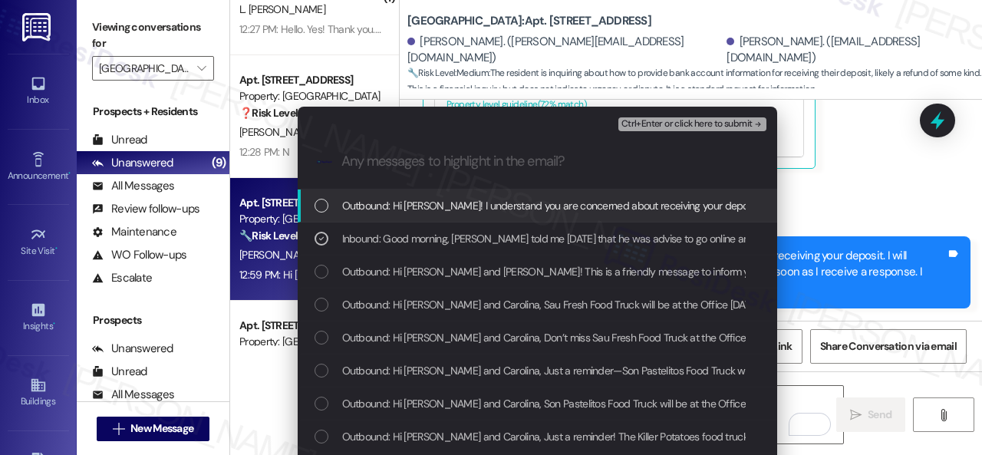
click at [655, 119] on span "Ctrl+Enter or click here to submit" at bounding box center [686, 124] width 131 height 11
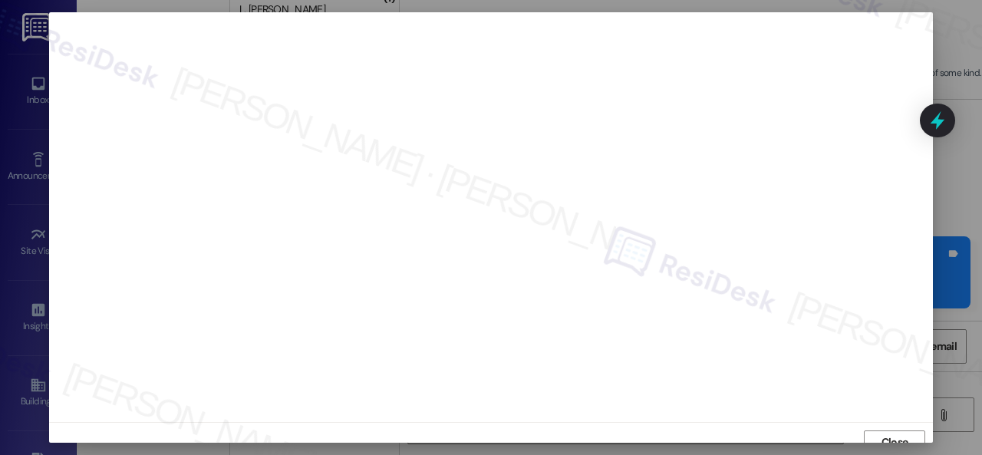
scroll to position [12, 0]
click at [878, 427] on span "Close" at bounding box center [894, 431] width 33 height 16
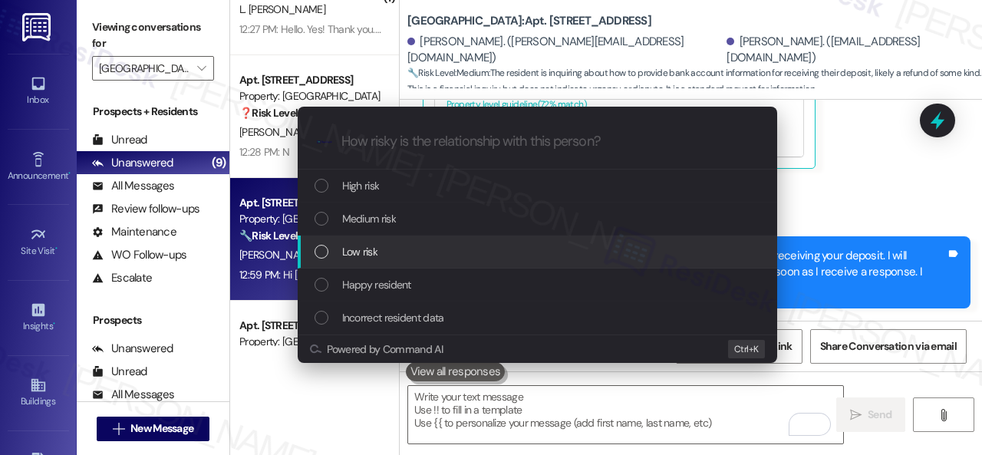
scroll to position [31, 0]
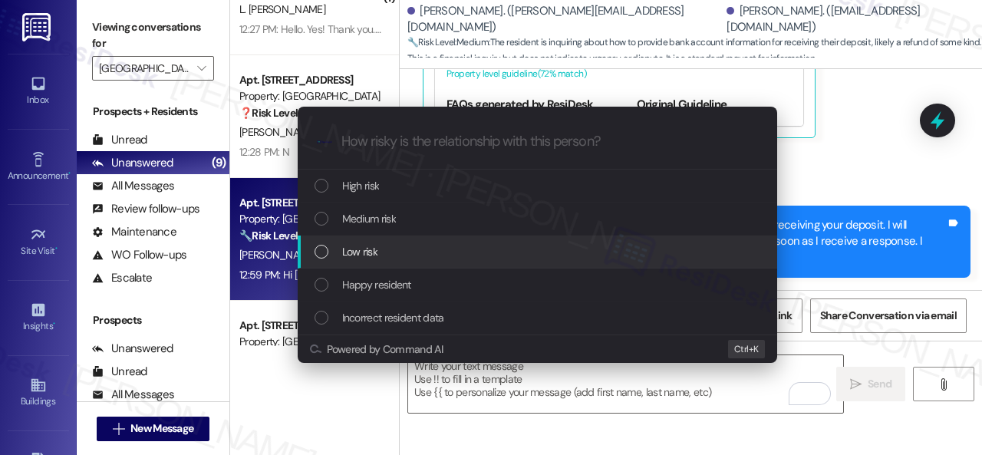
click at [347, 242] on div "Low risk" at bounding box center [537, 251] width 479 height 33
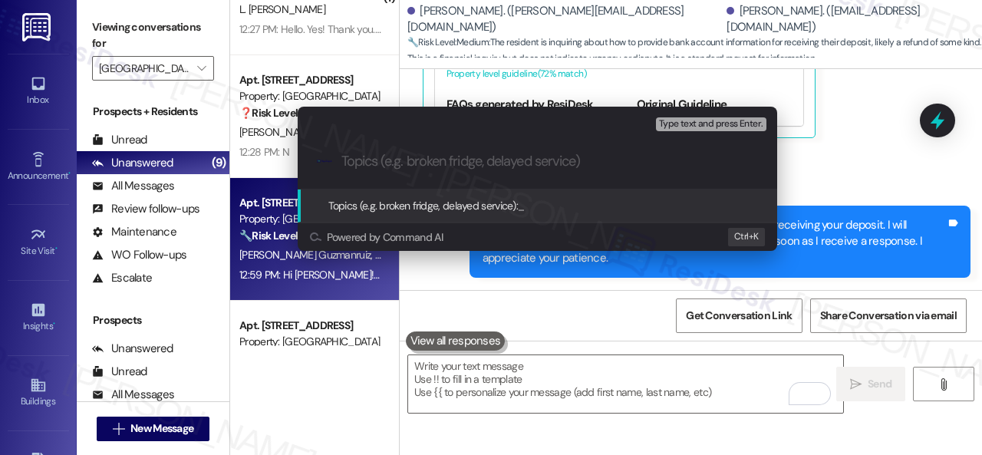
paste input "Inquiry on how to receive the deposit."
type input "Inquiry on how to receive the deposit."
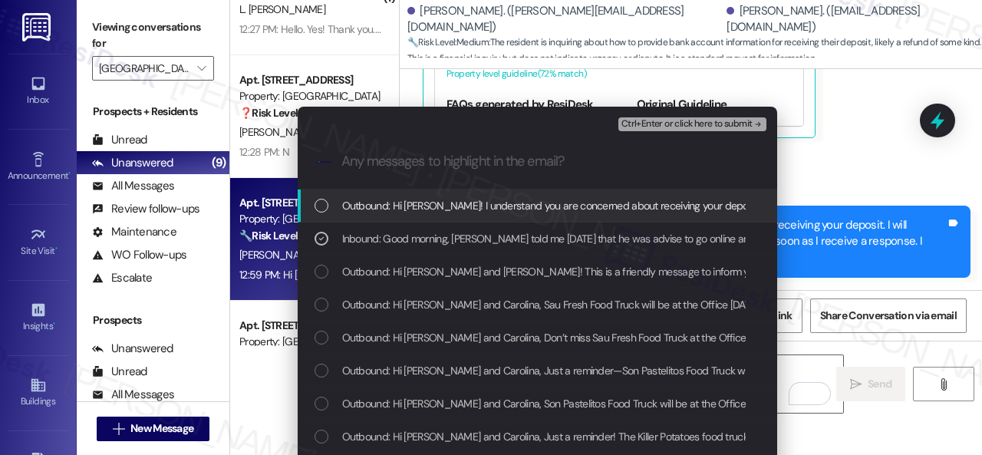
click at [650, 127] on span "Ctrl+Enter or click here to submit" at bounding box center [686, 124] width 131 height 11
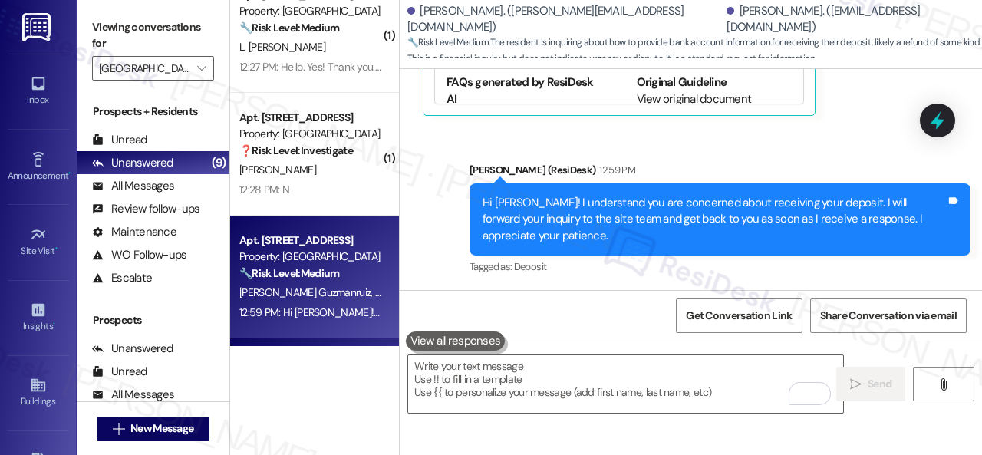
scroll to position [114, 0]
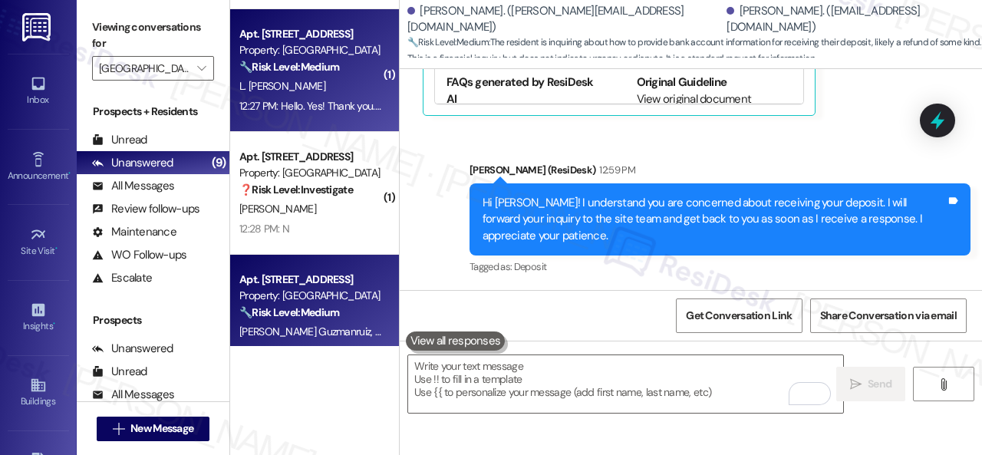
click at [334, 85] on div "L. Claude" at bounding box center [310, 86] width 145 height 19
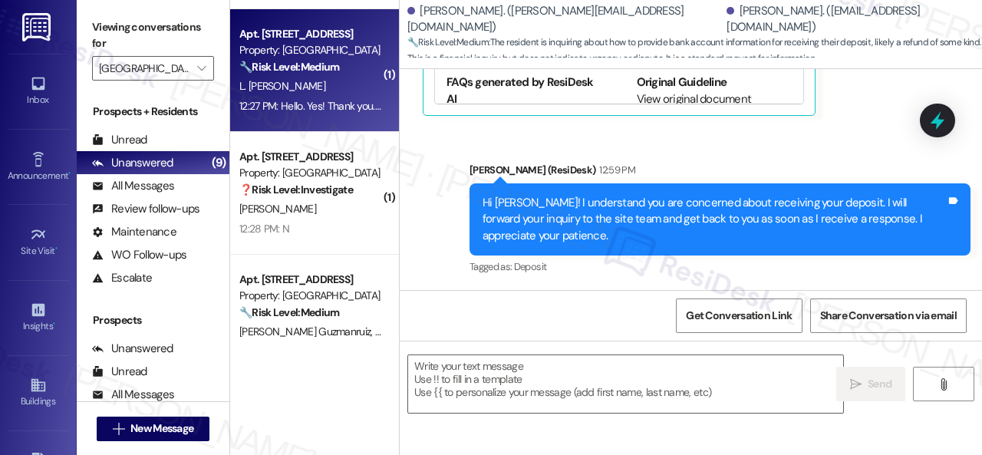
type textarea "Fetching suggested responses. Please feel free to read through the conversation…"
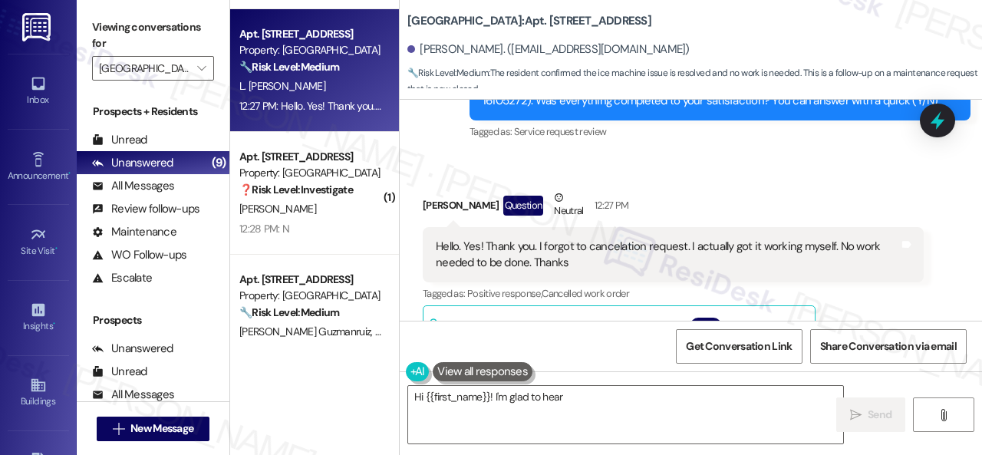
scroll to position [23681, 0]
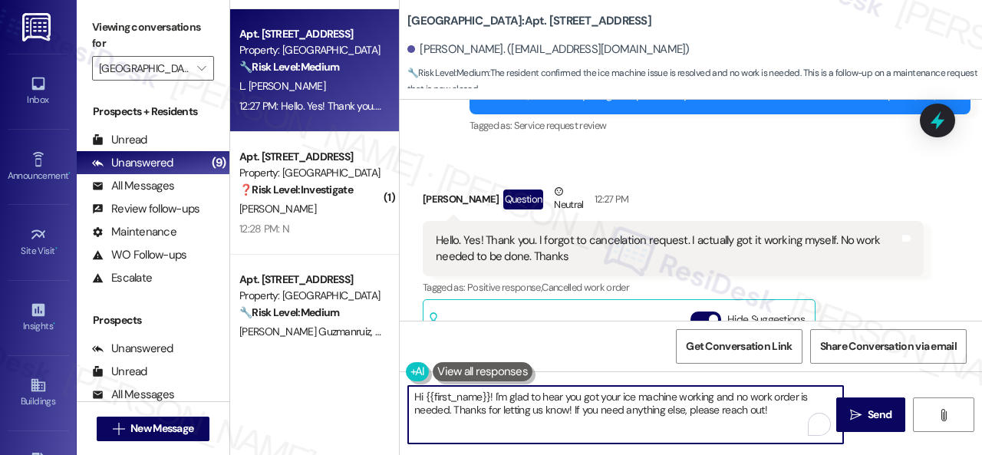
drag, startPoint x: 491, startPoint y: 392, endPoint x: 305, endPoint y: 403, distance: 185.9
click at [305, 403] on div "( 1 ) Apt. 114, 003 Halston Park Central Property: Halston Park Central ⚠️ Risk…" at bounding box center [606, 227] width 752 height 455
click at [702, 413] on textarea "I'm glad to hear you got your ice machine working and no work order is needed. …" at bounding box center [625, 415] width 435 height 58
type textarea "I'm glad to hear you got your ice machine working and no work order is needed. …"
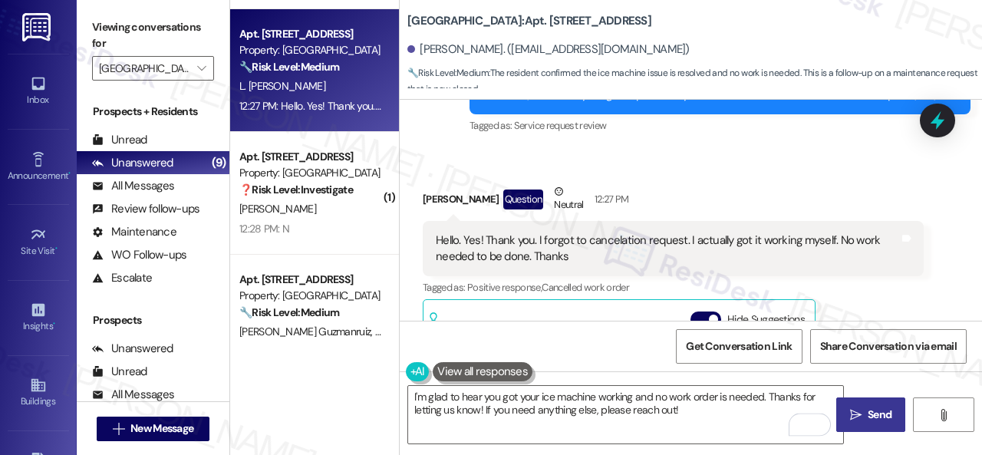
click at [867, 420] on span "Send" at bounding box center [879, 415] width 24 height 16
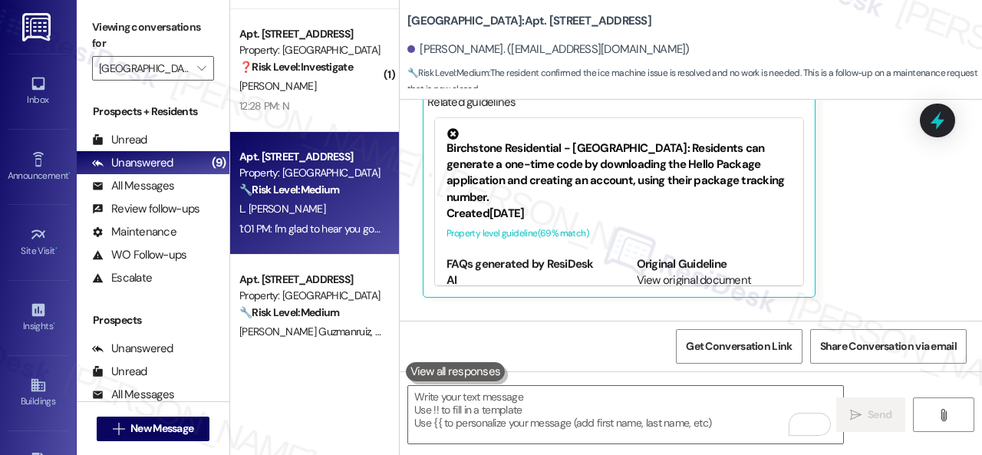
scroll to position [0, 0]
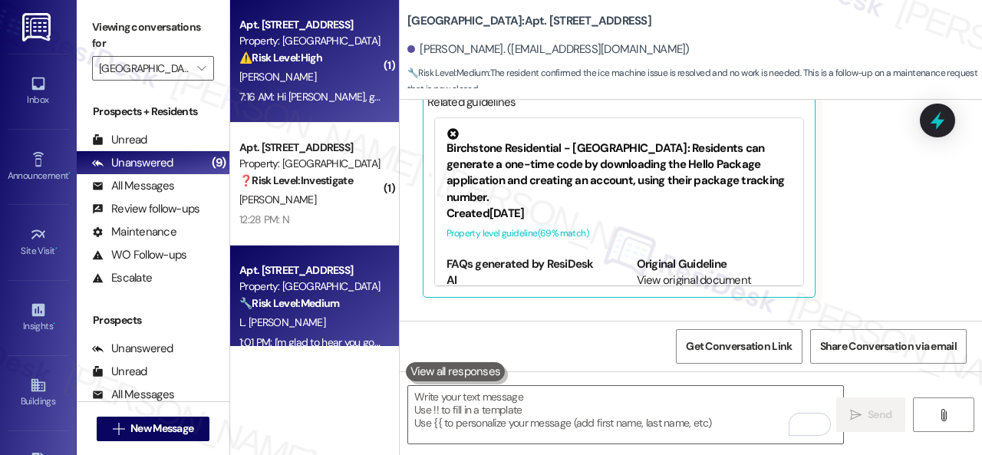
click at [344, 74] on div "[PERSON_NAME]" at bounding box center [310, 76] width 145 height 19
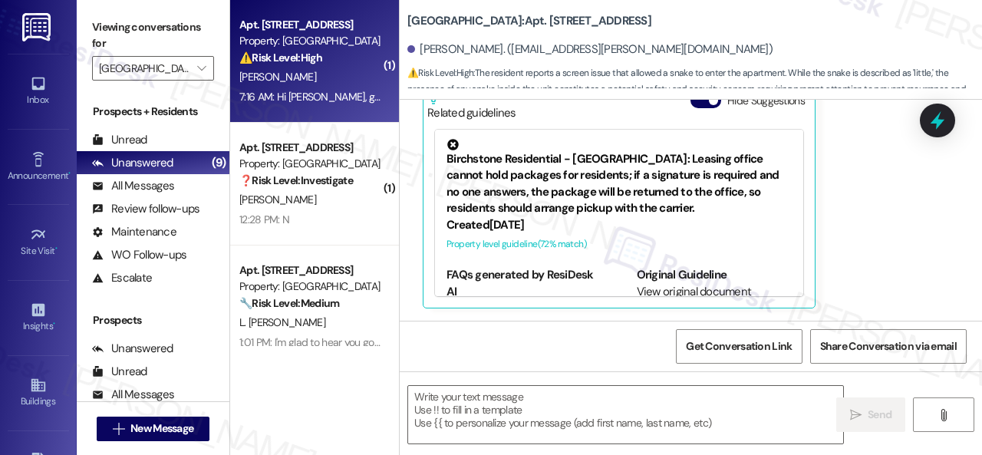
type textarea "Fetching suggested responses. Please feel free to read through the conversation…"
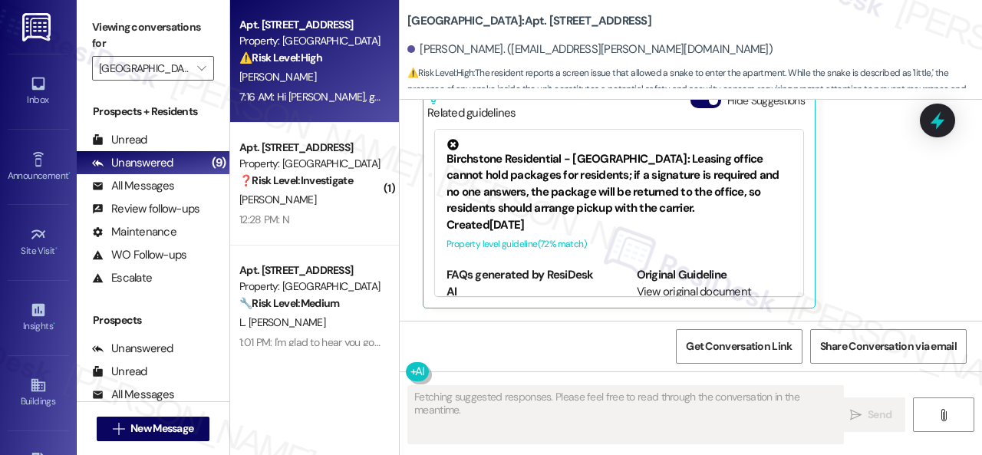
scroll to position [10352, 0]
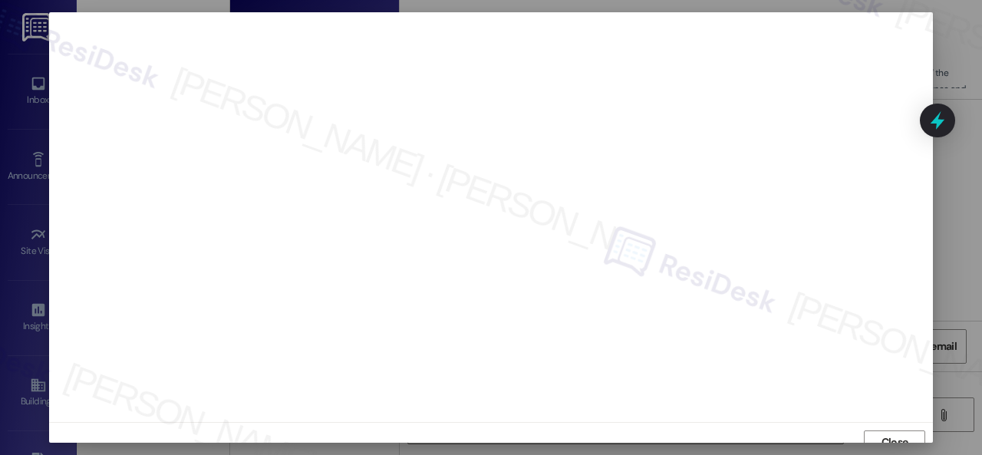
scroll to position [12, 0]
click at [892, 429] on span "Close" at bounding box center [894, 431] width 27 height 16
click at [878, 430] on span "Close" at bounding box center [894, 431] width 33 height 16
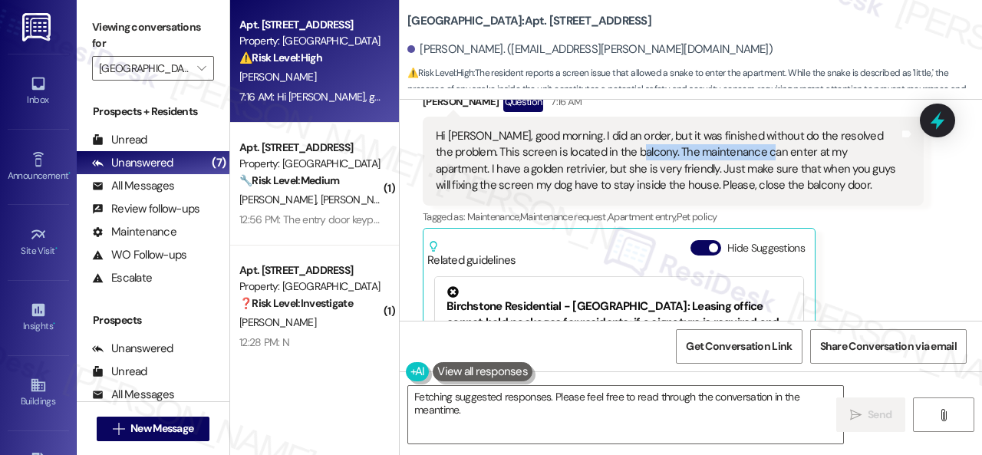
drag, startPoint x: 612, startPoint y: 156, endPoint x: 741, endPoint y: 156, distance: 128.9
click at [741, 156] on div "Hi Sarah, good morning. I did an order, but it was finished without do the reso…" at bounding box center [667, 161] width 463 height 66
copy div "The maintenance can enter"
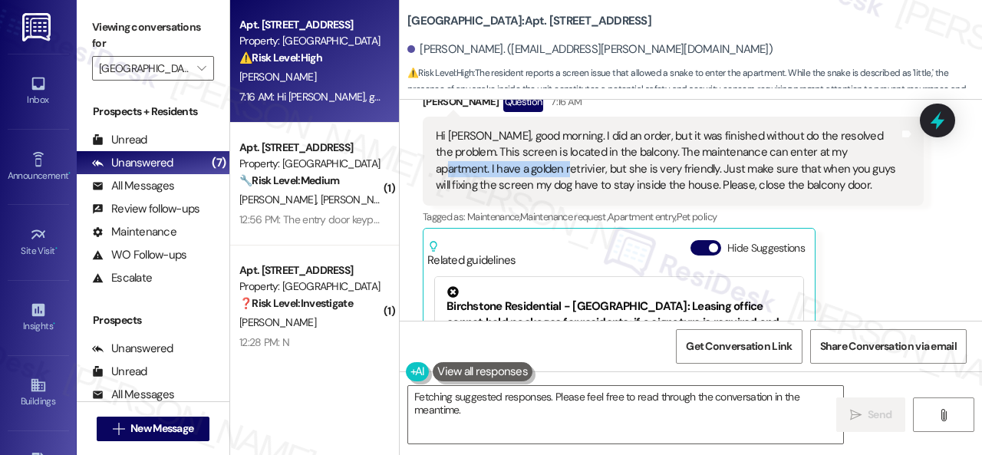
drag, startPoint x: 829, startPoint y: 157, endPoint x: 506, endPoint y: 176, distance: 323.4
click at [506, 176] on div "Hi Sarah, good morning. I did an order, but it was finished without do the reso…" at bounding box center [667, 161] width 463 height 66
copy div "I have a golden retrivier"
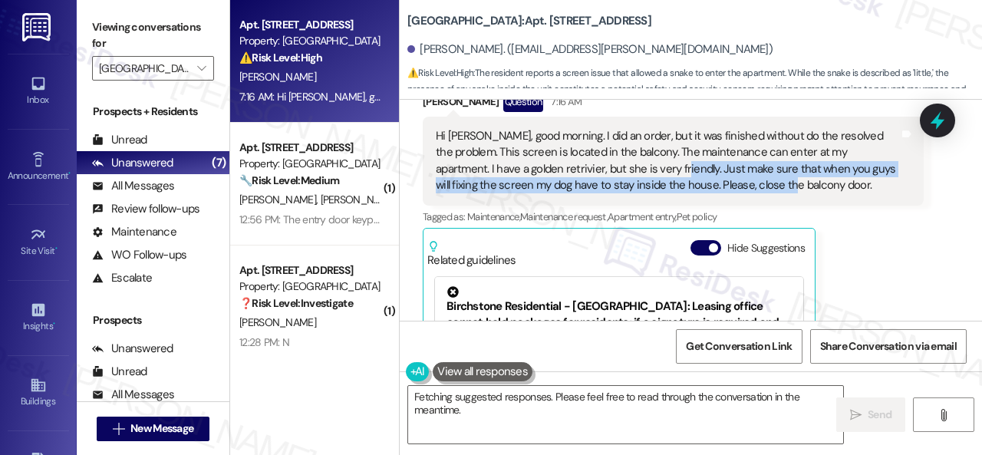
drag, startPoint x: 623, startPoint y: 178, endPoint x: 732, endPoint y: 186, distance: 109.2
click at [732, 186] on div "Hi Sarah, good morning. I did an order, but it was finished without do the reso…" at bounding box center [667, 161] width 463 height 66
click at [633, 189] on div "Hi Sarah, good morning. I did an order, but it was finished without do the reso…" at bounding box center [667, 161] width 463 height 66
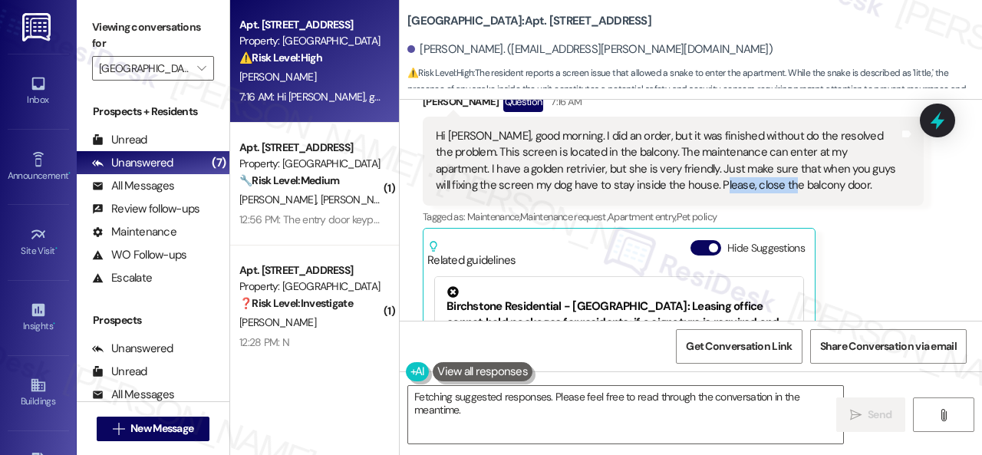
drag, startPoint x: 655, startPoint y: 192, endPoint x: 731, endPoint y: 193, distance: 75.9
click at [731, 193] on div "Hi Sarah, good morning. I did an order, but it was finished without do the reso…" at bounding box center [667, 161] width 463 height 66
click at [730, 194] on div "Hi Sarah, good morning. I did an order, but it was finished without do the reso…" at bounding box center [667, 161] width 463 height 66
drag, startPoint x: 655, startPoint y: 195, endPoint x: 761, endPoint y: 192, distance: 105.9
click at [761, 192] on div "Hi Sarah, good morning. I did an order, but it was finished without do the reso…" at bounding box center [667, 161] width 463 height 66
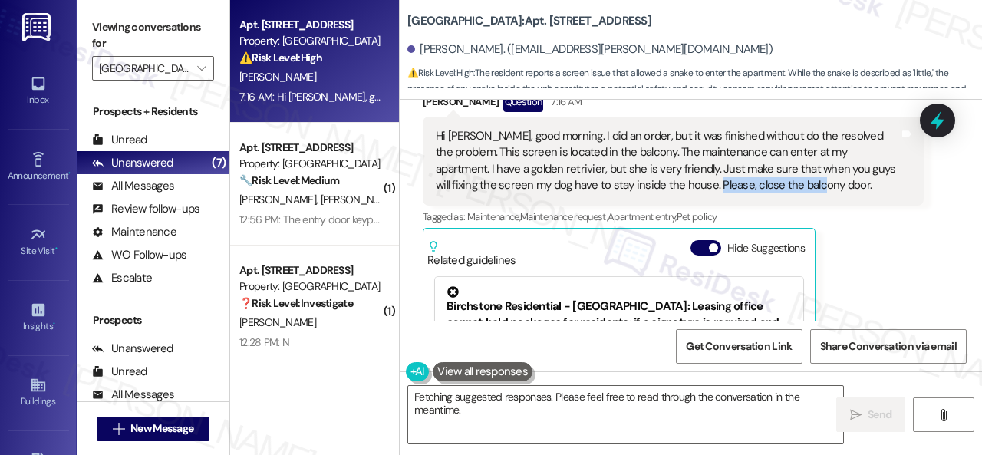
copy div "close the balcony door"
click at [871, 283] on div "Douglas Henrique Costa Question 7:16 AM Hi Sarah, good morning. I did an order,…" at bounding box center [673, 274] width 501 height 364
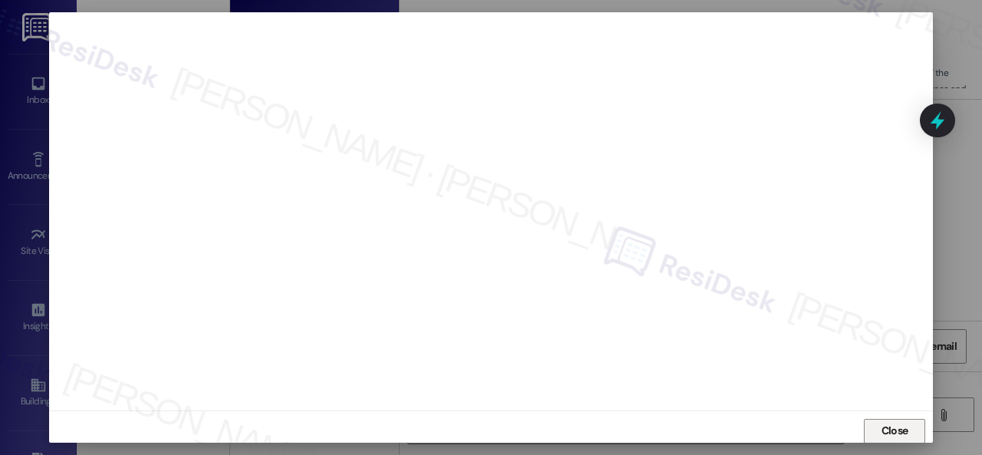
click at [893, 426] on span "Close" at bounding box center [894, 431] width 27 height 16
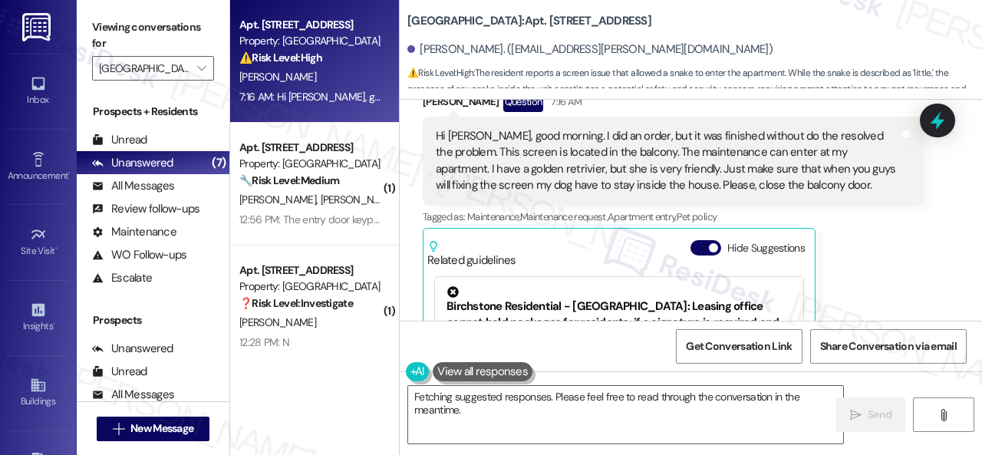
click at [859, 239] on div "Douglas Henrique Costa Question 7:16 AM Hi Sarah, good morning. I did an order,…" at bounding box center [673, 274] width 501 height 364
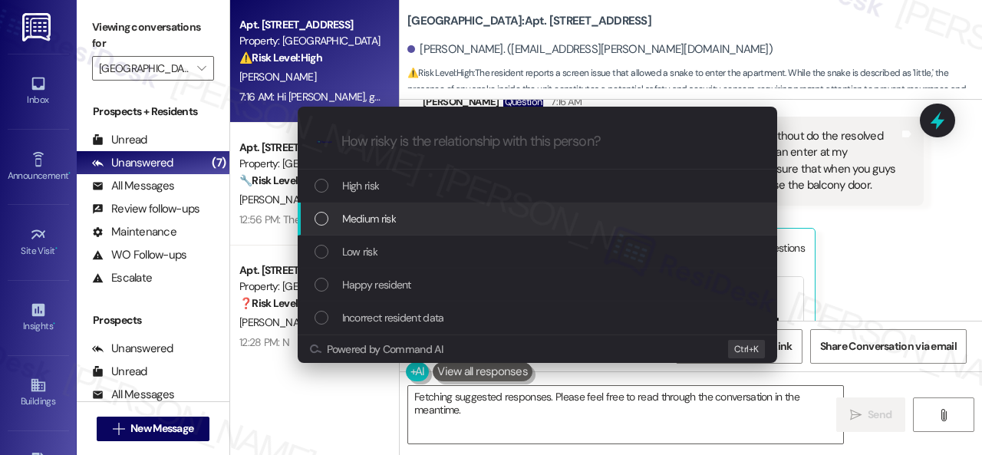
click at [366, 213] on span "Medium risk" at bounding box center [369, 218] width 54 height 17
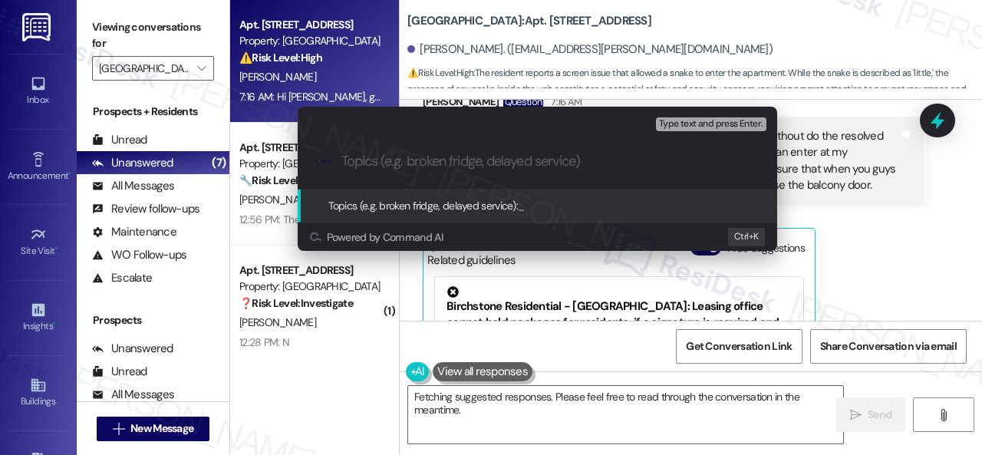
paste input "New work order/s submitted - Balcony screen replacement"
type input "New work order/s submitted - Balcony screen replacement"
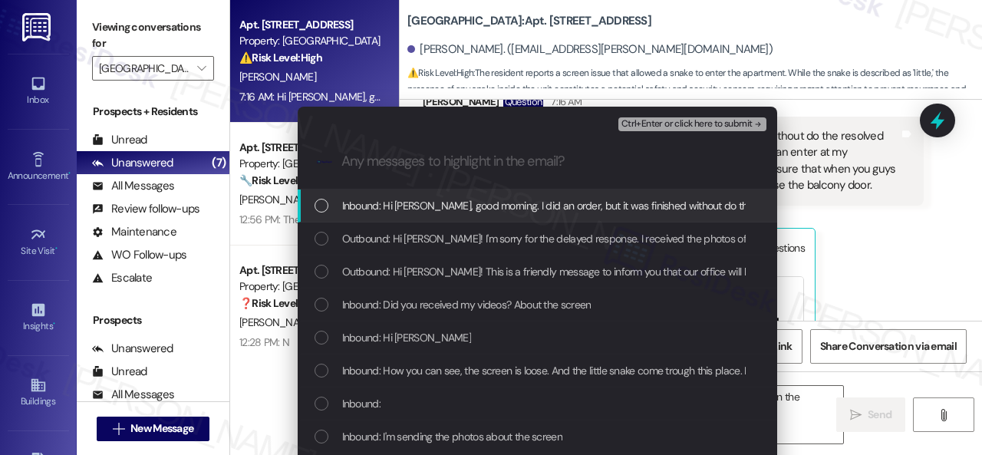
click at [653, 122] on span "Ctrl+Enter or click here to submit" at bounding box center [686, 124] width 131 height 11
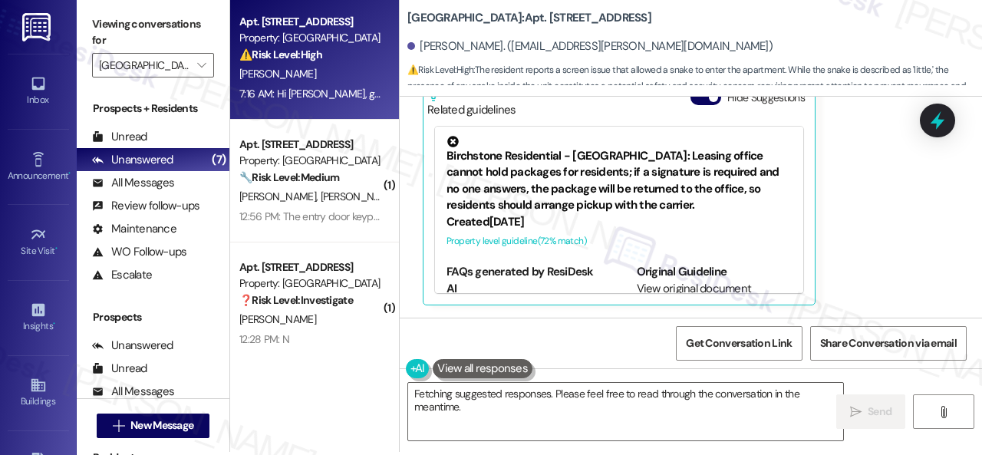
scroll to position [5, 0]
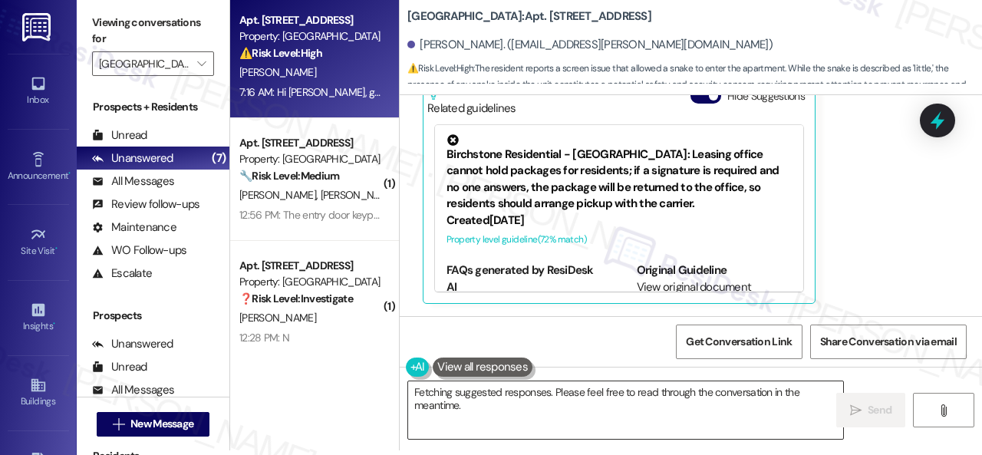
click at [779, 406] on textarea "Hi {{first_name}}! Thanks for the update. I'll create a new work order for the …" at bounding box center [625, 410] width 435 height 58
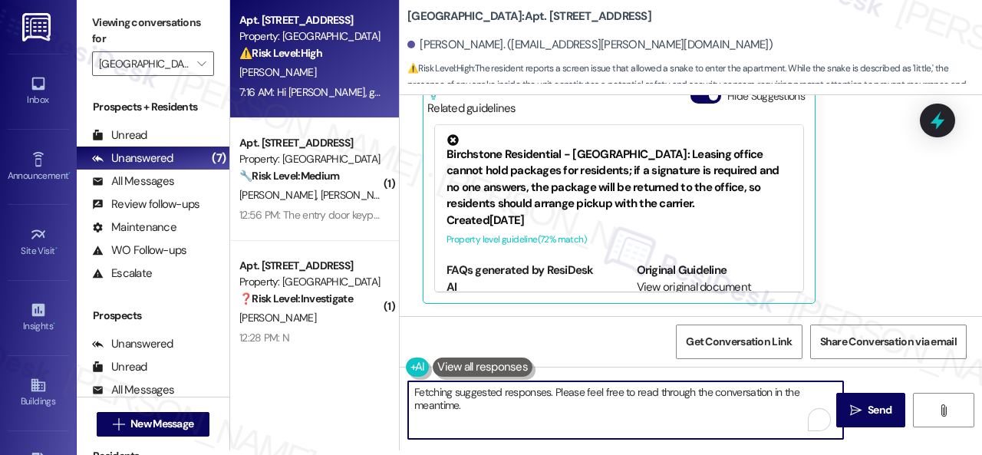
scroll to position [10352, 0]
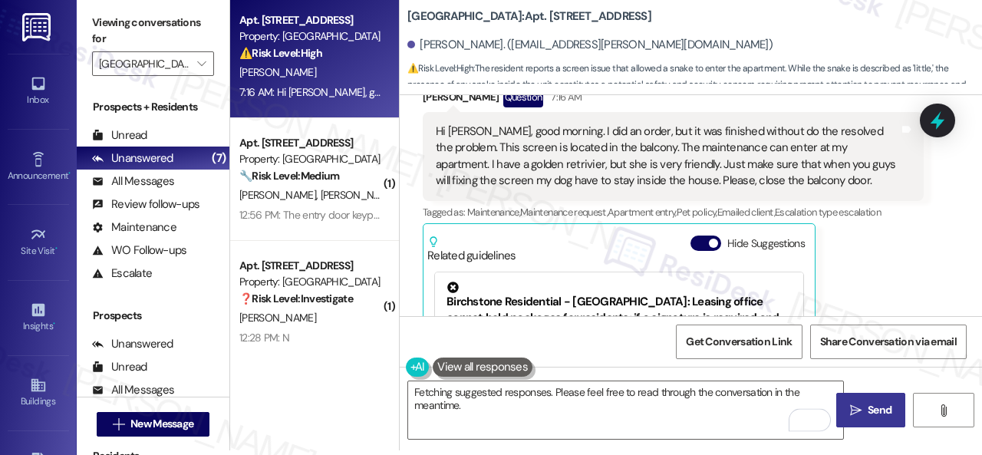
click at [864, 411] on span "Send" at bounding box center [879, 410] width 30 height 16
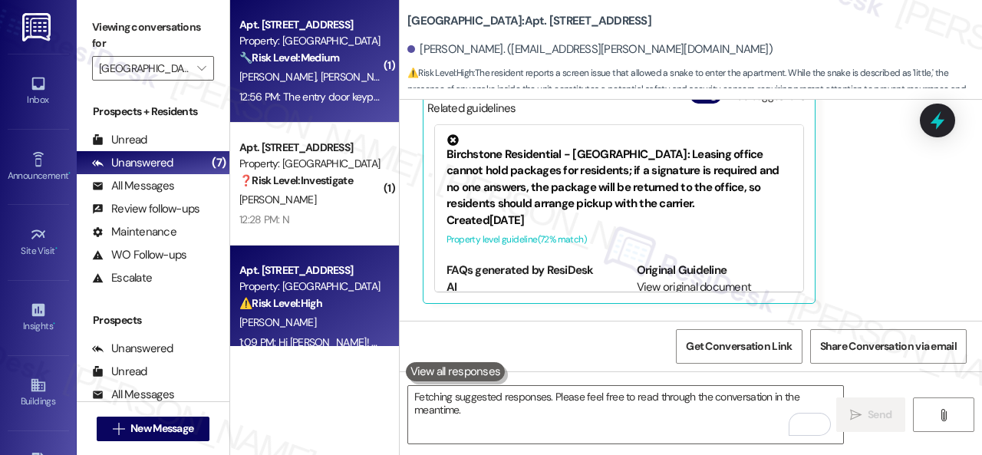
click at [370, 87] on div "12:56 PM: The entry door keypad being more reliable, and clearing out excess pa…" at bounding box center [310, 96] width 145 height 19
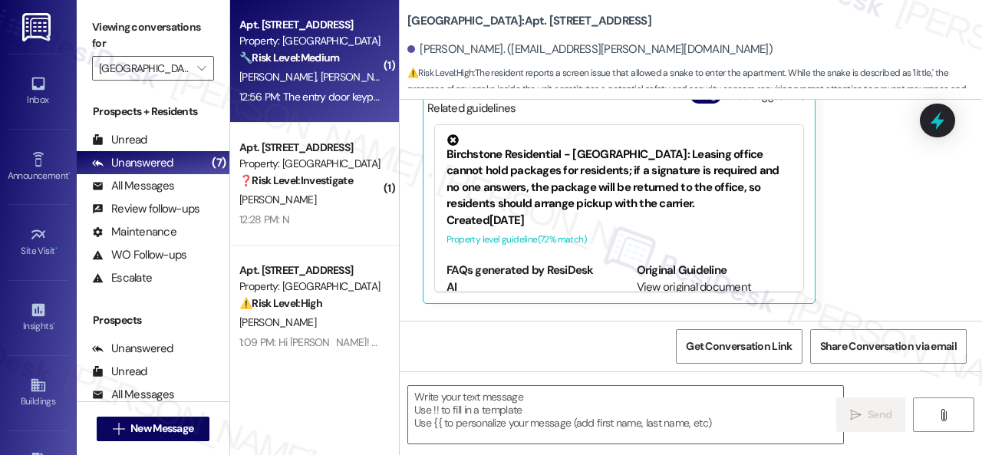
type textarea "Fetching suggested responses. Please feel free to read through the conversation…"
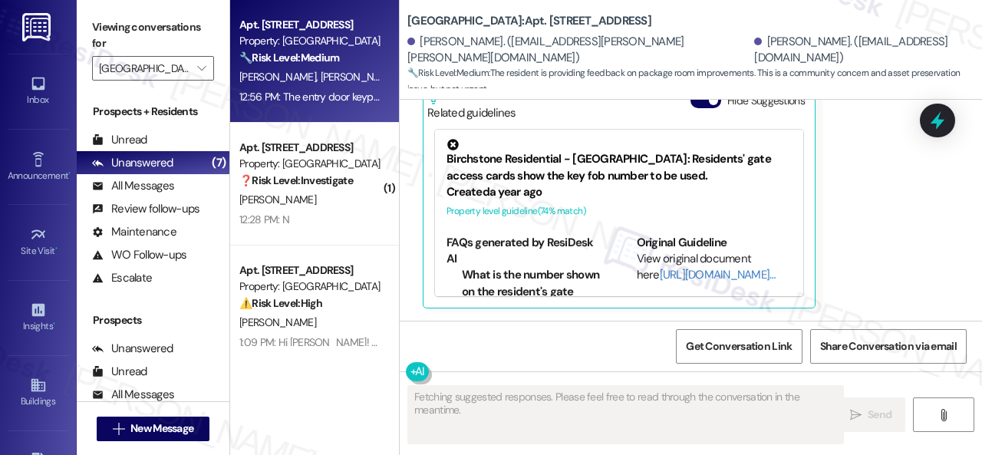
scroll to position [9484, 0]
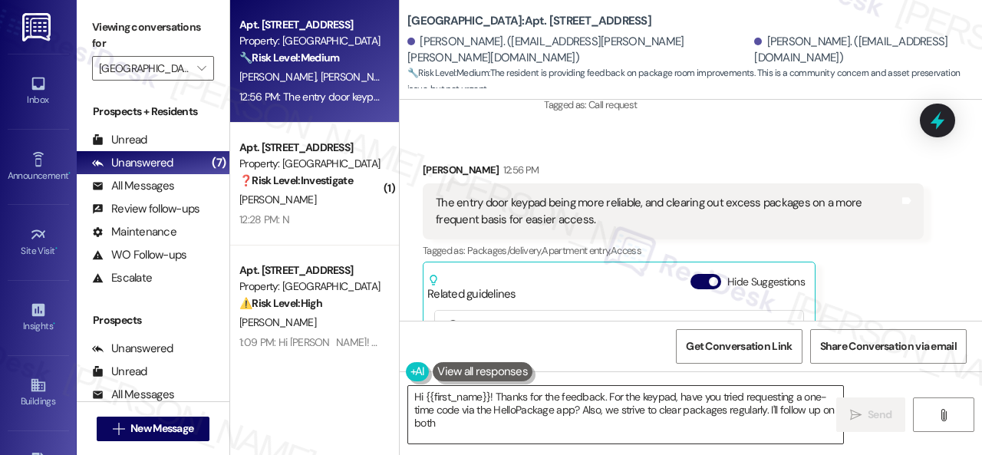
click at [555, 409] on textarea "Hi {{first_name}}! Thanks for the feedback. For the keypad, have you tried requ…" at bounding box center [625, 415] width 435 height 58
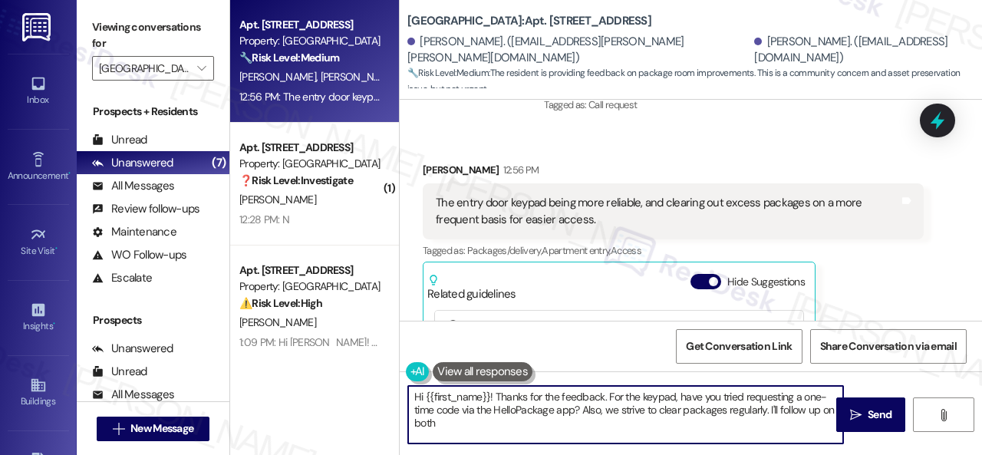
paste textarea "Thank you for sharing your suggestion. We appreciate it. Enjoy your day!"
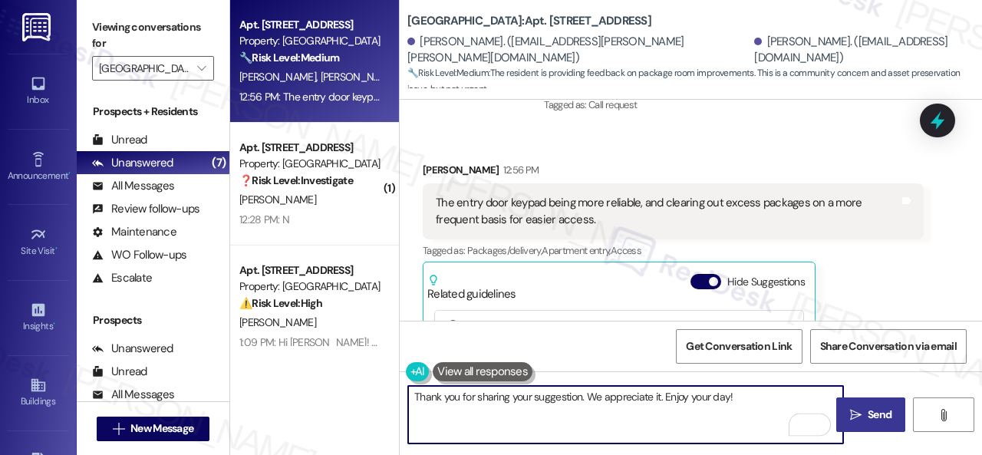
type textarea "Thank you for sharing your suggestion. We appreciate it. Enjoy your day!"
click at [885, 413] on span "Send" at bounding box center [879, 415] width 24 height 16
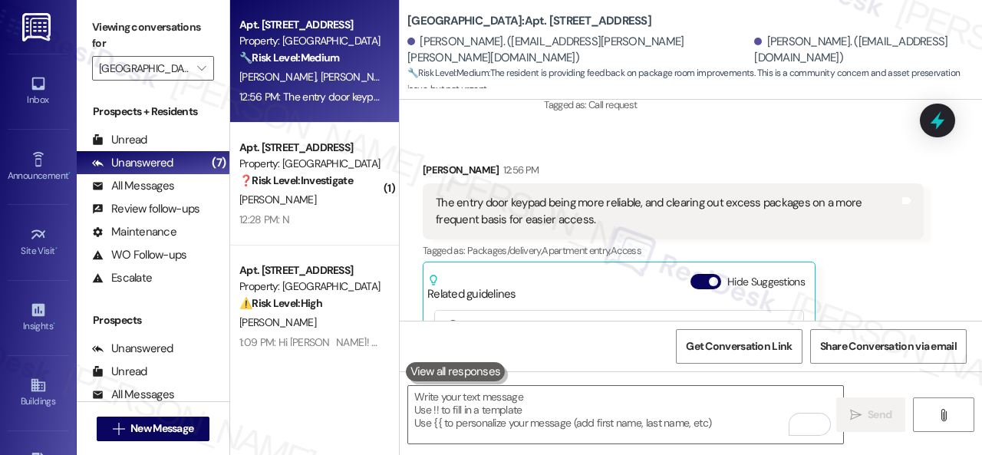
scroll to position [9714, 0]
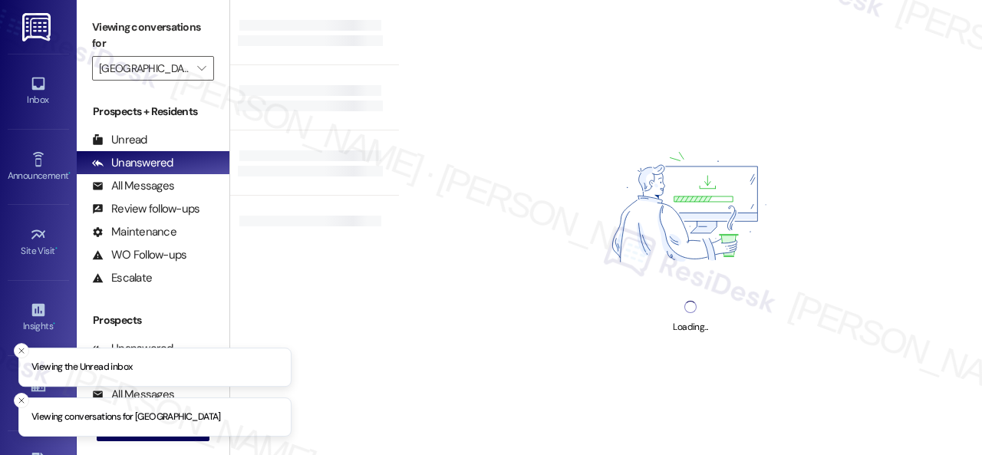
type input "[GEOGRAPHIC_DATA]"
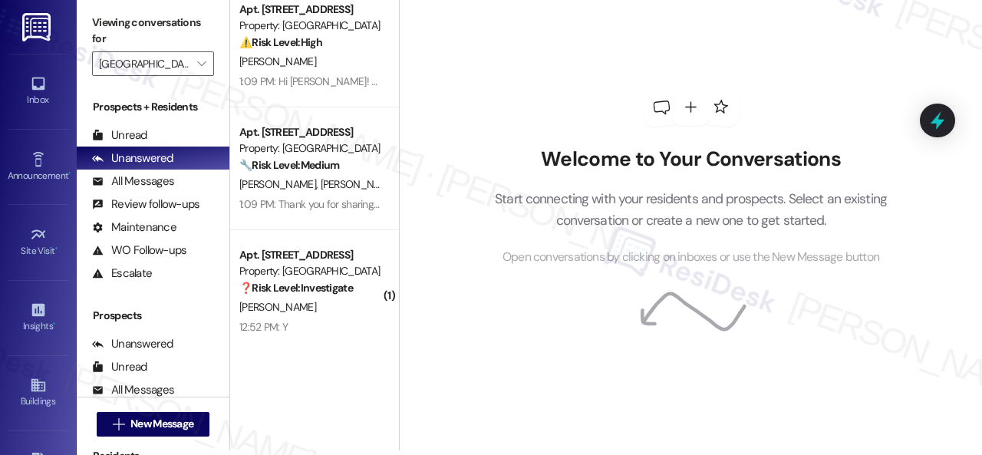
scroll to position [144, 0]
